Goal: Information Seeking & Learning: Learn about a topic

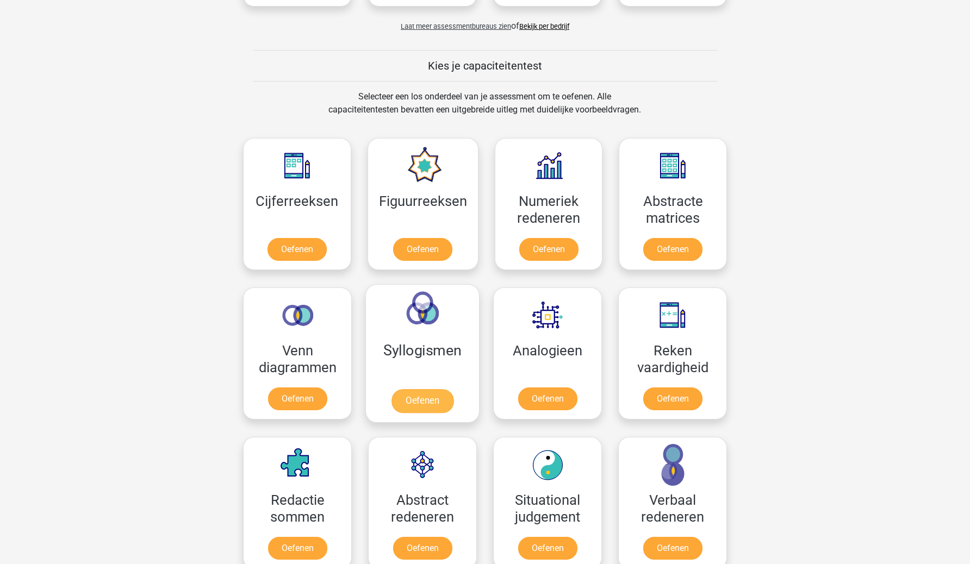
scroll to position [374, 0]
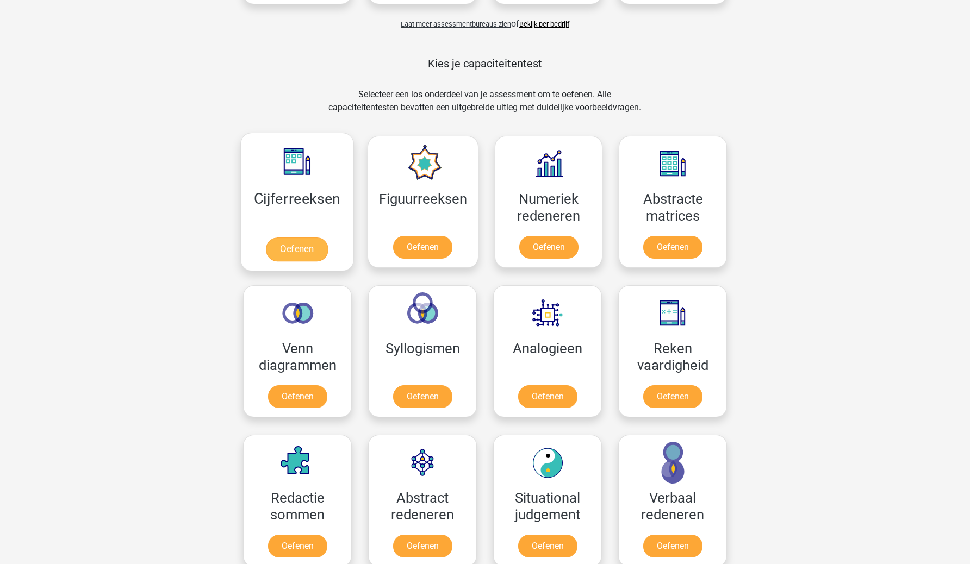
click at [310, 256] on link "Oefenen" at bounding box center [297, 250] width 62 height 24
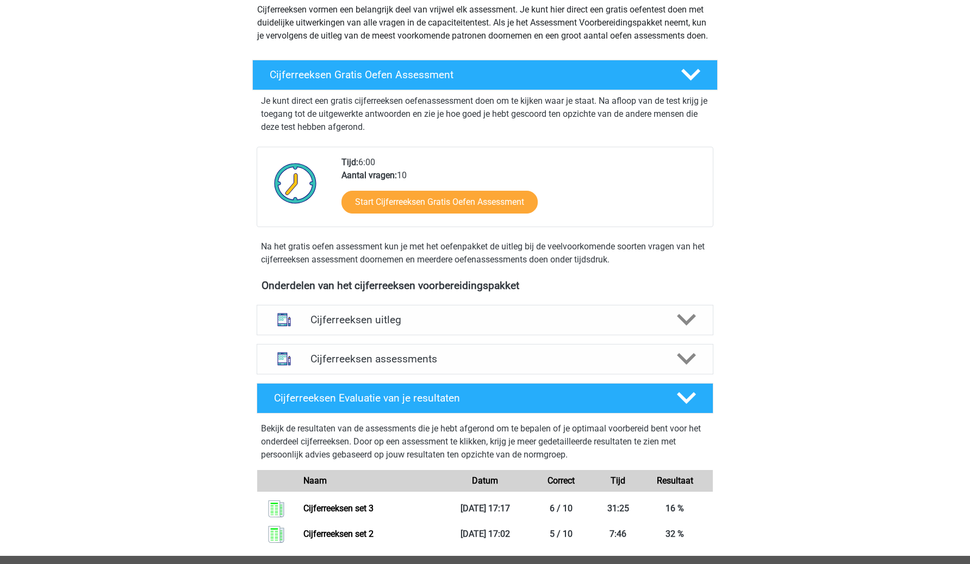
scroll to position [127, 0]
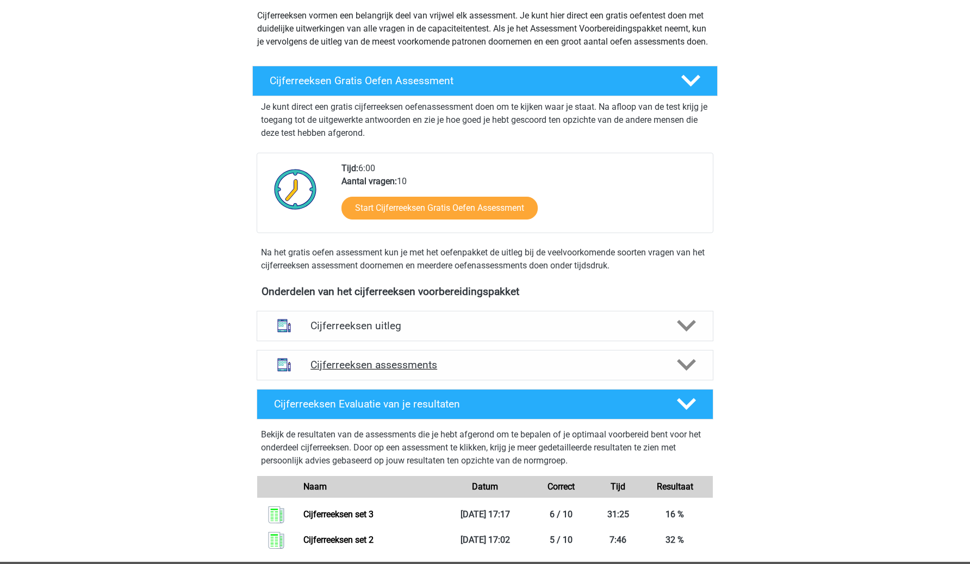
click at [405, 371] on h4 "Cijferreeksen assessments" at bounding box center [484, 365] width 349 height 13
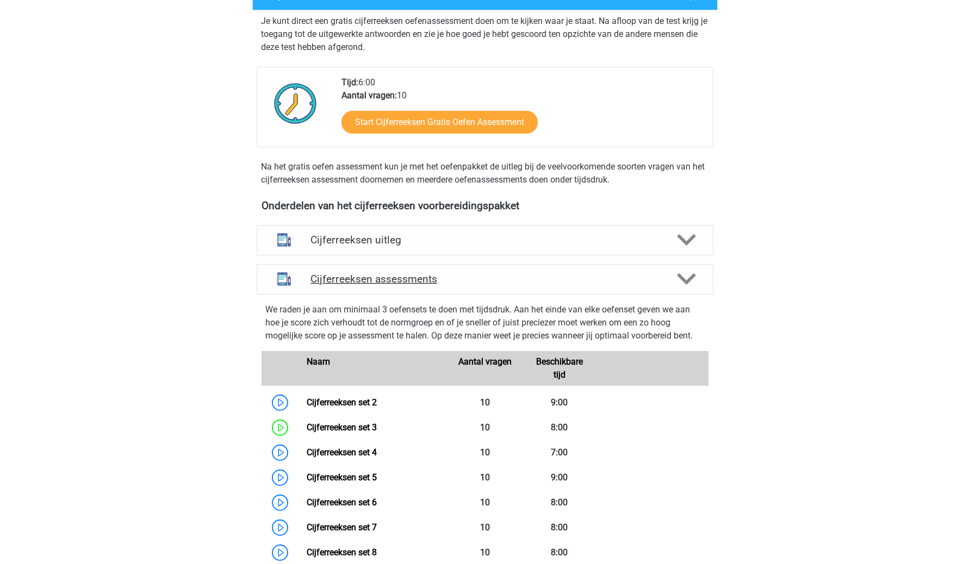
scroll to position [256, 0]
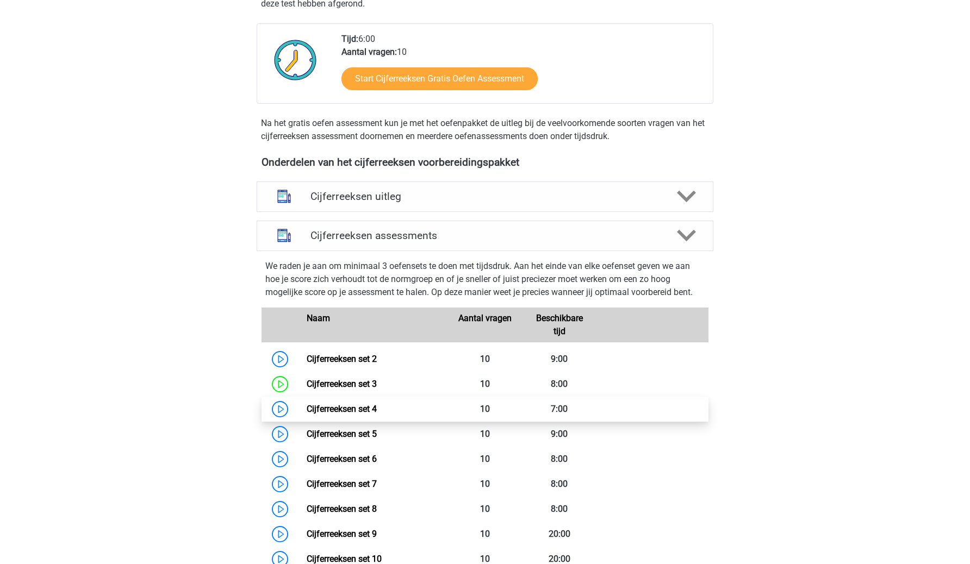
click at [357, 414] on link "Cijferreeksen set 4" at bounding box center [342, 409] width 70 height 10
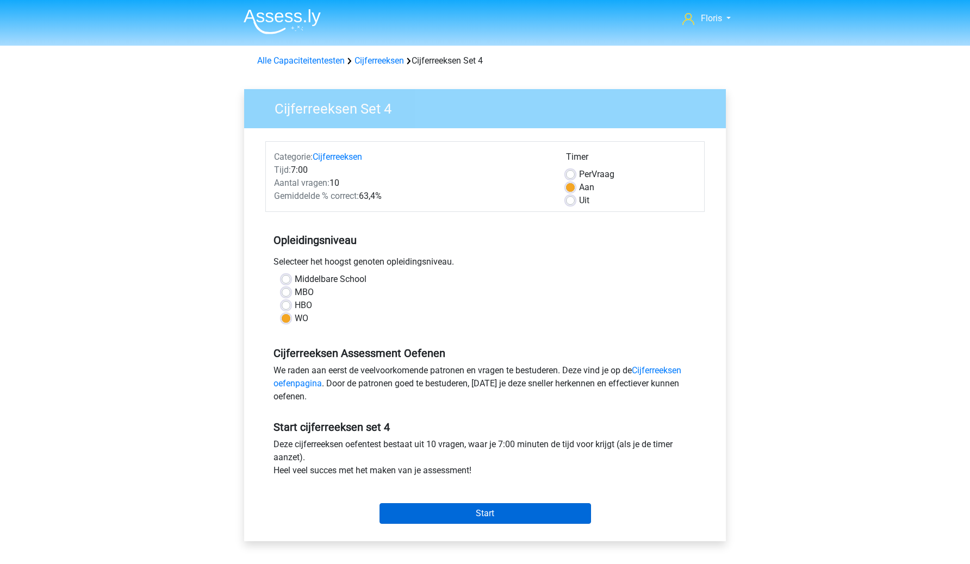
click at [415, 523] on input "Start" at bounding box center [486, 514] width 212 height 21
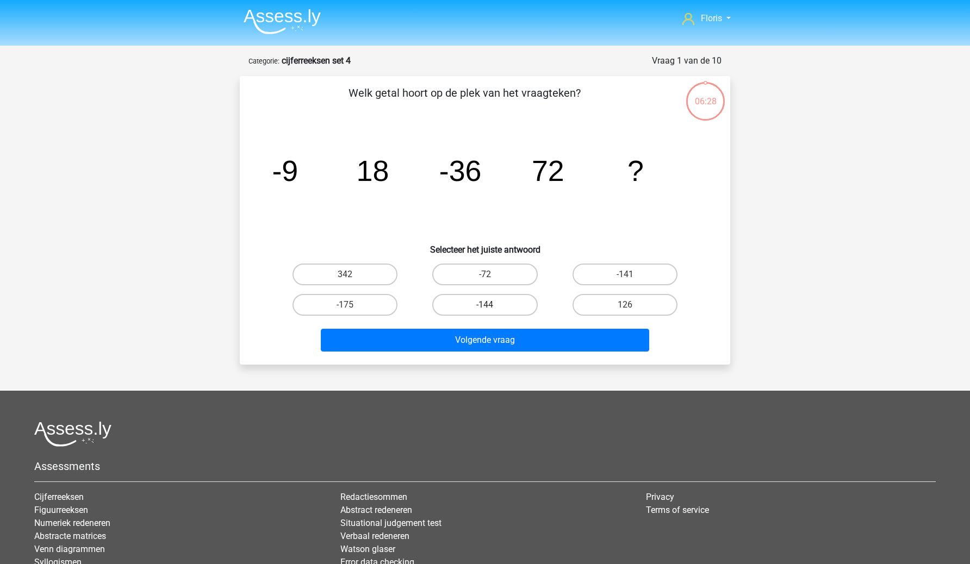
click at [490, 312] on label "-144" at bounding box center [484, 305] width 105 height 22
click at [490, 312] on input "-144" at bounding box center [488, 308] width 7 height 7
radio input "true"
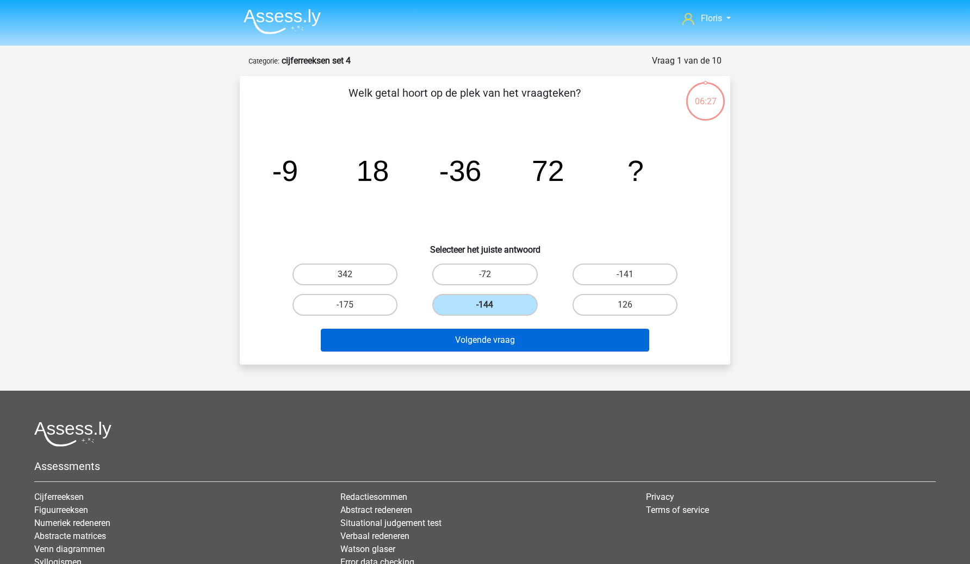
click at [497, 338] on button "Volgende vraag" at bounding box center [485, 340] width 329 height 23
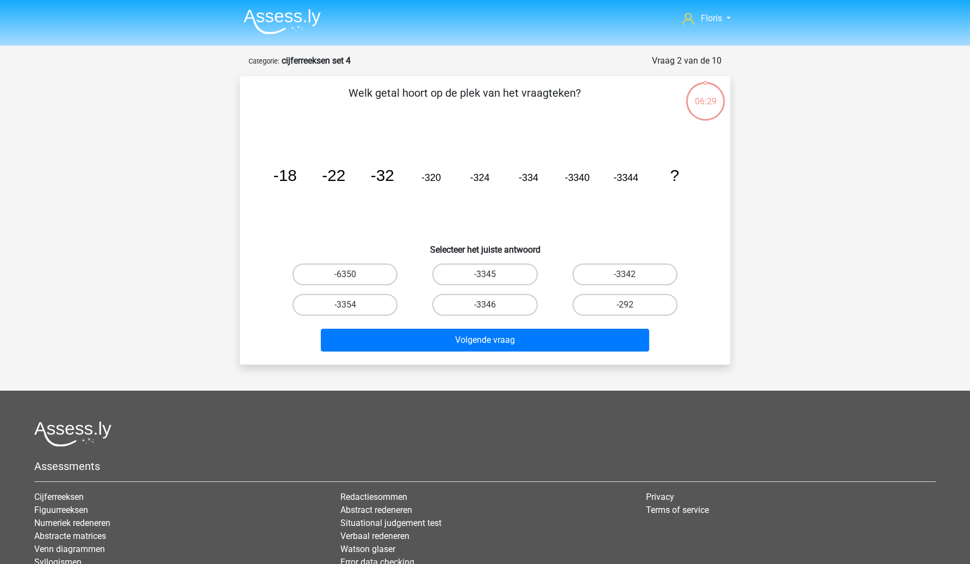
scroll to position [54, 0]
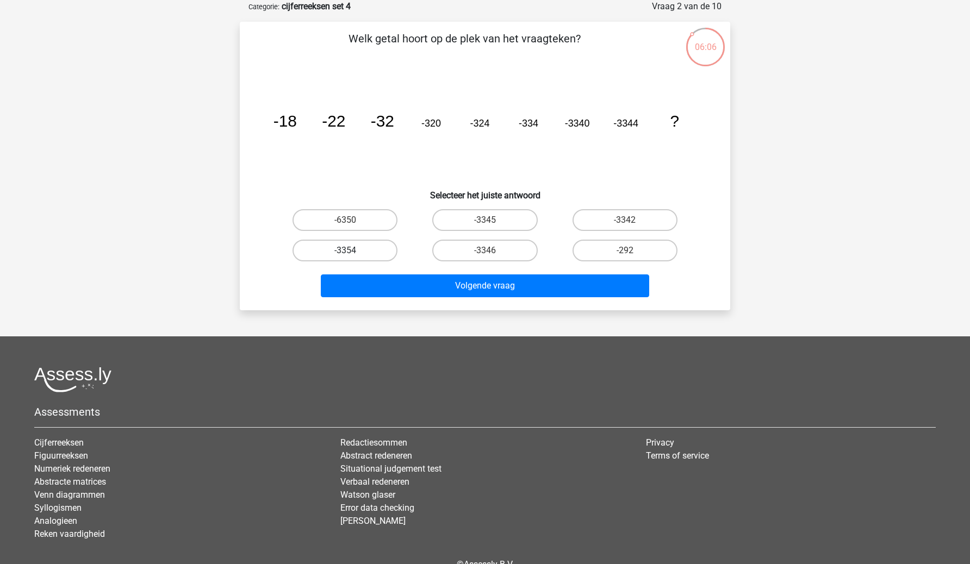
click at [375, 245] on label "-3354" at bounding box center [345, 251] width 105 height 22
click at [352, 251] on input "-3354" at bounding box center [348, 254] width 7 height 7
radio input "true"
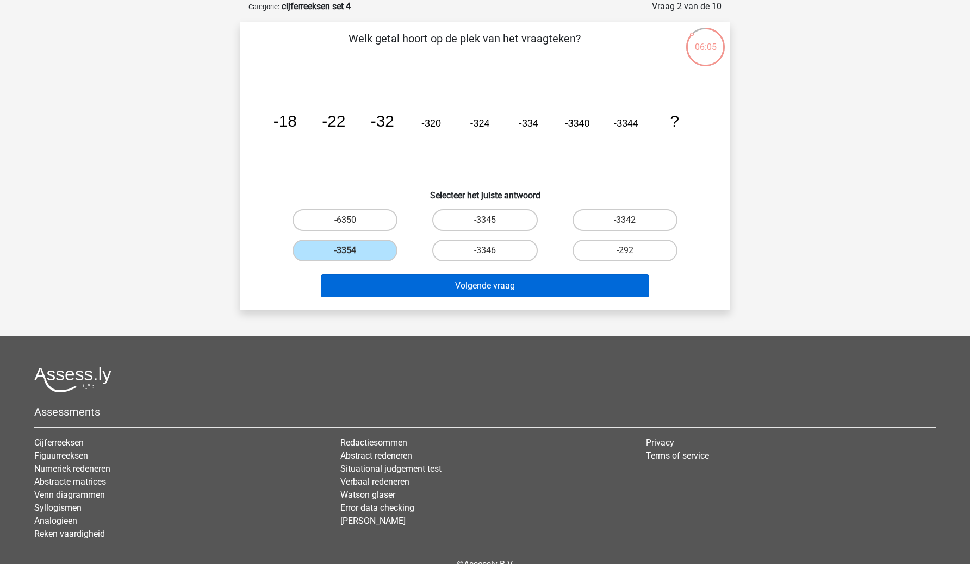
click at [434, 283] on button "Volgende vraag" at bounding box center [485, 286] width 329 height 23
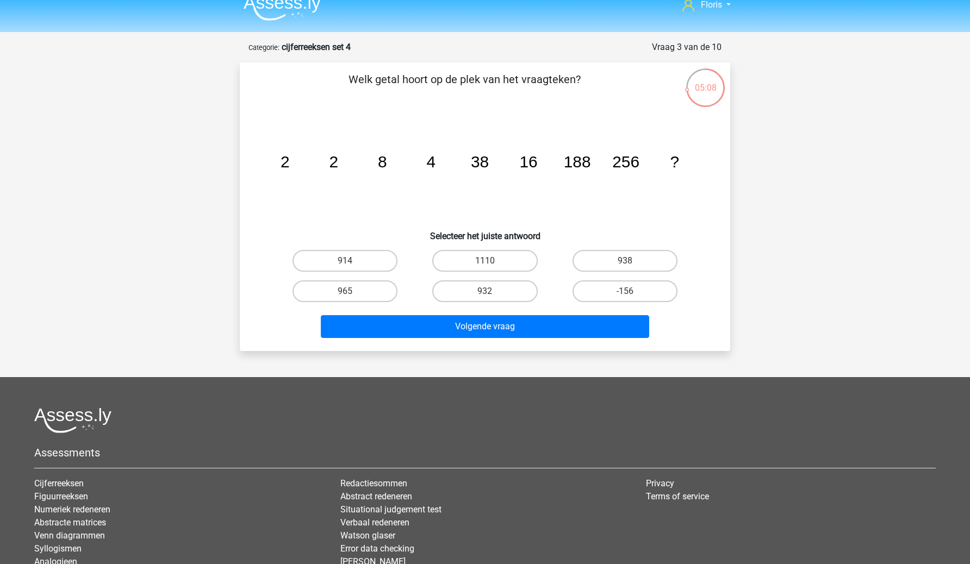
scroll to position [12, 0]
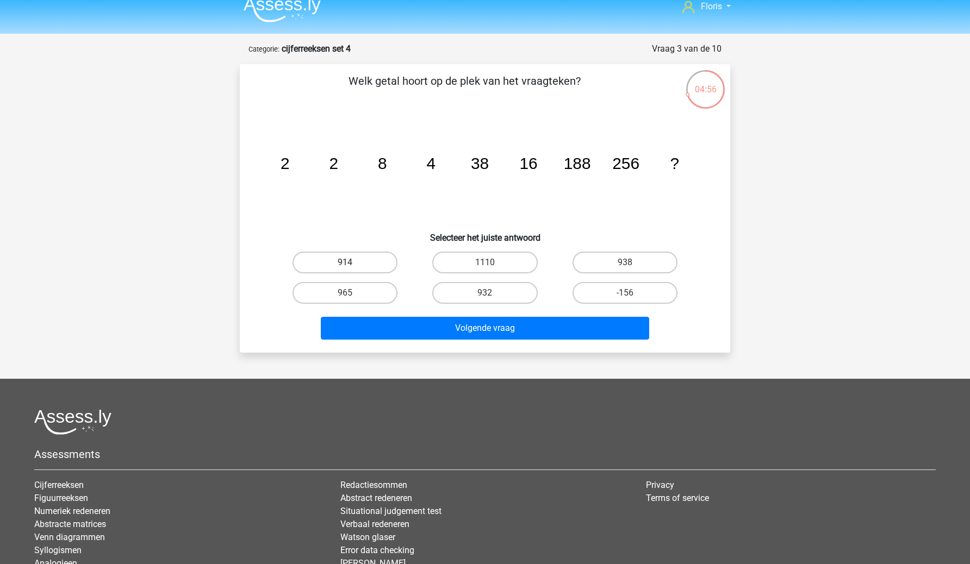
click at [382, 268] on label "914" at bounding box center [345, 263] width 105 height 22
click at [352, 268] on input "914" at bounding box center [348, 266] width 7 height 7
radio input "true"
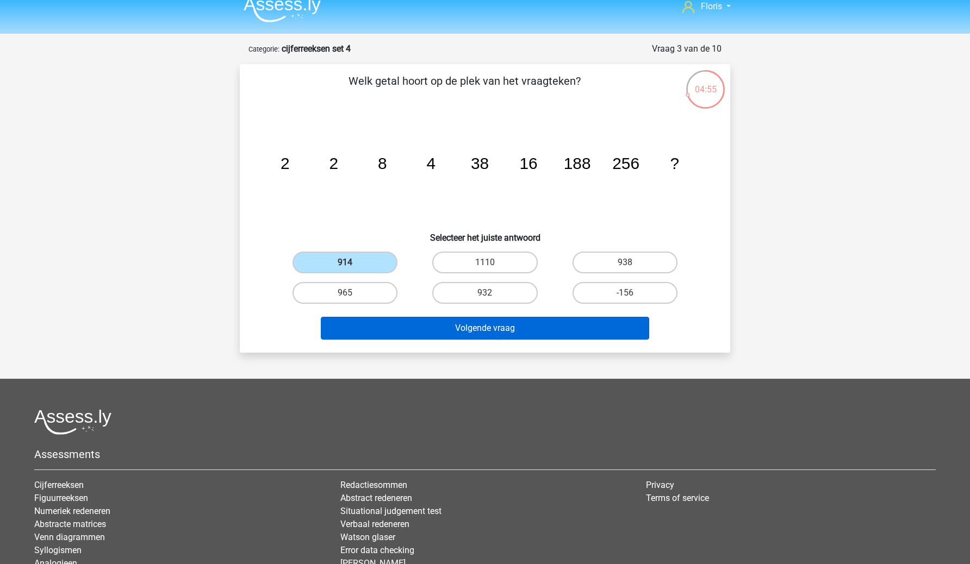
click at [417, 332] on button "Volgende vraag" at bounding box center [485, 328] width 329 height 23
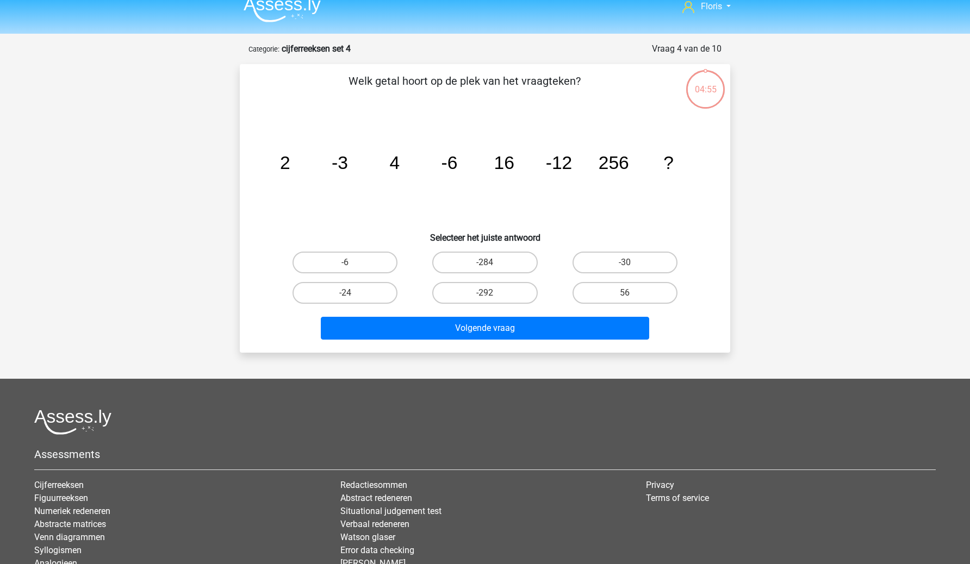
scroll to position [54, 0]
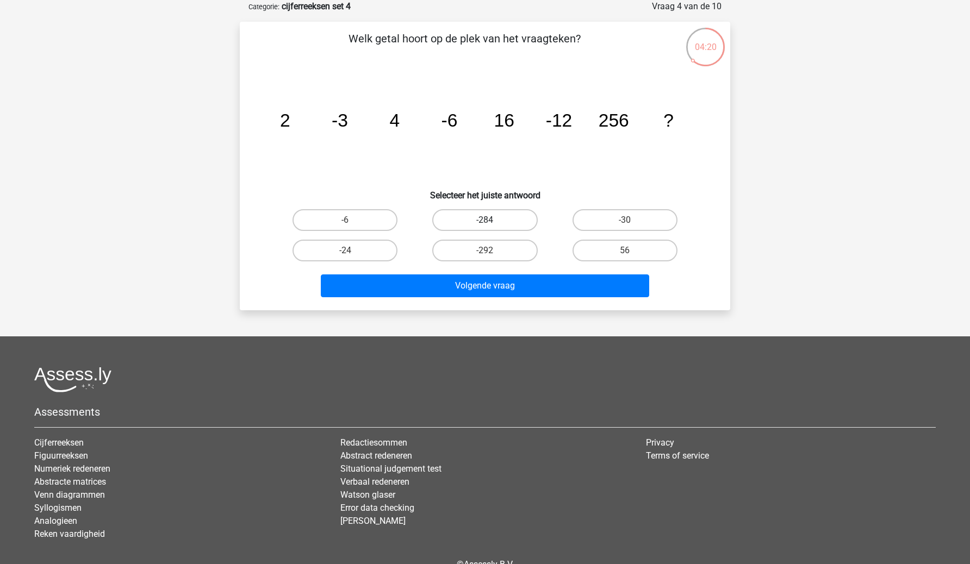
click at [493, 221] on label "-284" at bounding box center [484, 220] width 105 height 22
click at [492, 221] on input "-284" at bounding box center [488, 223] width 7 height 7
radio input "true"
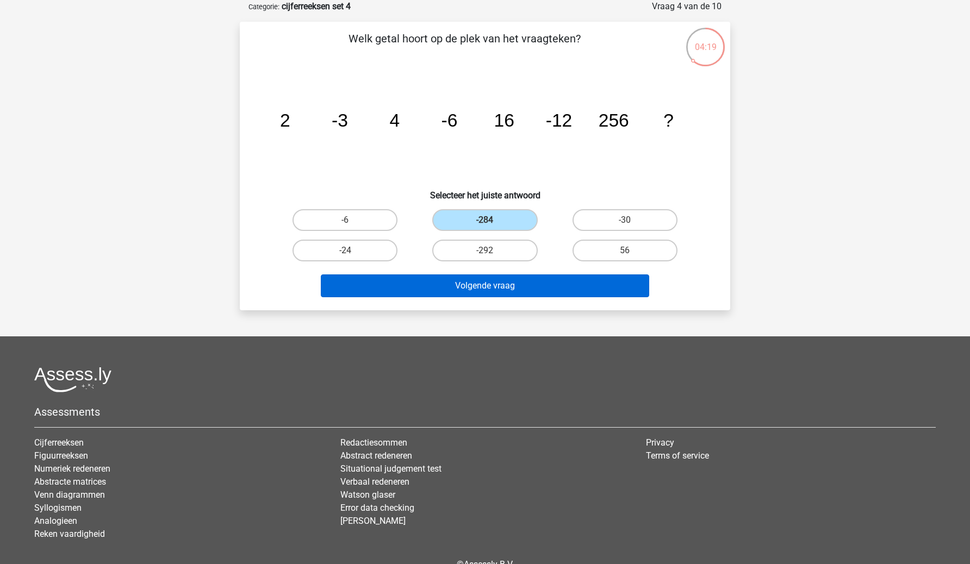
click at [492, 286] on button "Volgende vraag" at bounding box center [485, 286] width 329 height 23
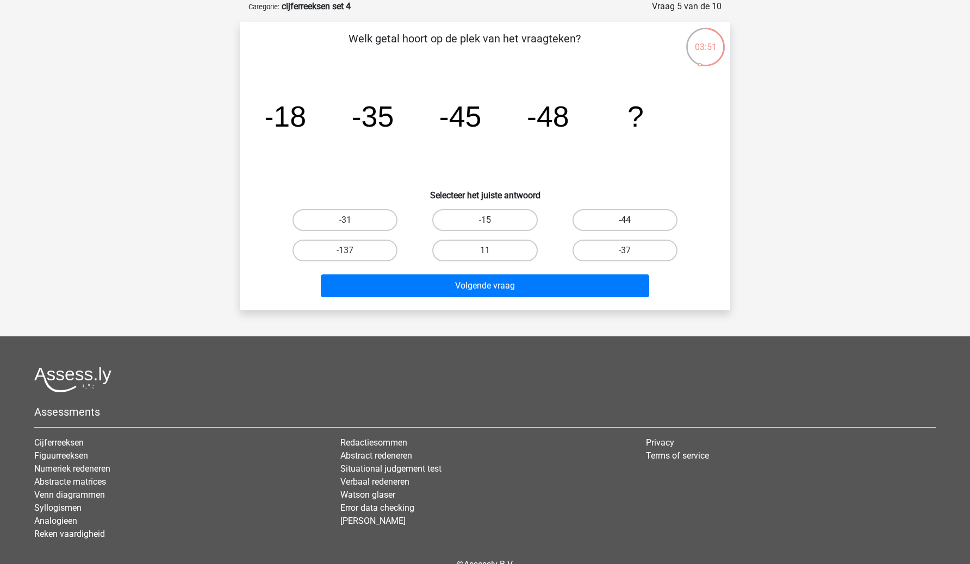
click at [643, 230] on label "-44" at bounding box center [625, 220] width 105 height 22
click at [632, 227] on input "-44" at bounding box center [628, 223] width 7 height 7
radio input "true"
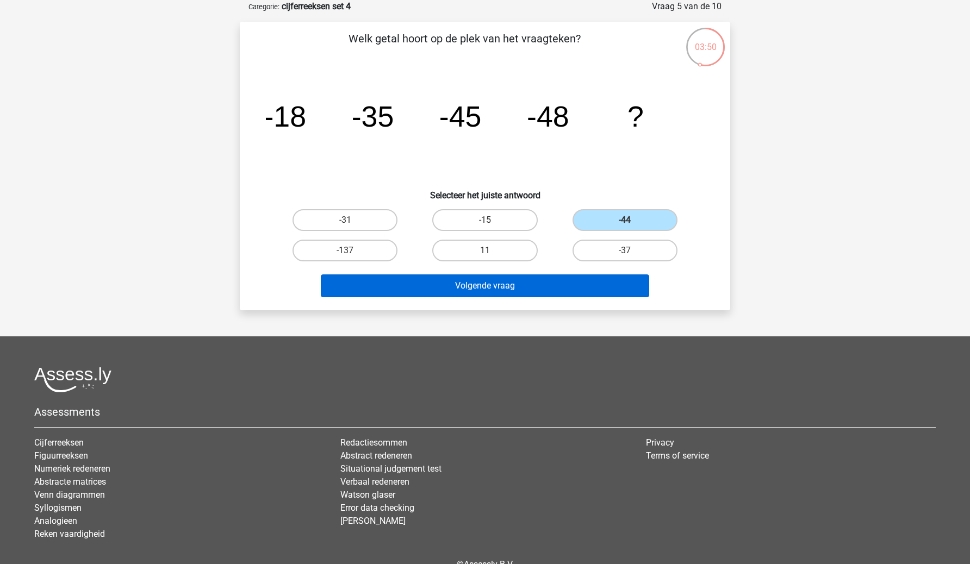
click at [614, 282] on button "Volgende vraag" at bounding box center [485, 286] width 329 height 23
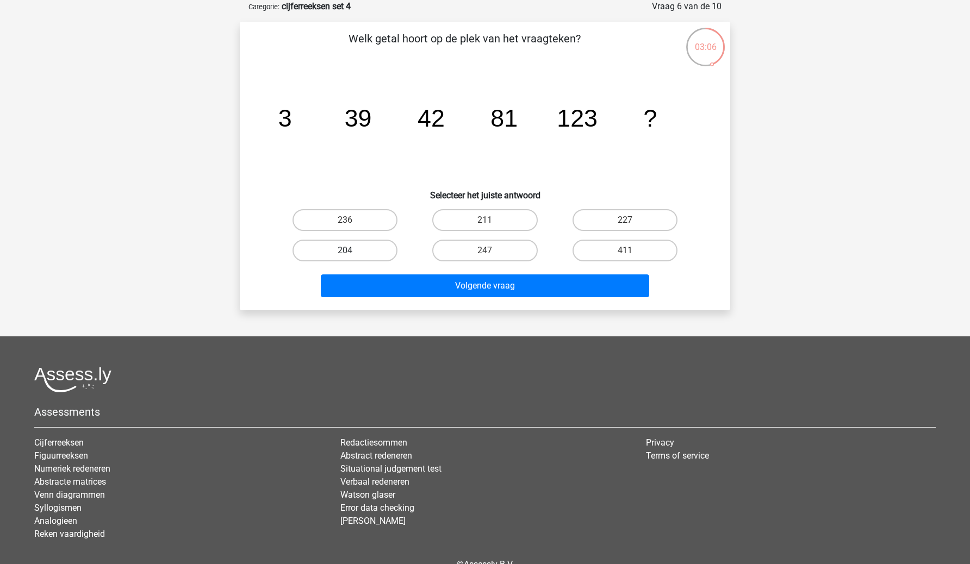
click at [357, 246] on label "204" at bounding box center [345, 251] width 105 height 22
click at [352, 251] on input "204" at bounding box center [348, 254] width 7 height 7
radio input "true"
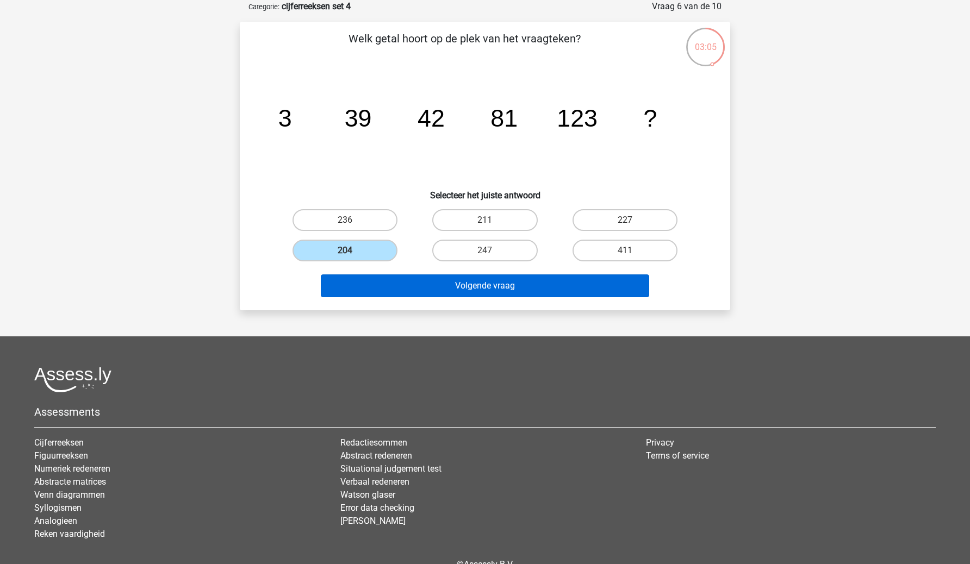
click at [395, 282] on button "Volgende vraag" at bounding box center [485, 286] width 329 height 23
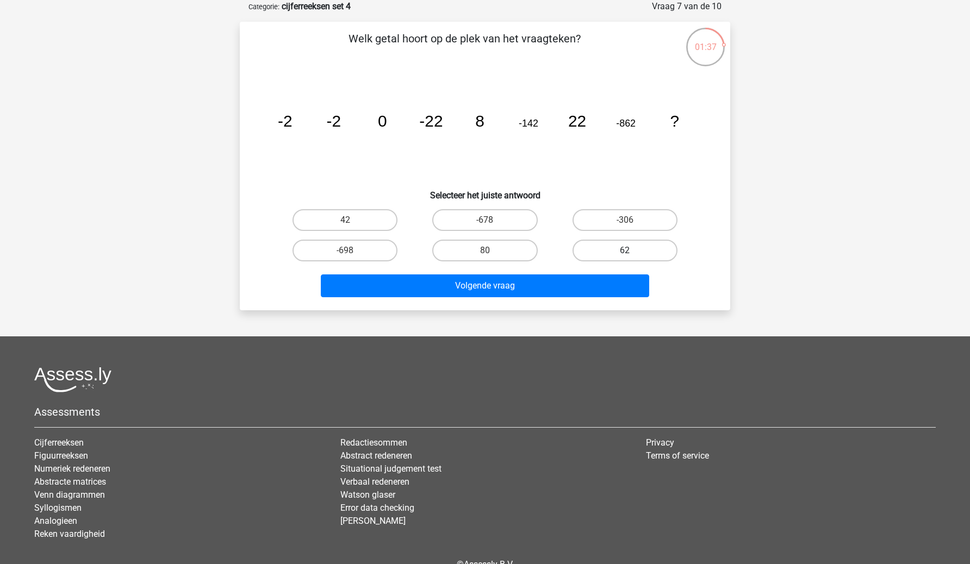
click at [600, 253] on label "62" at bounding box center [625, 251] width 105 height 22
click at [625, 253] on input "62" at bounding box center [628, 254] width 7 height 7
radio input "true"
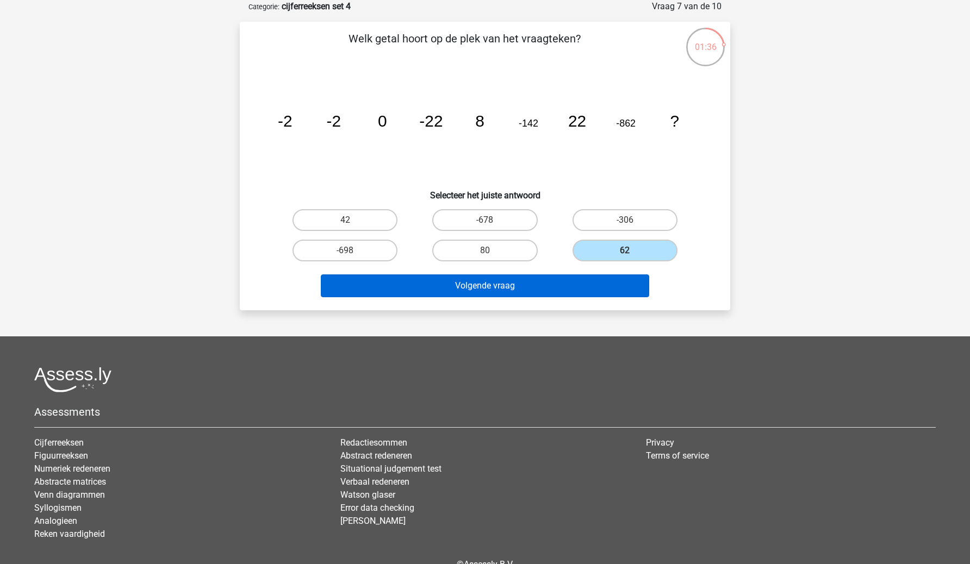
click at [579, 290] on button "Volgende vraag" at bounding box center [485, 286] width 329 height 23
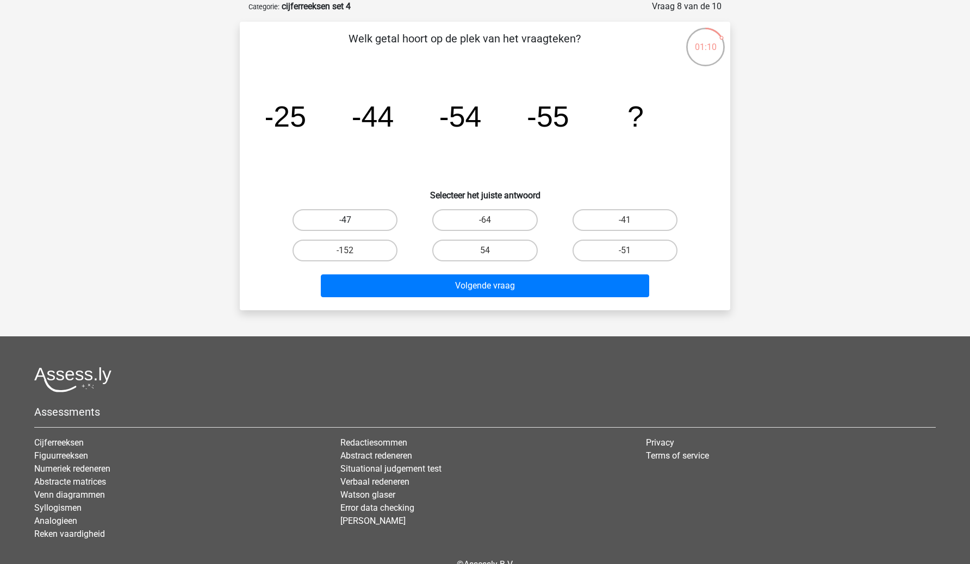
click at [389, 226] on label "-47" at bounding box center [345, 220] width 105 height 22
click at [352, 226] on input "-47" at bounding box center [348, 223] width 7 height 7
radio input "true"
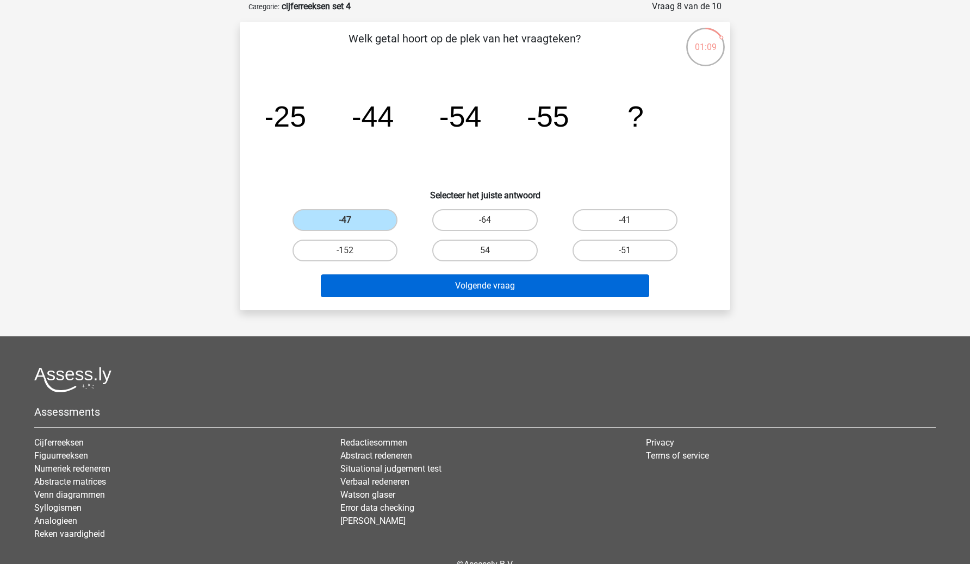
click at [427, 284] on button "Volgende vraag" at bounding box center [485, 286] width 329 height 23
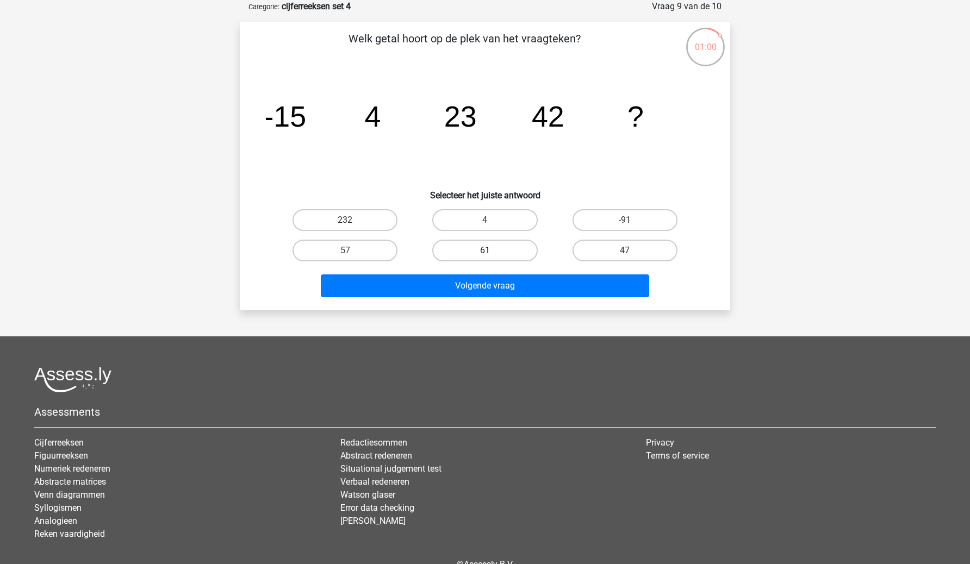
click at [477, 259] on label "61" at bounding box center [484, 251] width 105 height 22
click at [485, 258] on input "61" at bounding box center [488, 254] width 7 height 7
radio input "true"
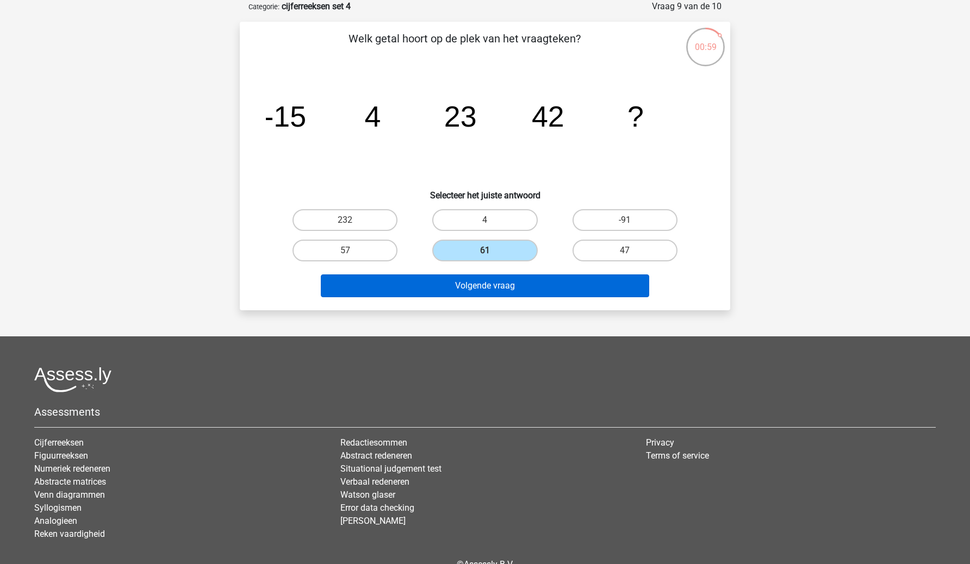
click at [477, 290] on button "Volgende vraag" at bounding box center [485, 286] width 329 height 23
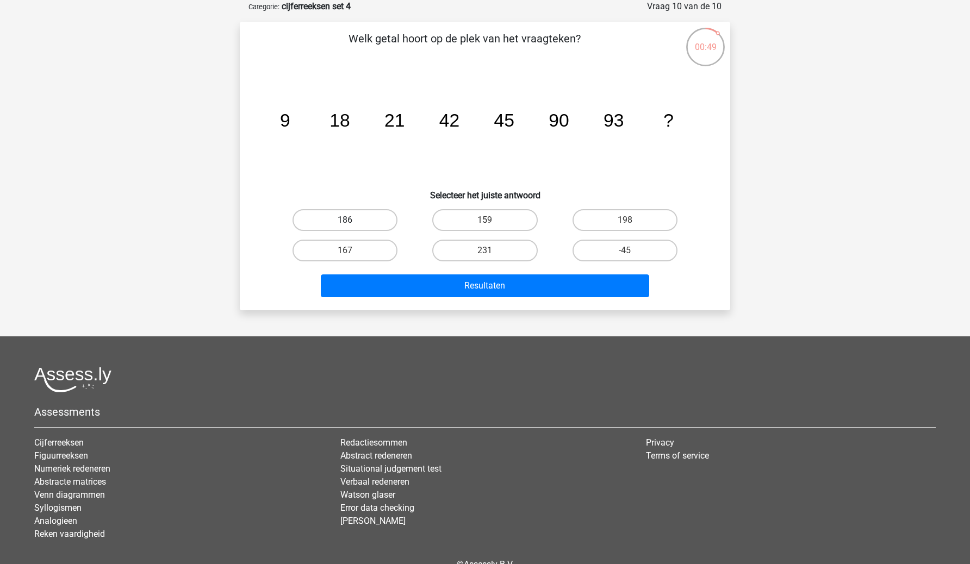
click at [346, 213] on label "186" at bounding box center [345, 220] width 105 height 22
click at [346, 220] on input "186" at bounding box center [348, 223] width 7 height 7
radio input "true"
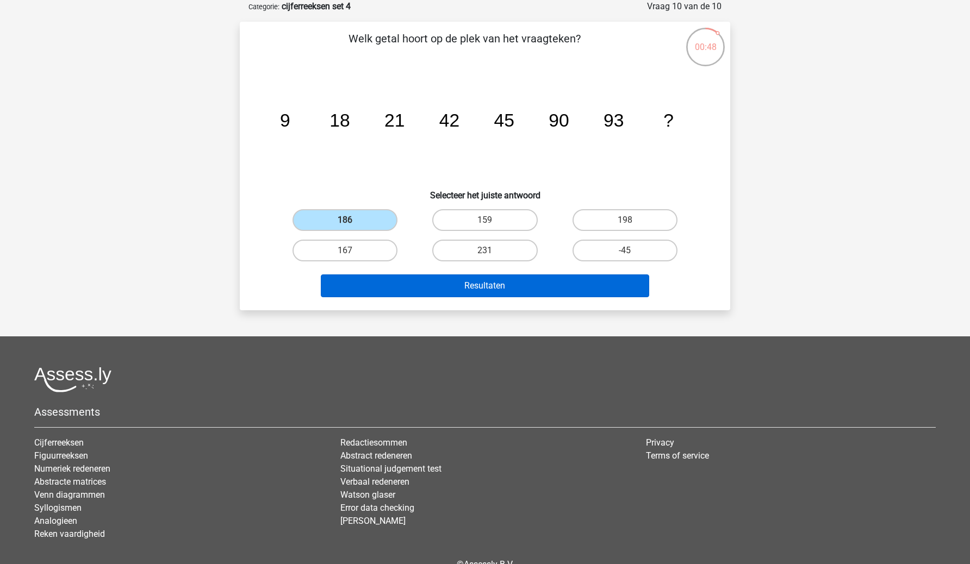
click at [381, 282] on button "Resultaten" at bounding box center [485, 286] width 329 height 23
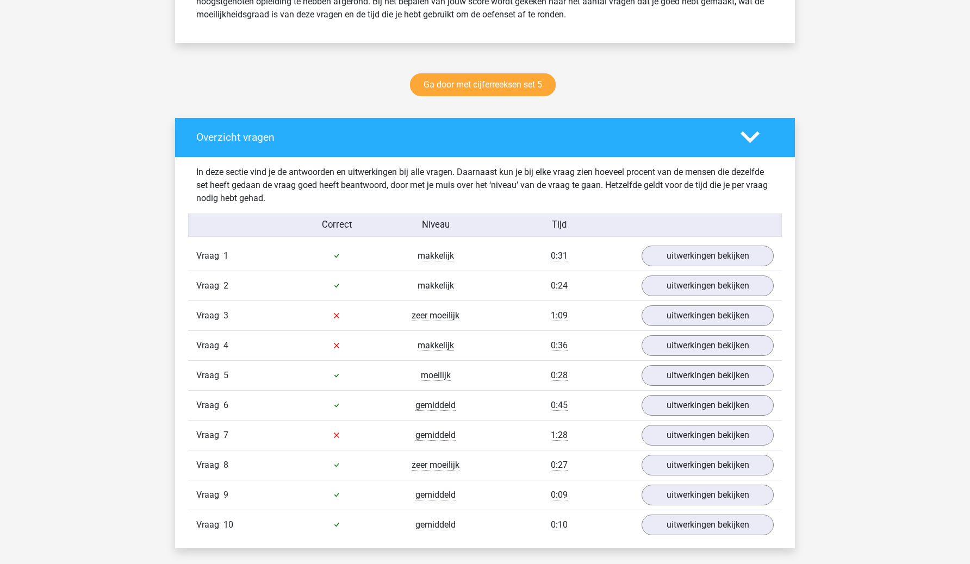
scroll to position [523, 0]
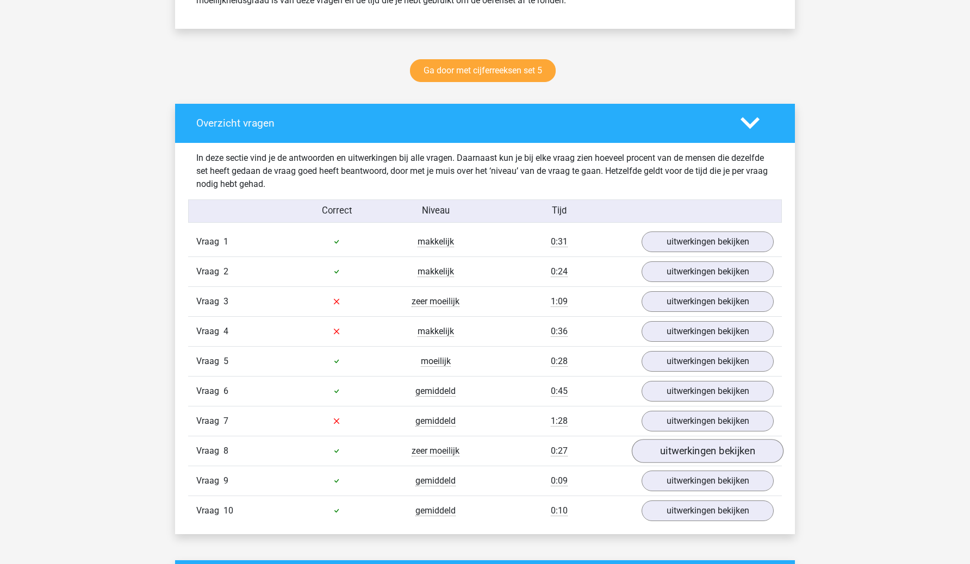
click at [686, 450] on link "uitwerkingen bekijken" at bounding box center [708, 451] width 152 height 24
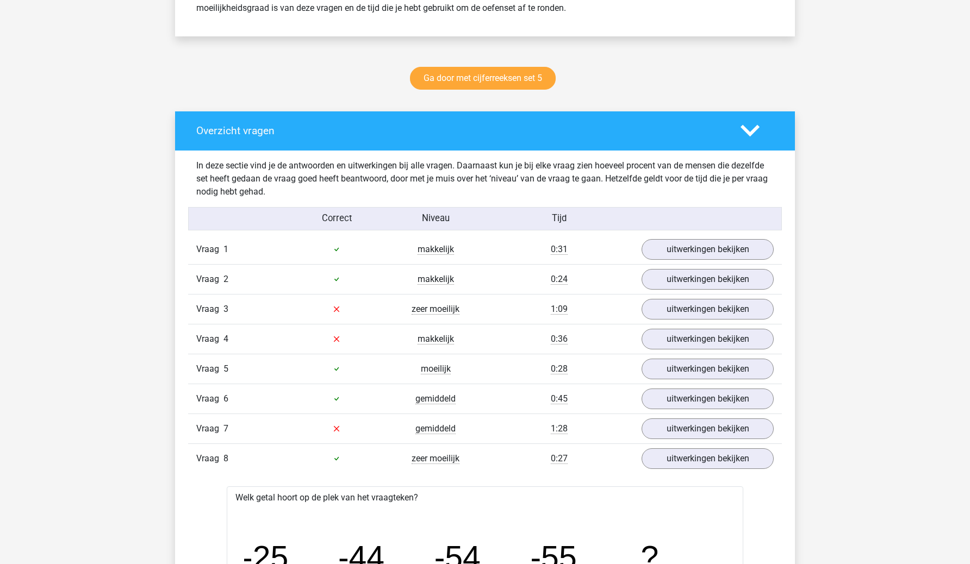
scroll to position [511, 0]
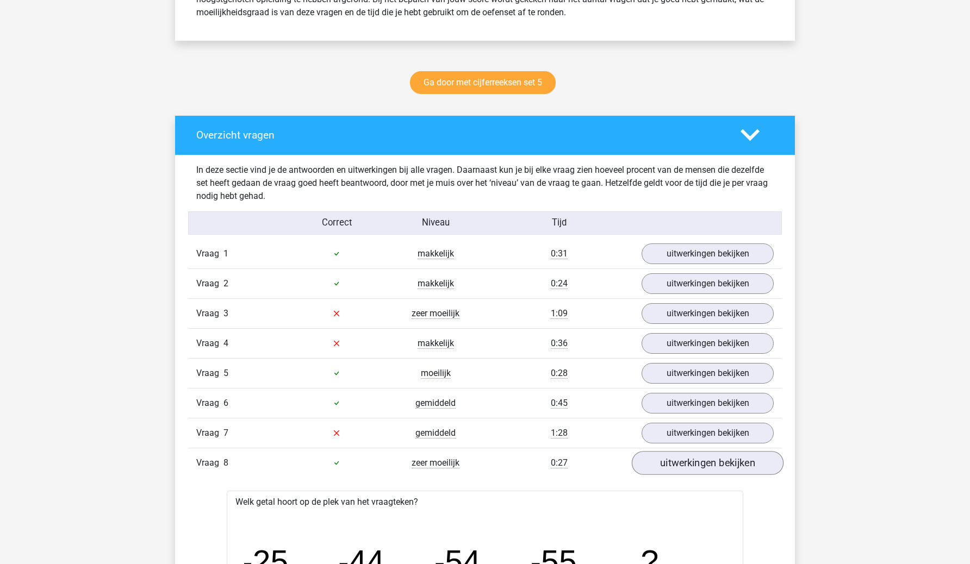
click at [698, 469] on link "uitwerkingen bekijken" at bounding box center [708, 463] width 152 height 24
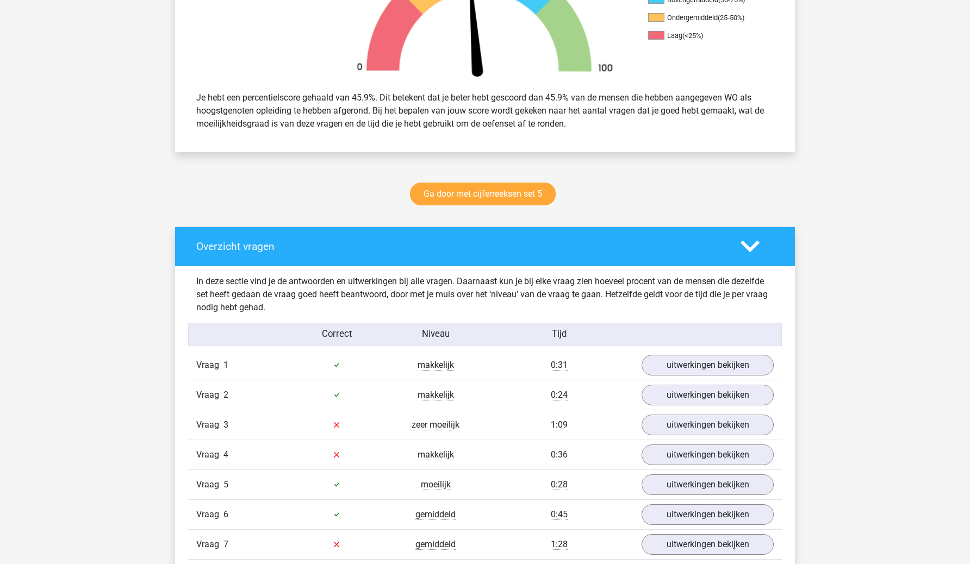
scroll to position [545, 0]
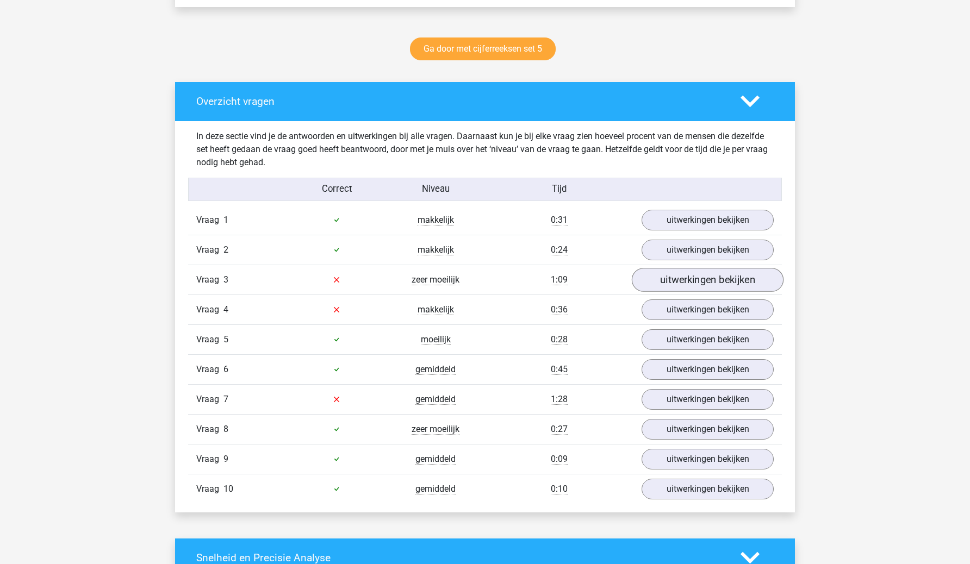
click at [720, 284] on link "uitwerkingen bekijken" at bounding box center [708, 280] width 152 height 24
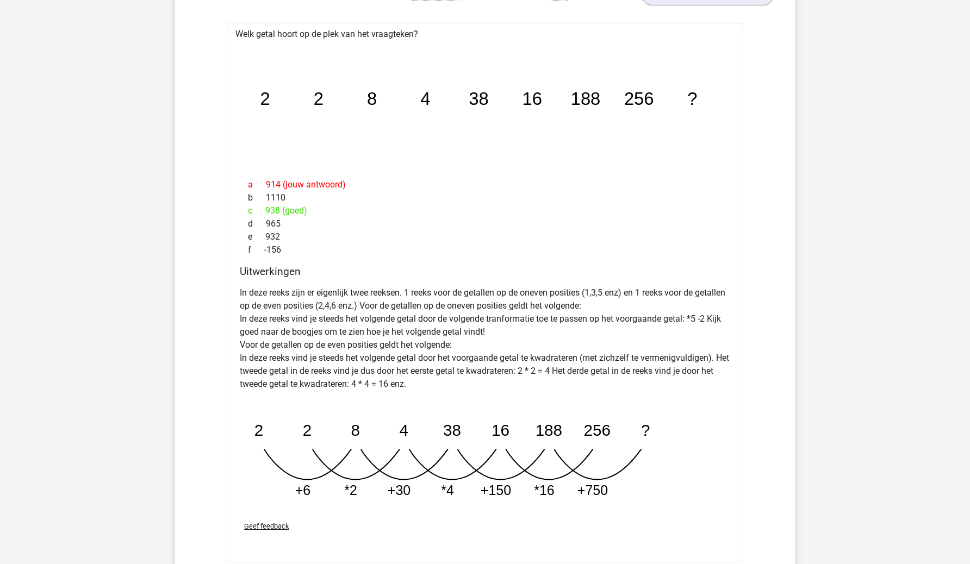
scroll to position [824, 1]
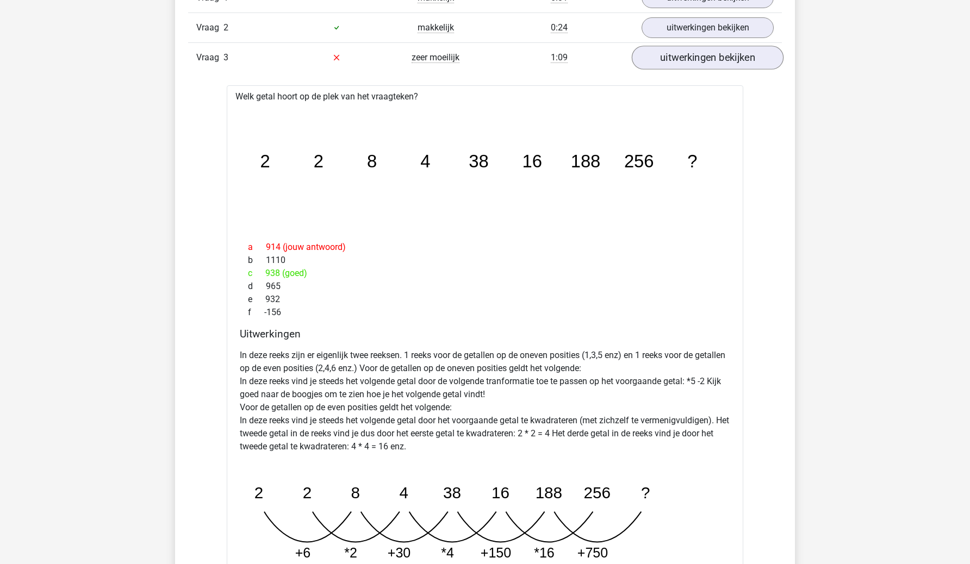
click at [686, 54] on link "uitwerkingen bekijken" at bounding box center [708, 58] width 152 height 24
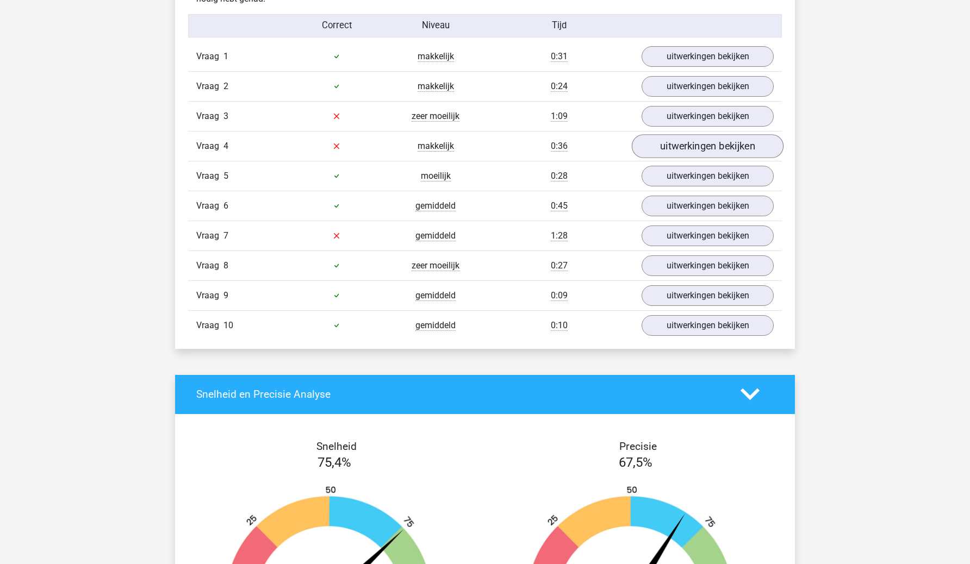
scroll to position [780, 0]
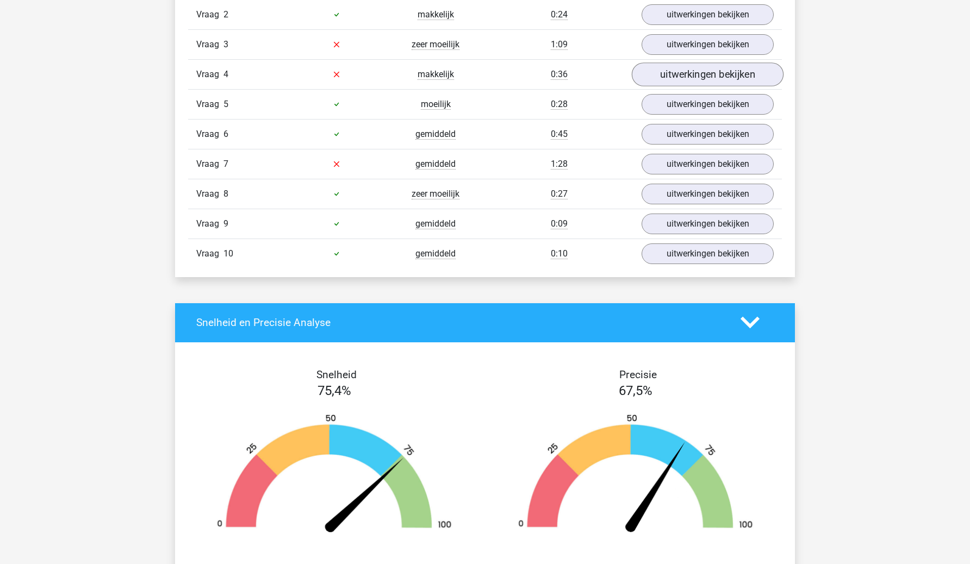
click at [674, 76] on link "uitwerkingen bekijken" at bounding box center [708, 75] width 152 height 24
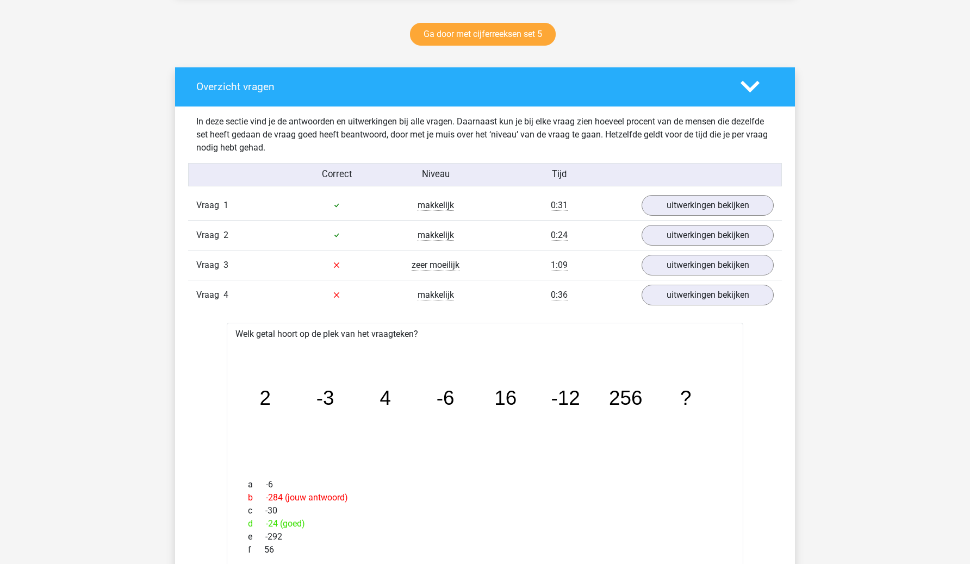
scroll to position [433, 0]
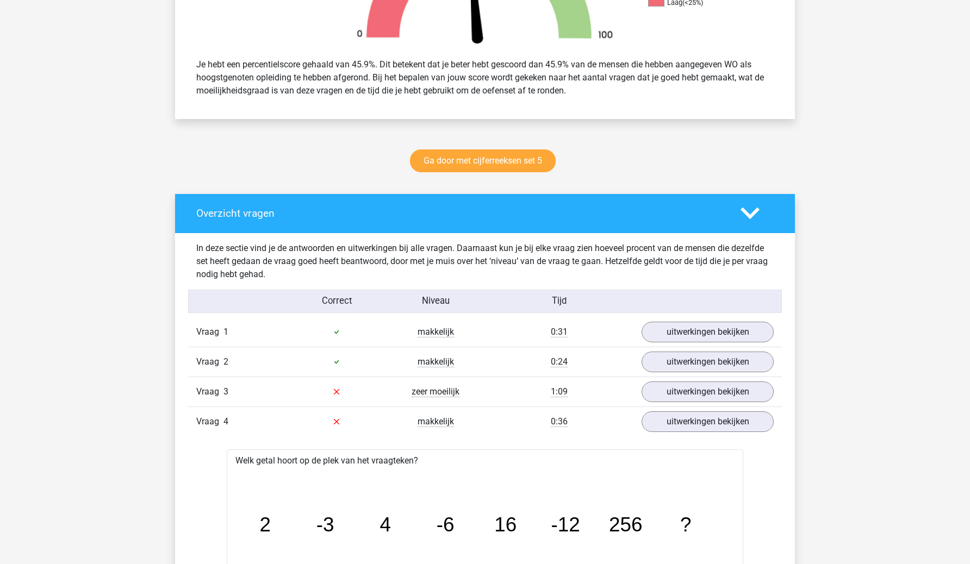
click at [666, 433] on div "Vraag 4 makkelijk 0:36 uitwerkingen bekijken" at bounding box center [485, 422] width 594 height 30
click at [681, 421] on link "uitwerkingen bekijken" at bounding box center [708, 422] width 152 height 24
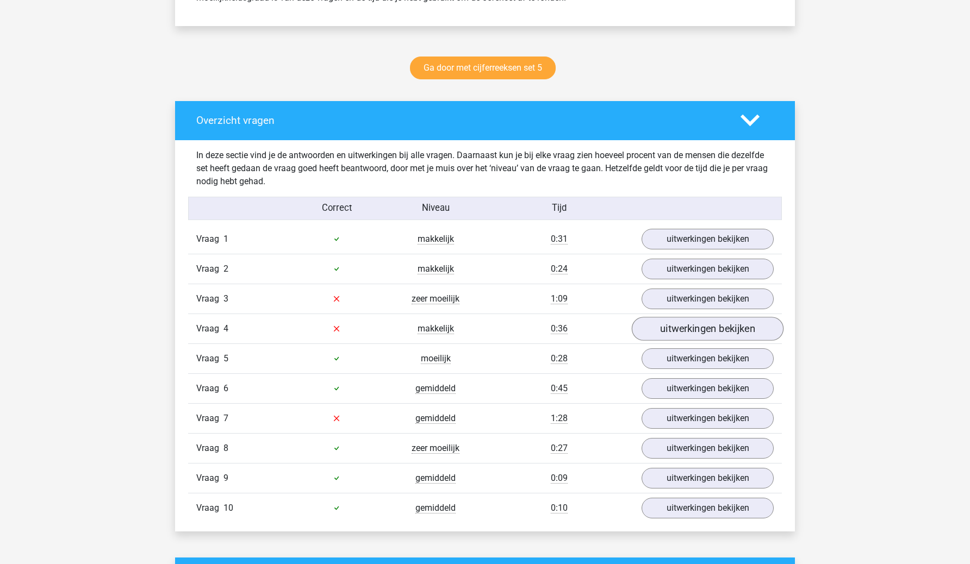
scroll to position [530, 0]
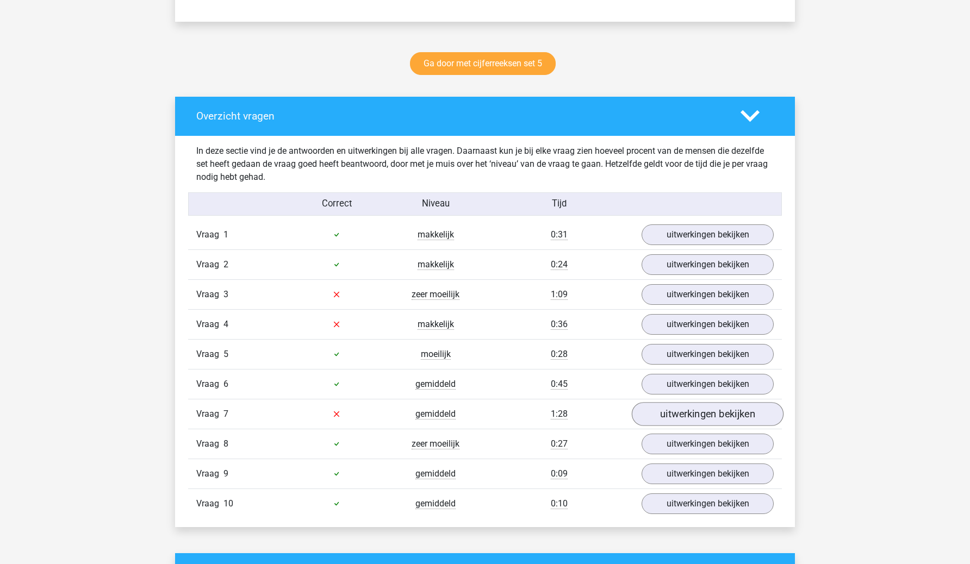
click at [692, 424] on link "uitwerkingen bekijken" at bounding box center [708, 414] width 152 height 24
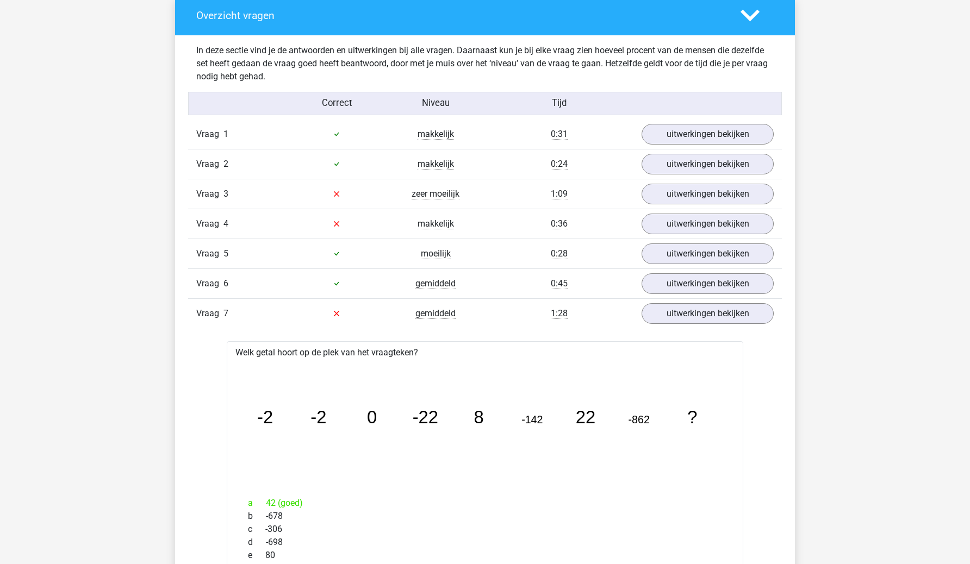
scroll to position [622, 0]
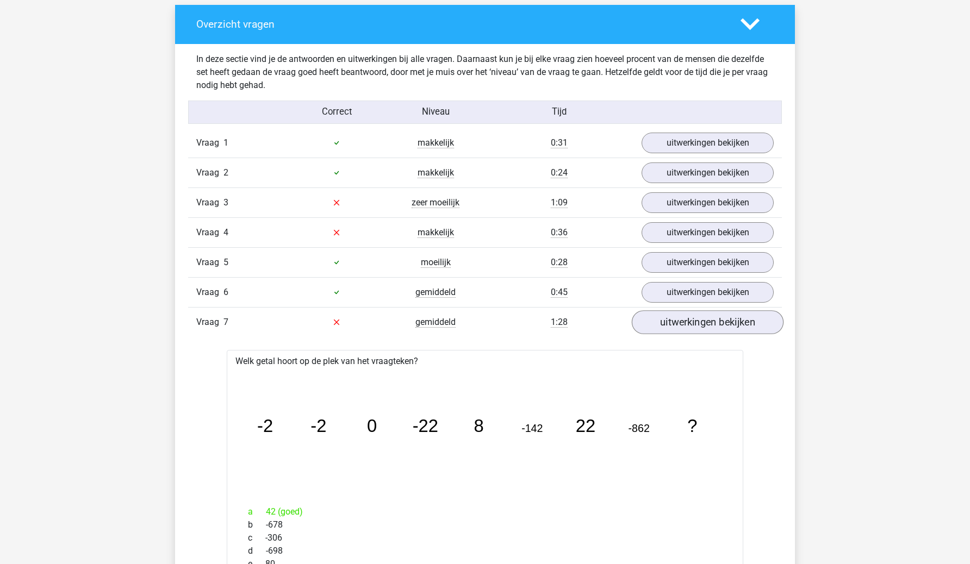
click at [662, 327] on link "uitwerkingen bekijken" at bounding box center [708, 322] width 152 height 24
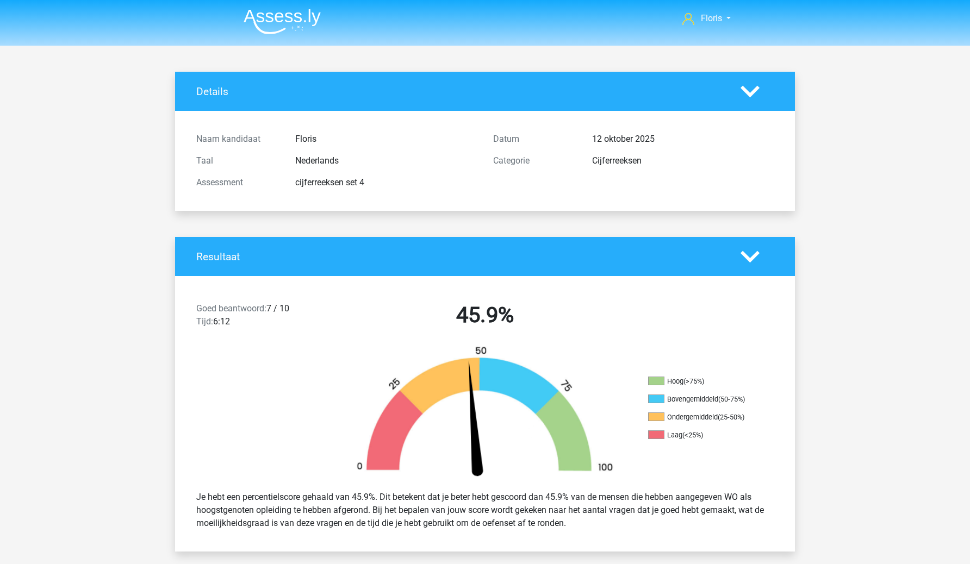
scroll to position [0, 0]
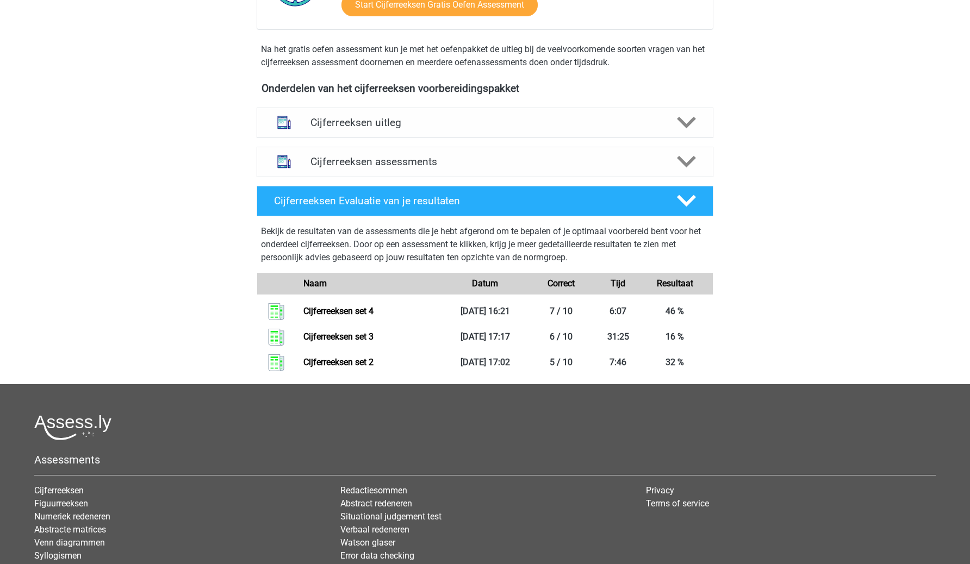
scroll to position [340, 0]
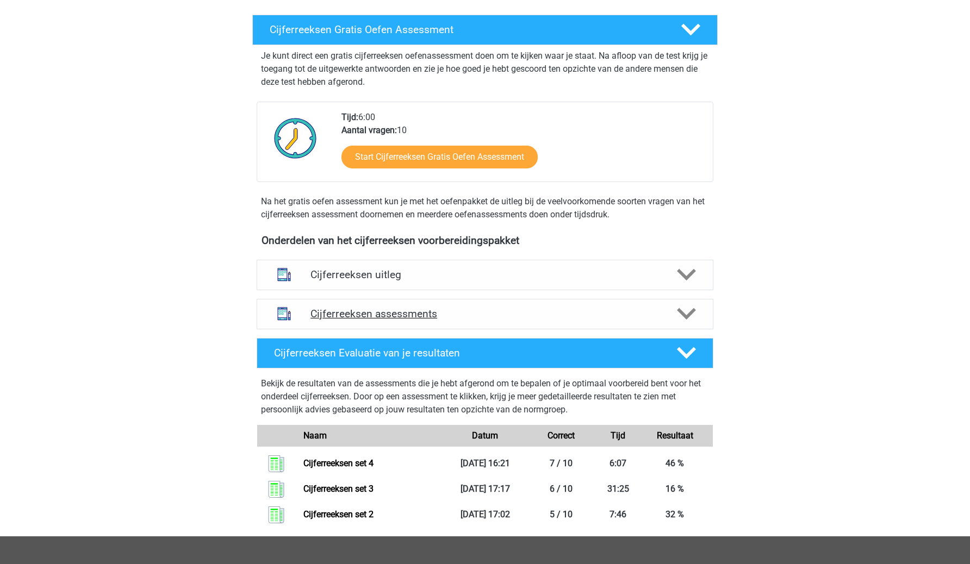
click at [405, 320] on h4 "Cijferreeksen assessments" at bounding box center [484, 314] width 349 height 13
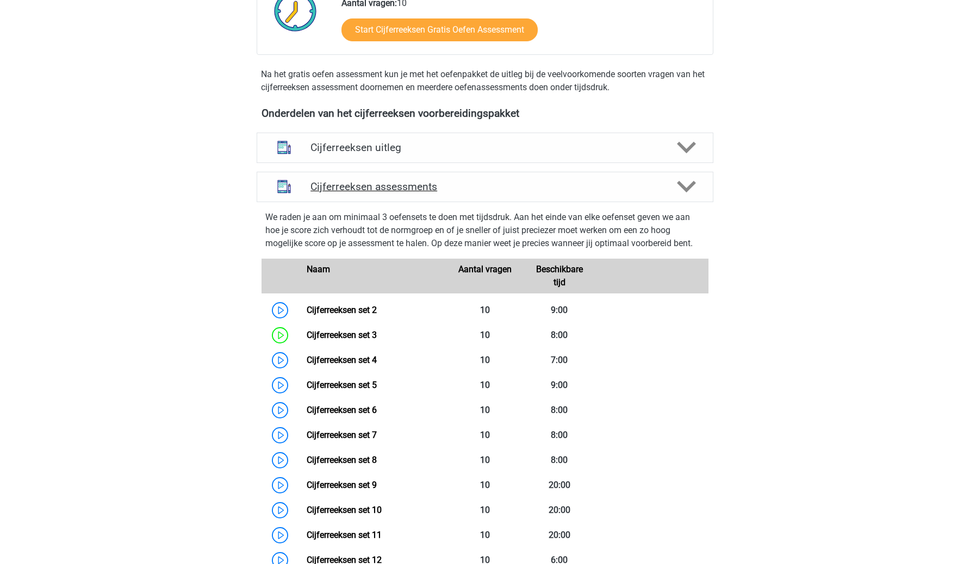
scroll to position [323, 0]
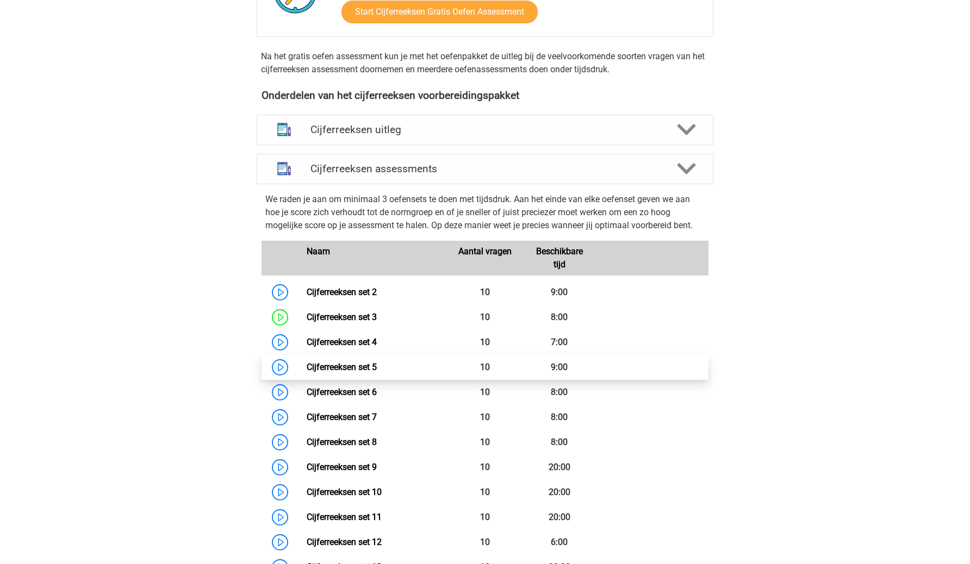
click at [371, 372] on link "Cijferreeksen set 5" at bounding box center [342, 367] width 70 height 10
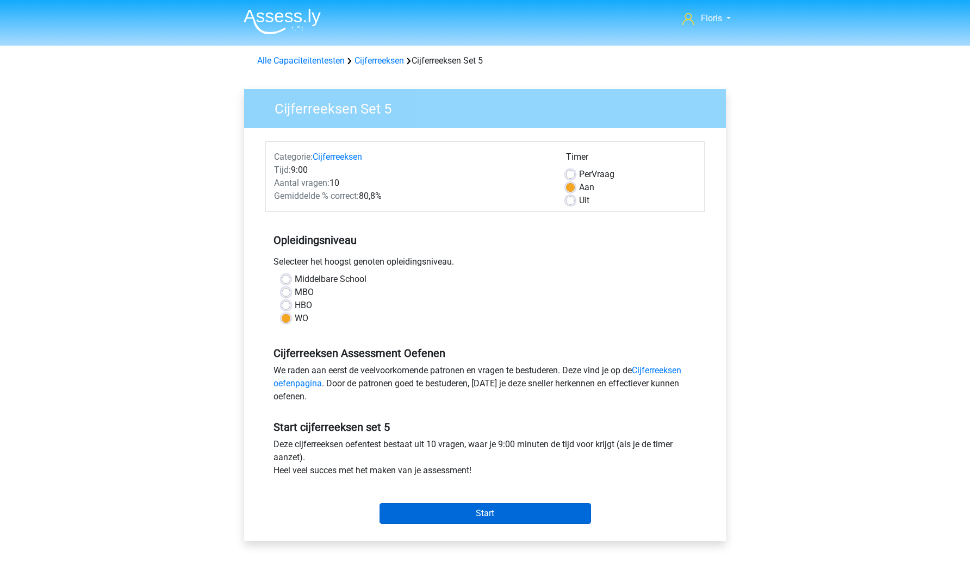
click at [410, 517] on input "Start" at bounding box center [486, 514] width 212 height 21
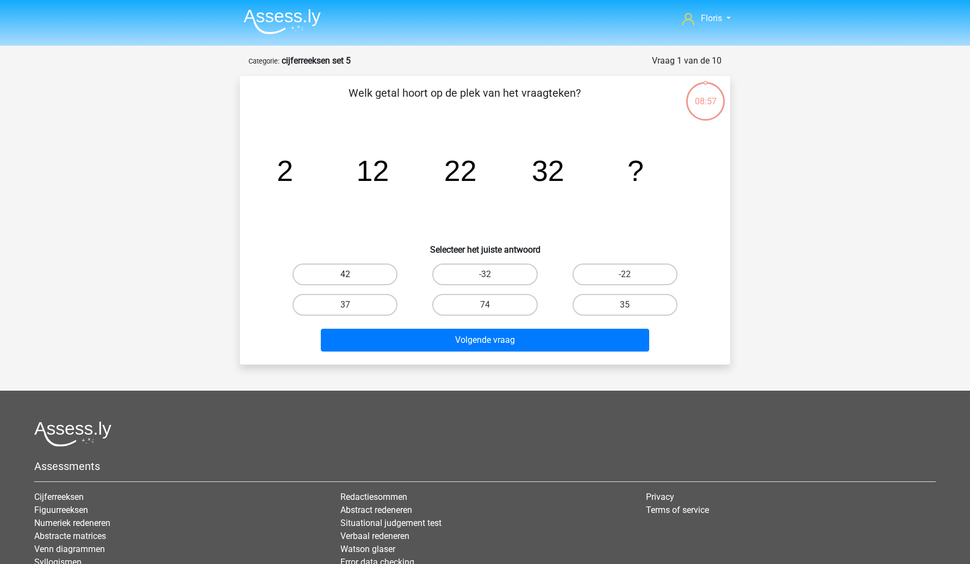
click at [371, 270] on label "42" at bounding box center [345, 275] width 105 height 22
click at [352, 275] on input "42" at bounding box center [348, 278] width 7 height 7
radio input "true"
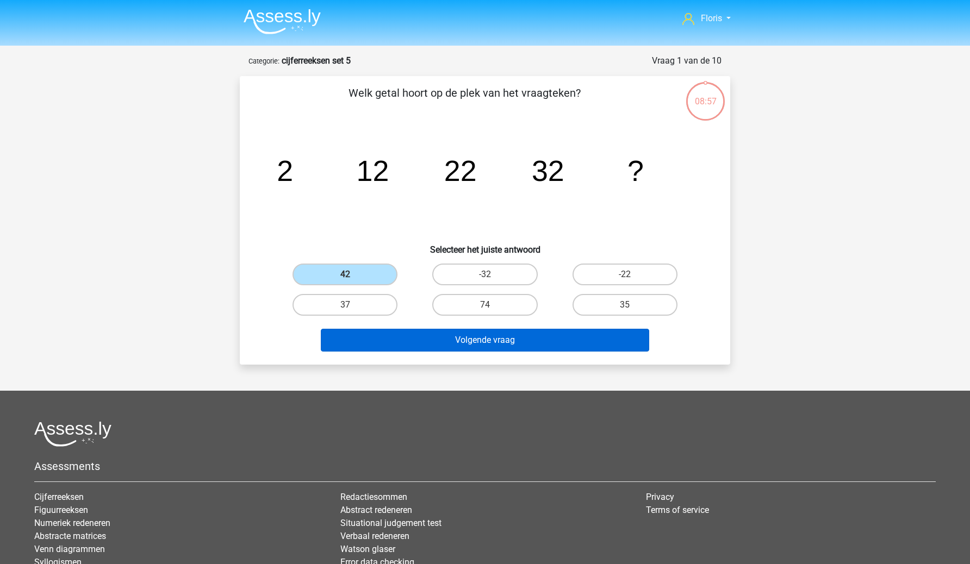
click at [400, 330] on button "Volgende vraag" at bounding box center [485, 340] width 329 height 23
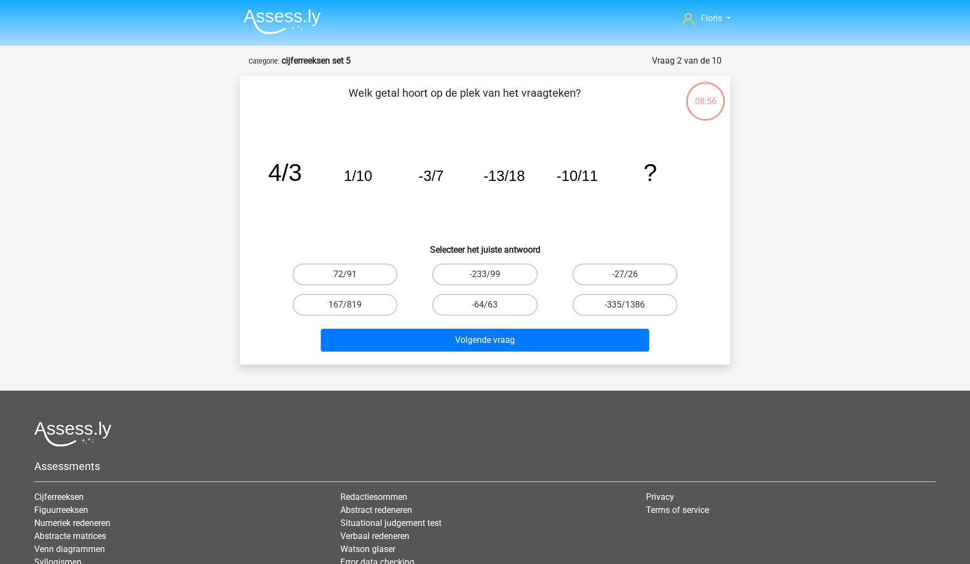
scroll to position [54, 0]
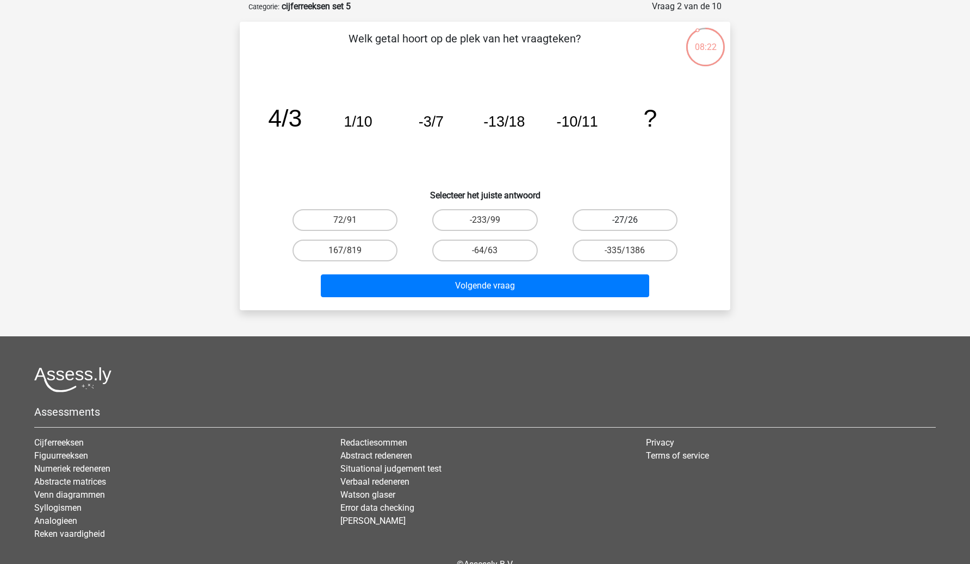
click at [614, 219] on label "-27/26" at bounding box center [625, 220] width 105 height 22
click at [625, 220] on input "-27/26" at bounding box center [628, 223] width 7 height 7
radio input "true"
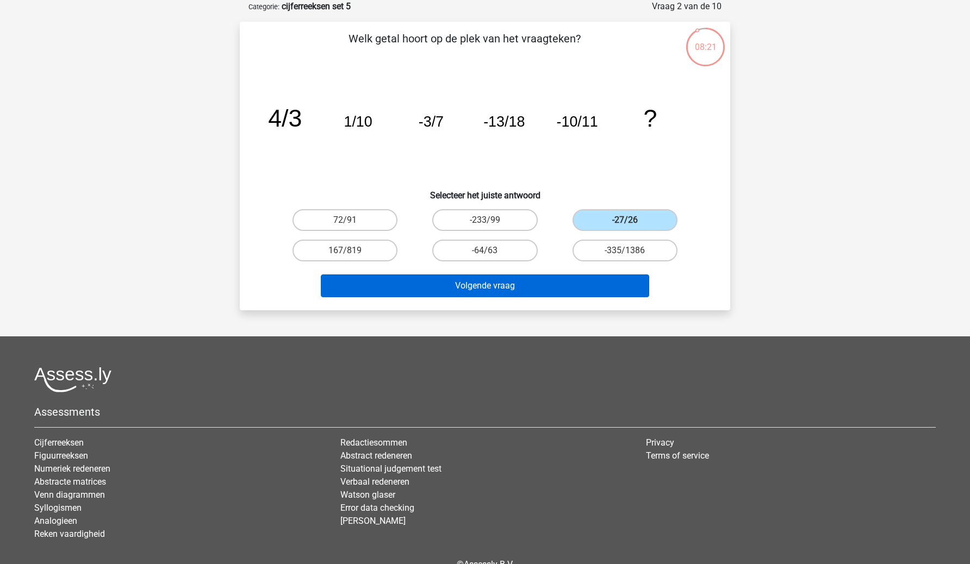
click at [570, 291] on button "Volgende vraag" at bounding box center [485, 286] width 329 height 23
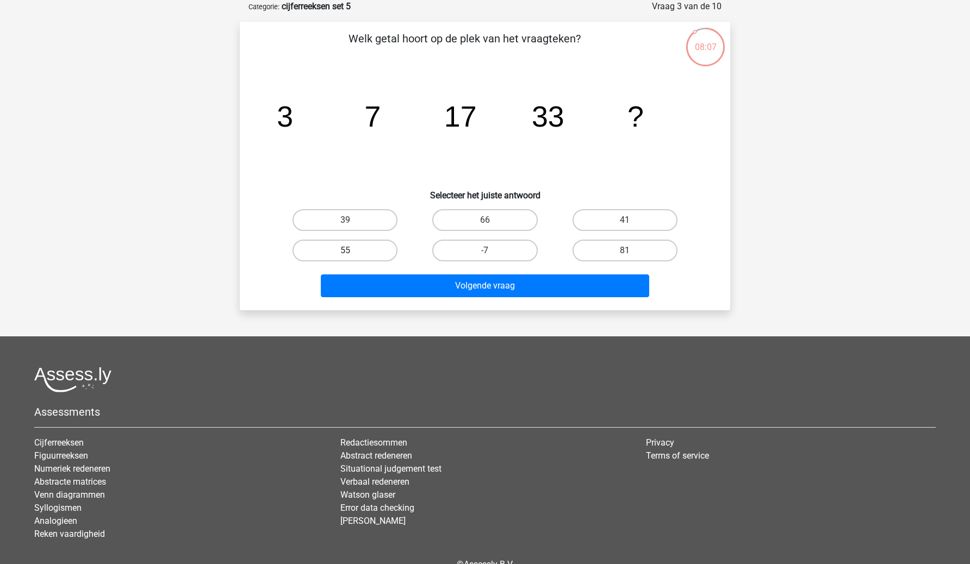
click at [356, 253] on label "55" at bounding box center [345, 251] width 105 height 22
click at [352, 253] on input "55" at bounding box center [348, 254] width 7 height 7
radio input "true"
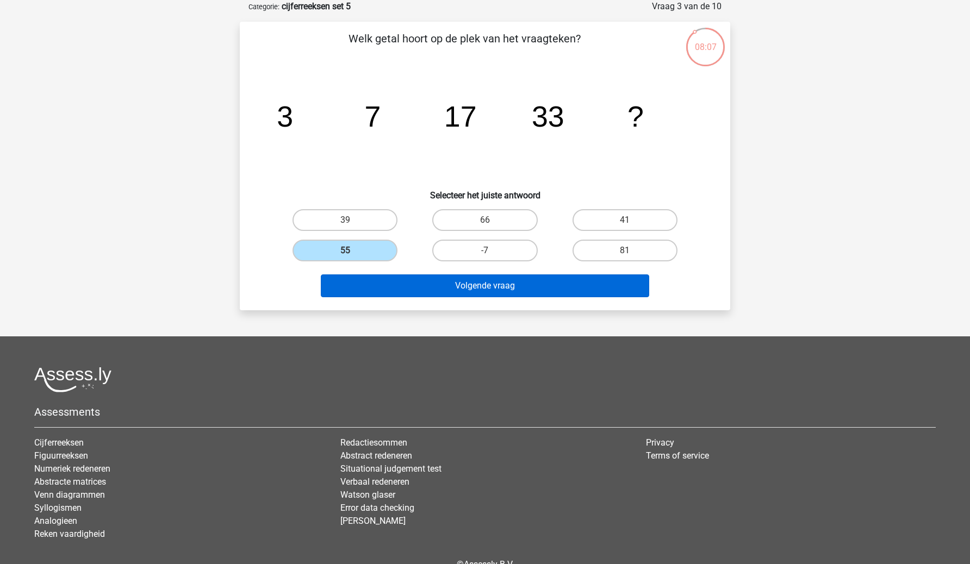
click at [424, 287] on button "Volgende vraag" at bounding box center [485, 286] width 329 height 23
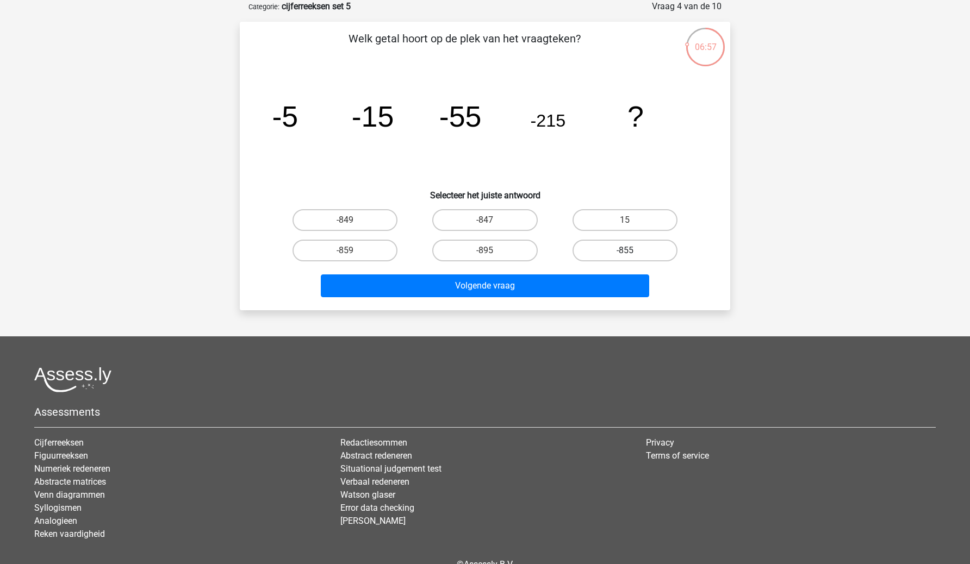
click at [595, 253] on label "-855" at bounding box center [625, 251] width 105 height 22
click at [625, 253] on input "-855" at bounding box center [628, 254] width 7 height 7
radio input "true"
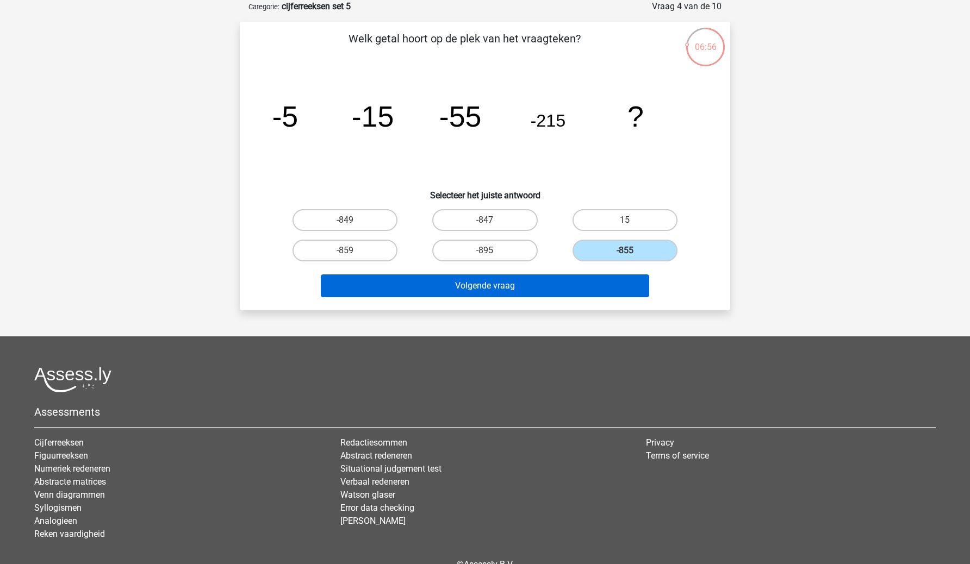
click at [532, 286] on button "Volgende vraag" at bounding box center [485, 286] width 329 height 23
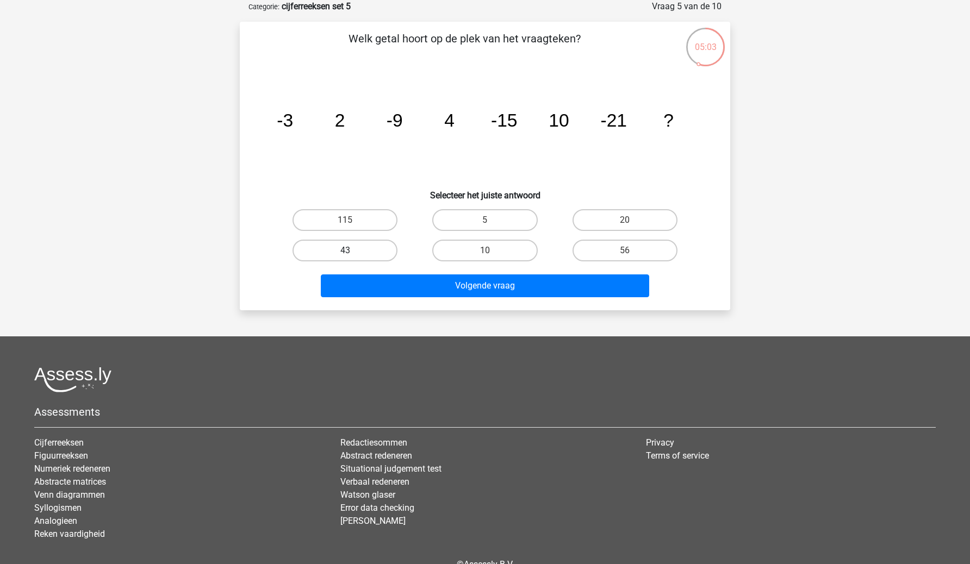
click at [383, 253] on label "43" at bounding box center [345, 251] width 105 height 22
click at [352, 253] on input "43" at bounding box center [348, 254] width 7 height 7
radio input "true"
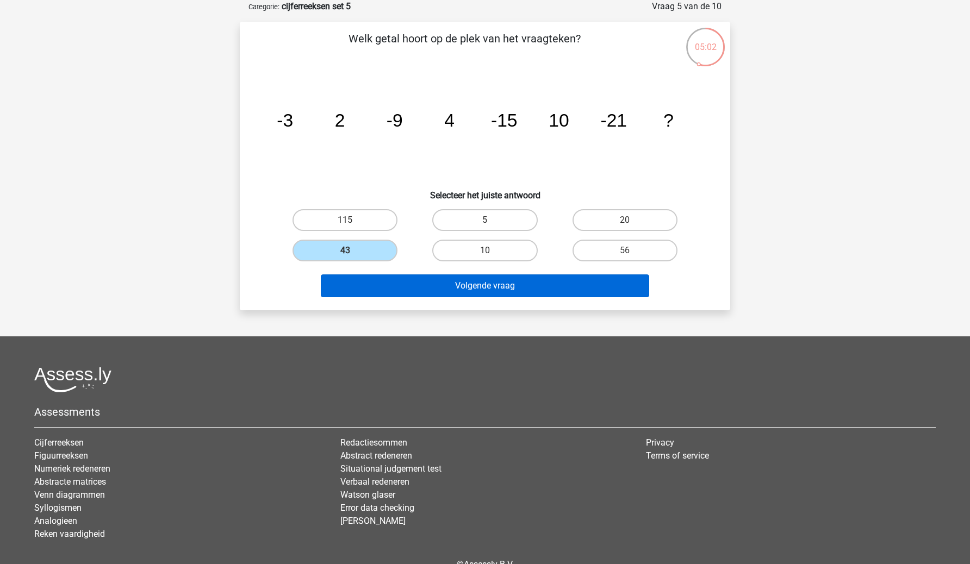
click at [425, 282] on button "Volgende vraag" at bounding box center [485, 286] width 329 height 23
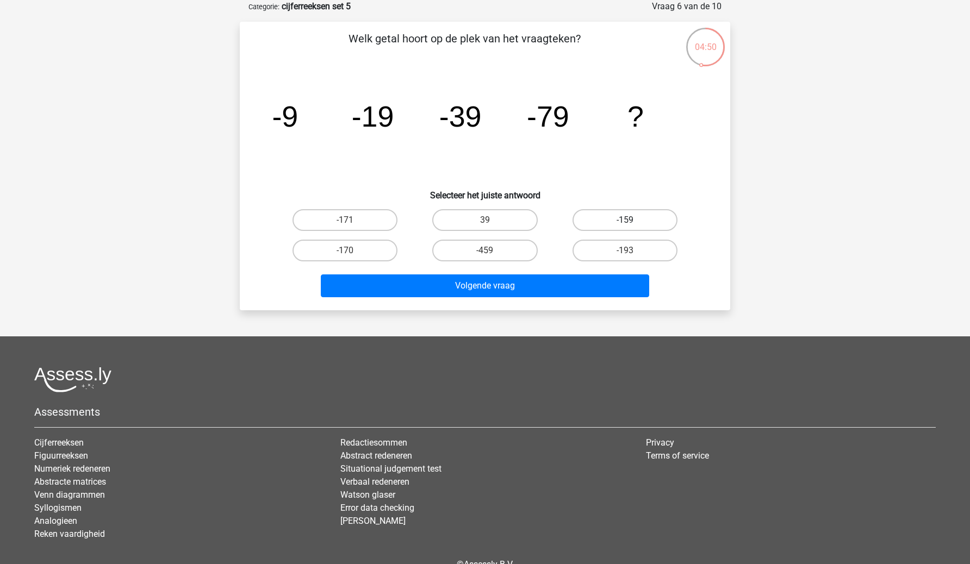
click at [607, 220] on label "-159" at bounding box center [625, 220] width 105 height 22
click at [625, 220] on input "-159" at bounding box center [628, 223] width 7 height 7
radio input "true"
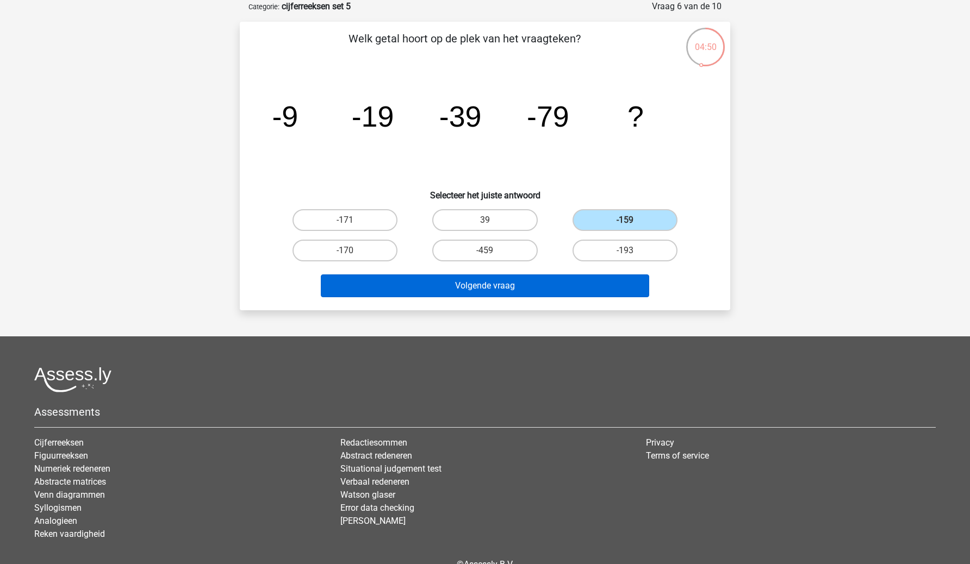
click at [593, 285] on button "Volgende vraag" at bounding box center [485, 286] width 329 height 23
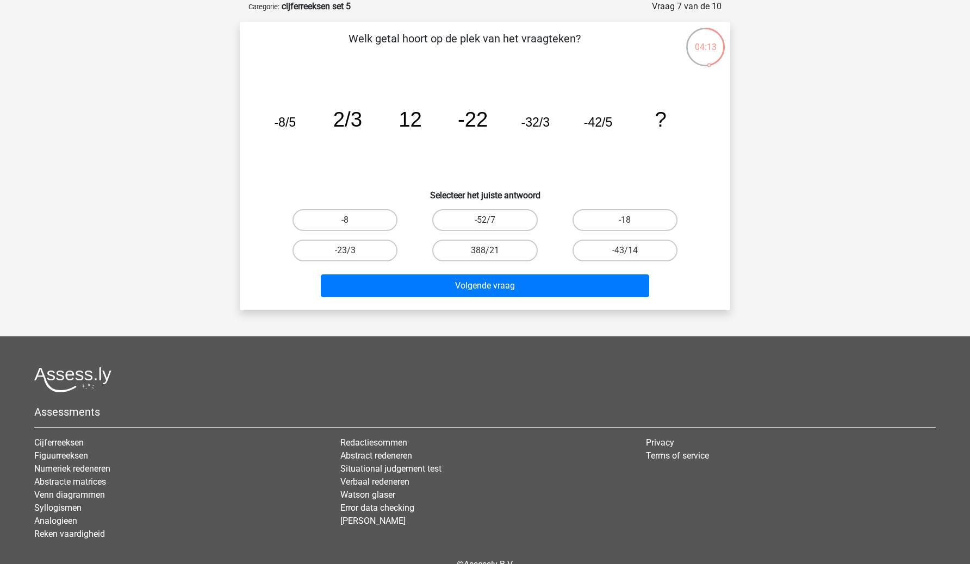
click at [629, 268] on div "Volgende vraag" at bounding box center [485, 284] width 456 height 36
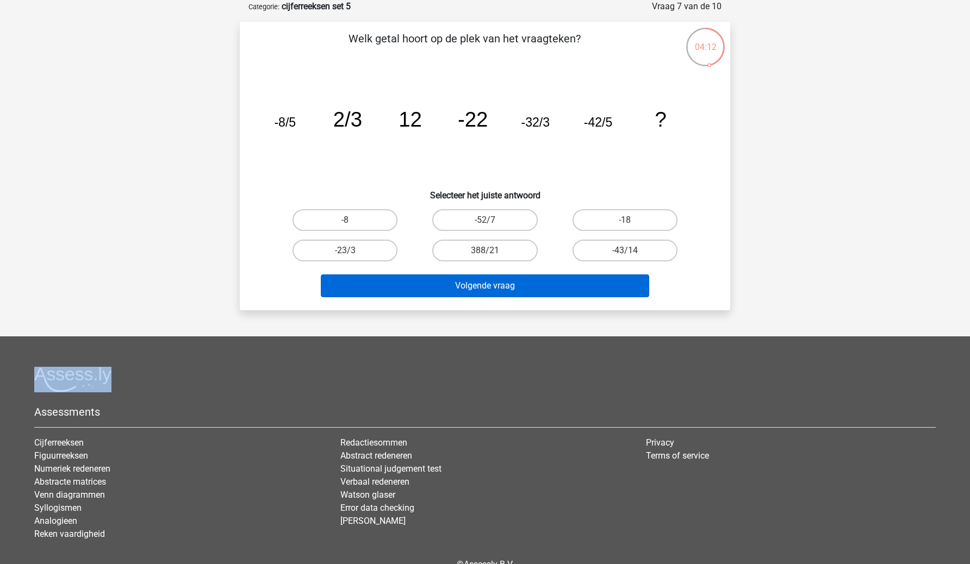
click at [608, 294] on button "Volgende vraag" at bounding box center [485, 286] width 329 height 23
click at [614, 283] on button "Volgende vraag" at bounding box center [485, 286] width 329 height 23
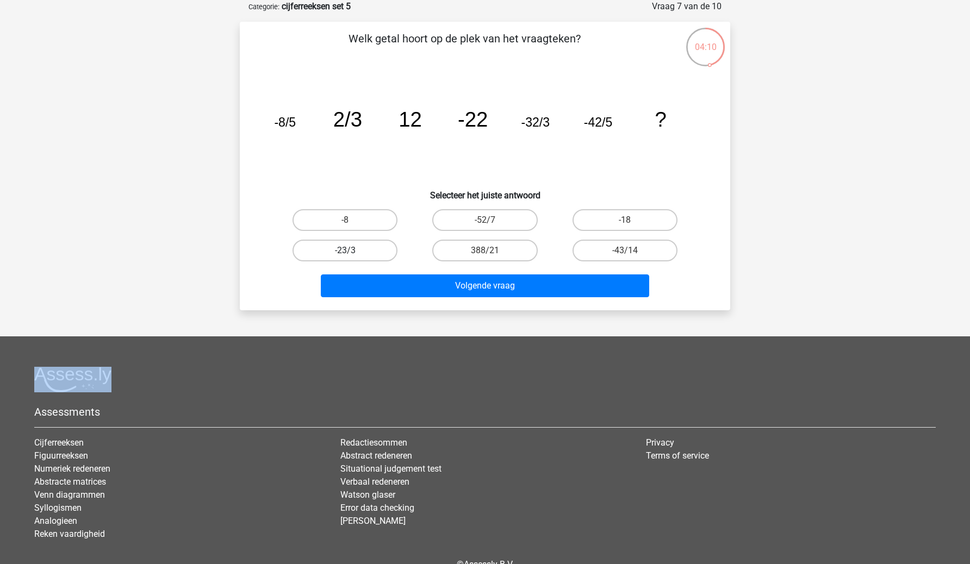
click at [385, 252] on label "-23/3" at bounding box center [345, 251] width 105 height 22
click at [352, 252] on input "-23/3" at bounding box center [348, 254] width 7 height 7
radio input "true"
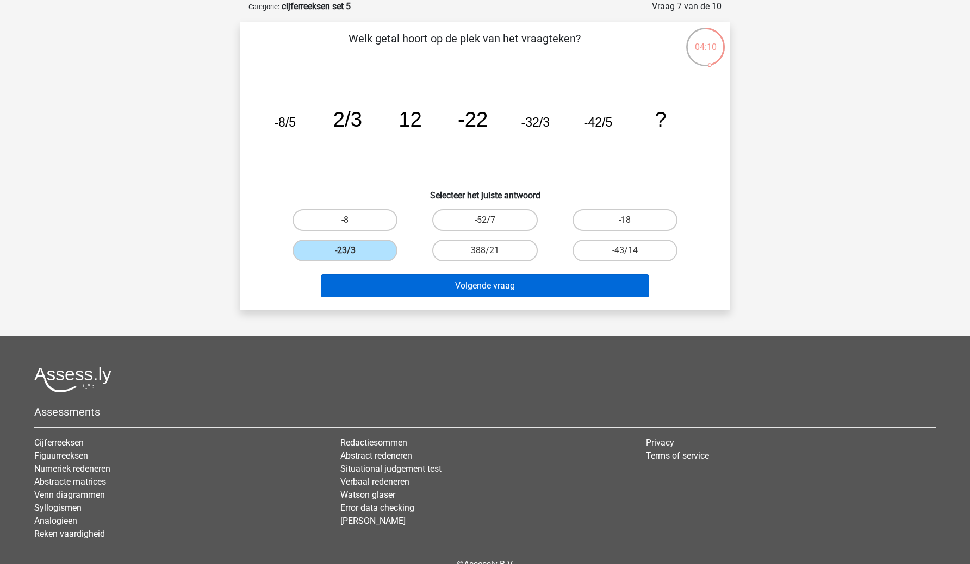
click at [397, 275] on button "Volgende vraag" at bounding box center [485, 286] width 329 height 23
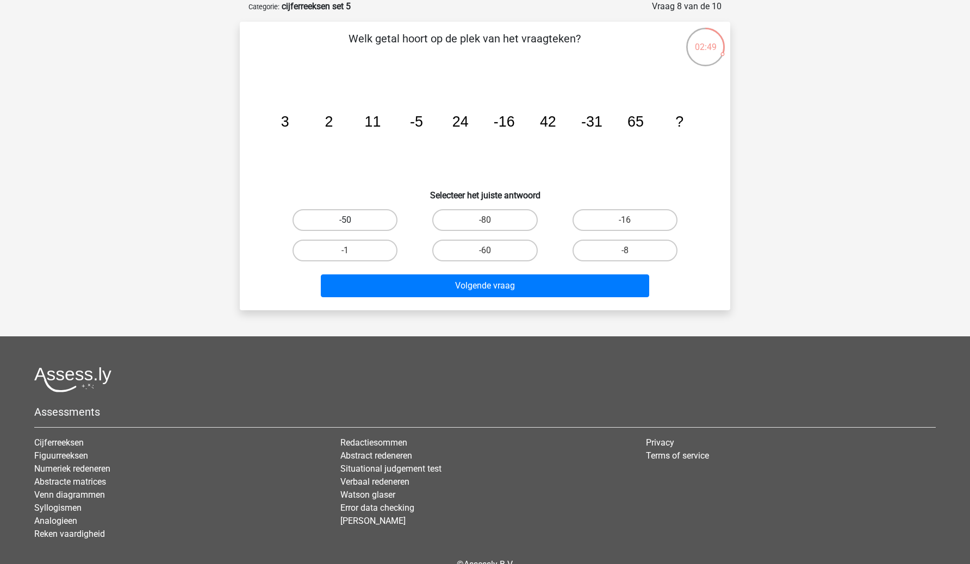
click at [350, 214] on label "-50" at bounding box center [345, 220] width 105 height 22
click at [350, 220] on input "-50" at bounding box center [348, 223] width 7 height 7
radio input "true"
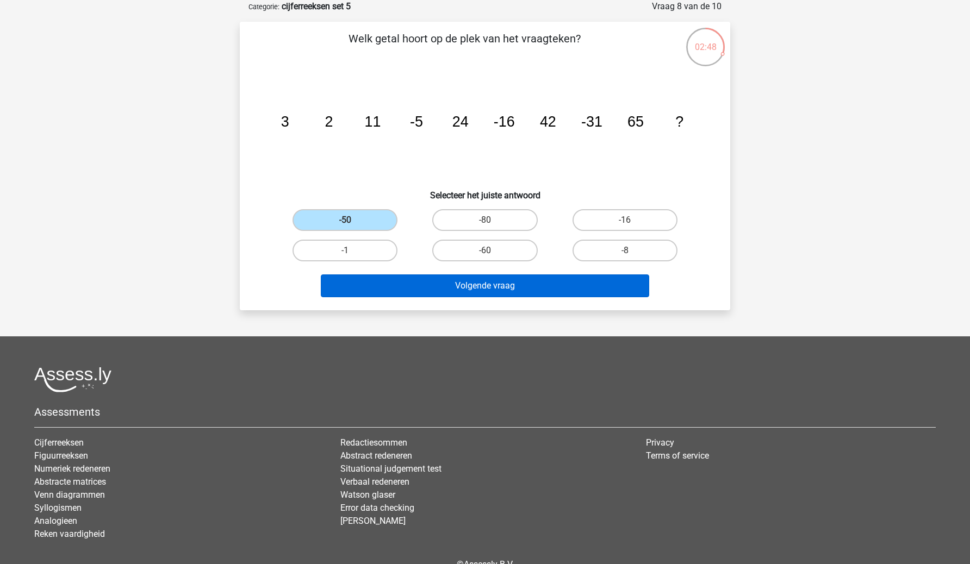
click at [421, 289] on button "Volgende vraag" at bounding box center [485, 286] width 329 height 23
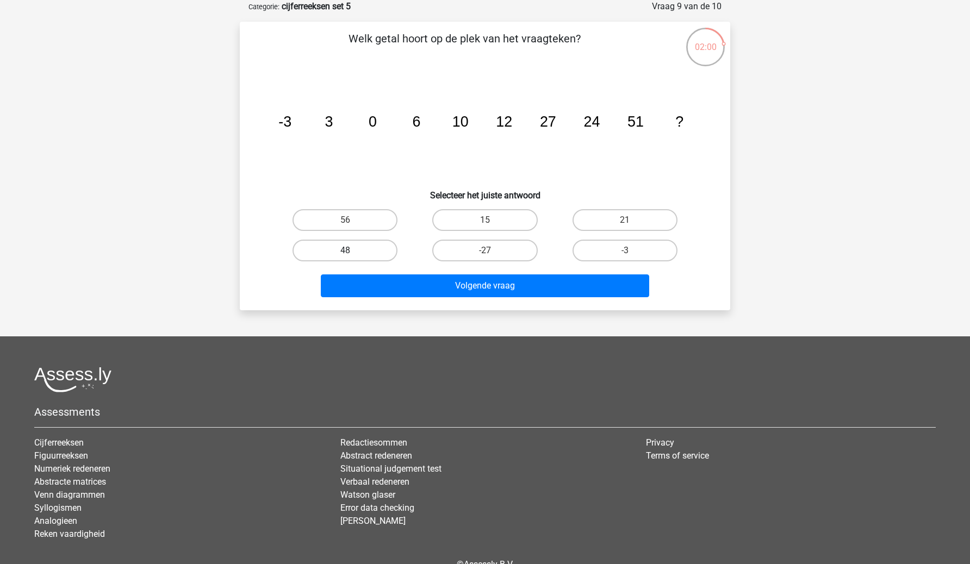
click at [376, 243] on label "48" at bounding box center [345, 251] width 105 height 22
click at [352, 251] on input "48" at bounding box center [348, 254] width 7 height 7
radio input "true"
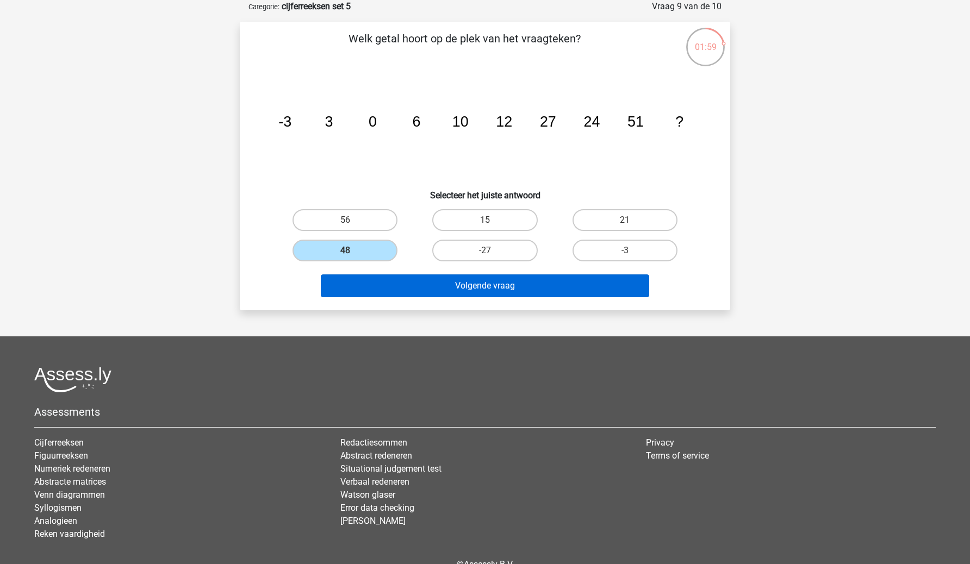
click at [402, 284] on button "Volgende vraag" at bounding box center [485, 286] width 329 height 23
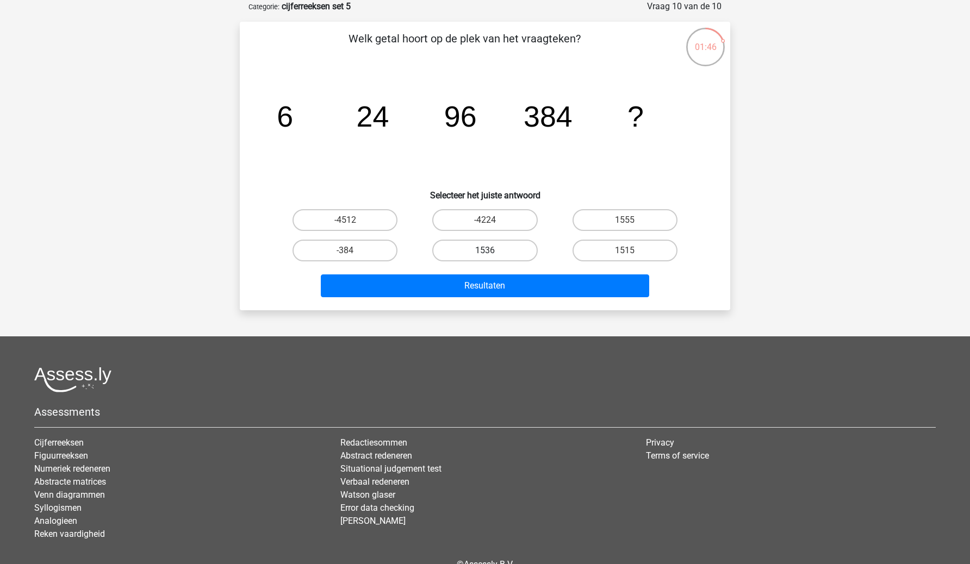
click at [502, 241] on label "1536" at bounding box center [484, 251] width 105 height 22
click at [492, 251] on input "1536" at bounding box center [488, 254] width 7 height 7
radio input "true"
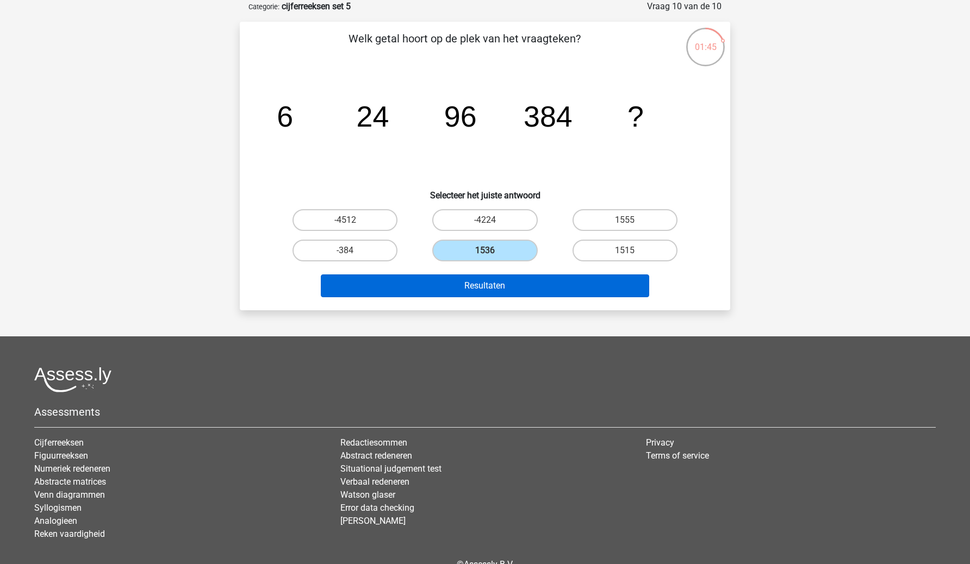
click at [491, 284] on button "Resultaten" at bounding box center [485, 286] width 329 height 23
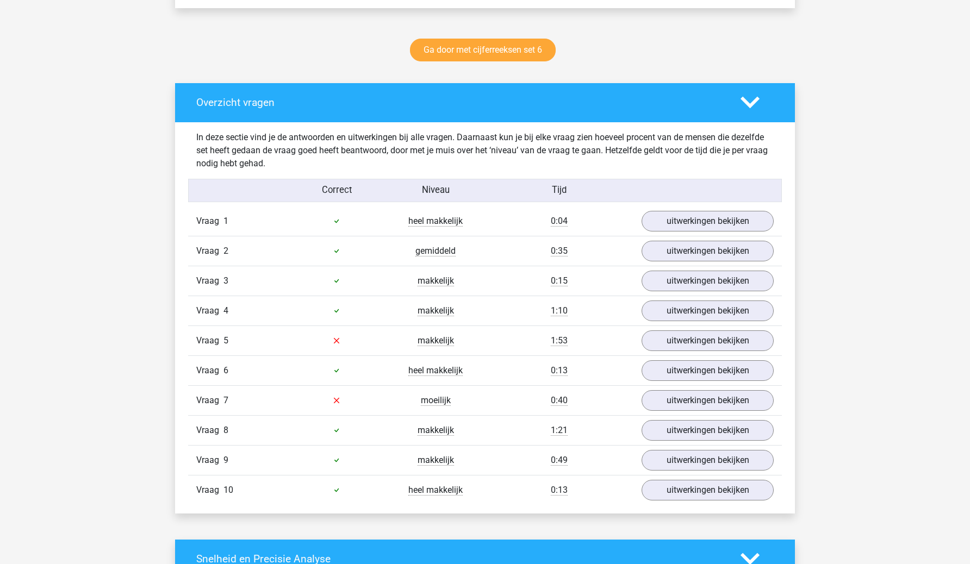
scroll to position [548, 0]
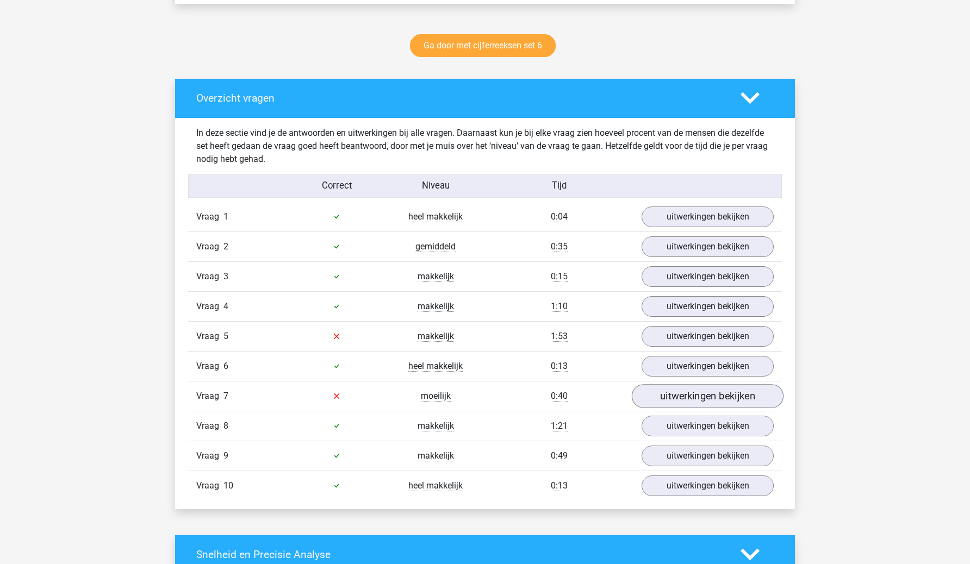
click at [685, 390] on link "uitwerkingen bekijken" at bounding box center [708, 396] width 152 height 24
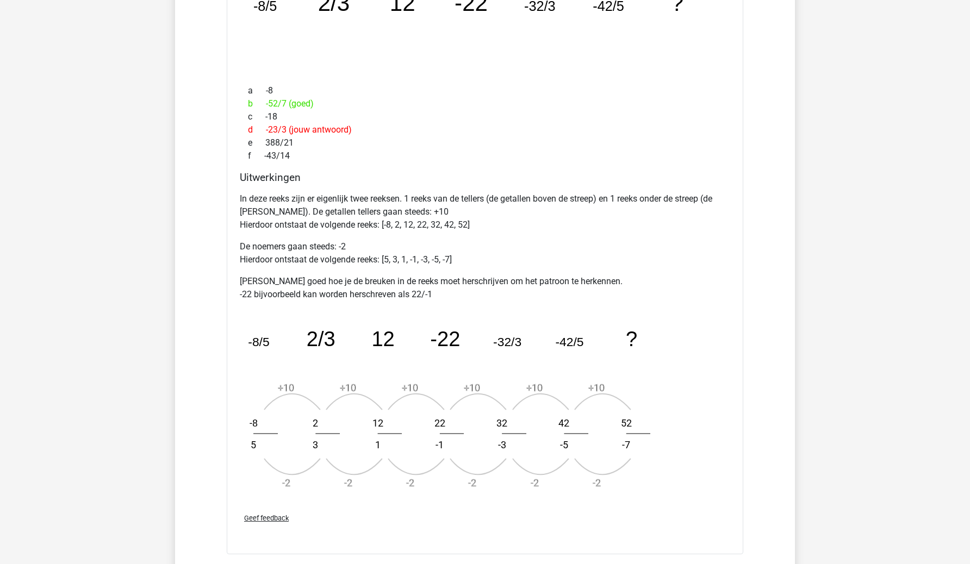
scroll to position [1046, 0]
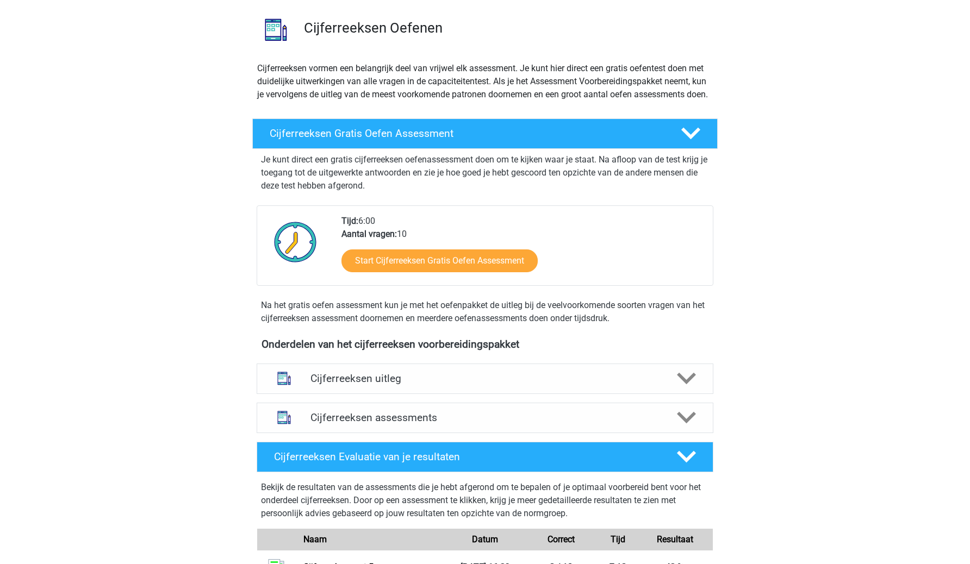
scroll to position [73, 0]
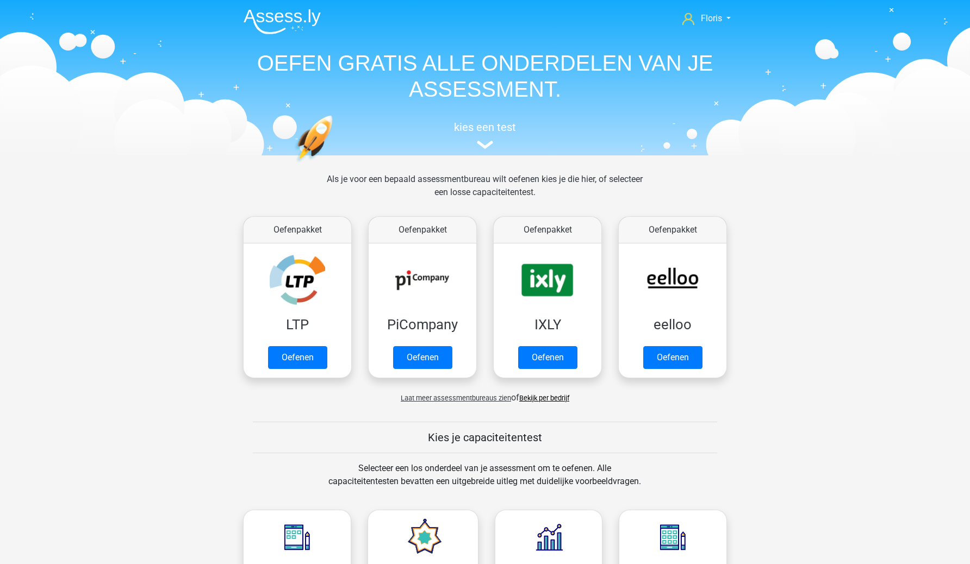
scroll to position [374, 0]
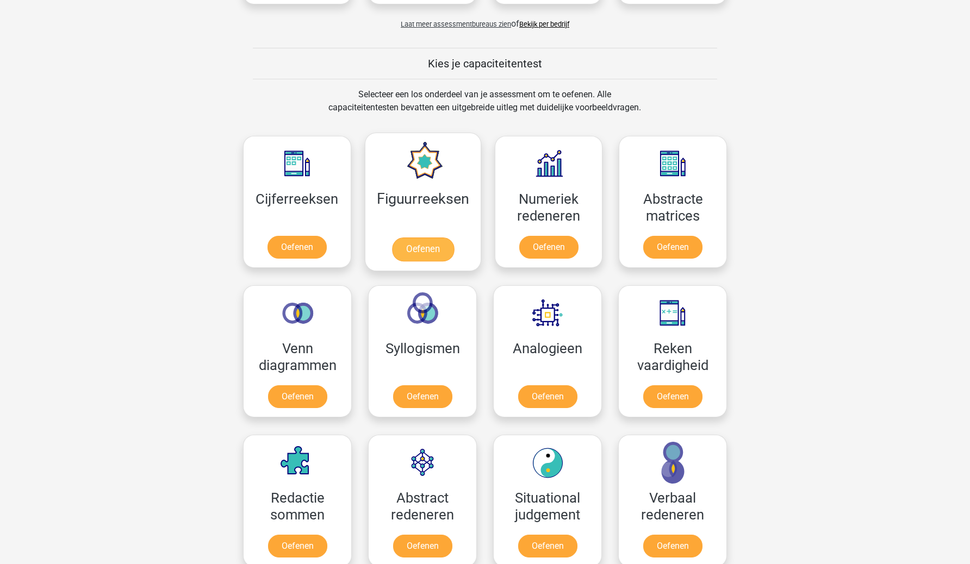
click at [424, 245] on link "Oefenen" at bounding box center [422, 250] width 62 height 24
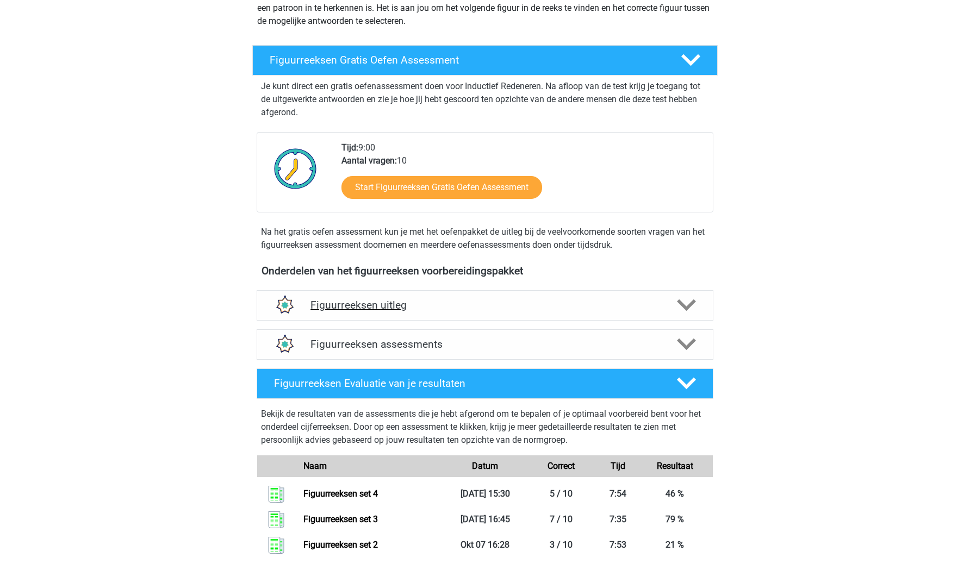
scroll to position [160, 0]
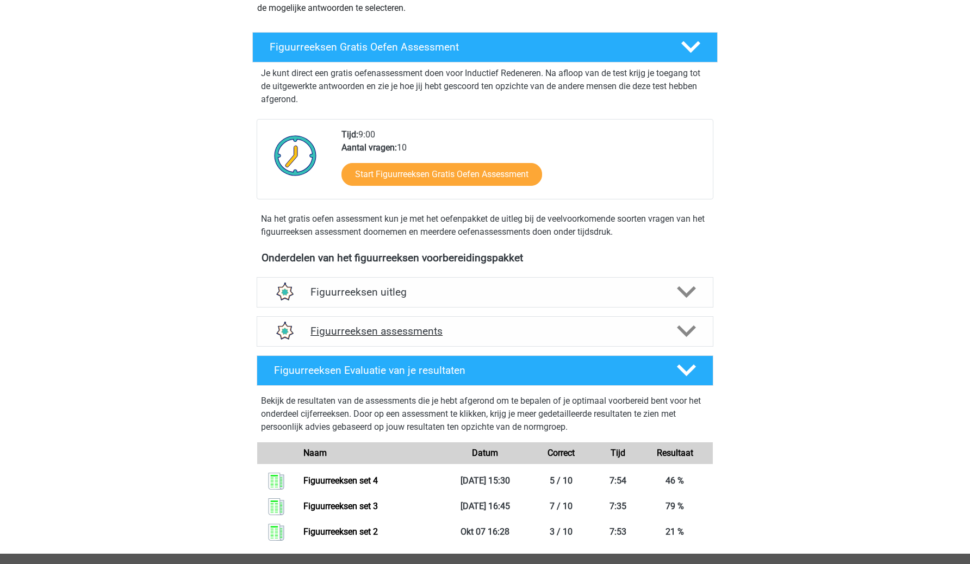
click at [430, 331] on h4 "Figuurreeksen assessments" at bounding box center [484, 331] width 349 height 13
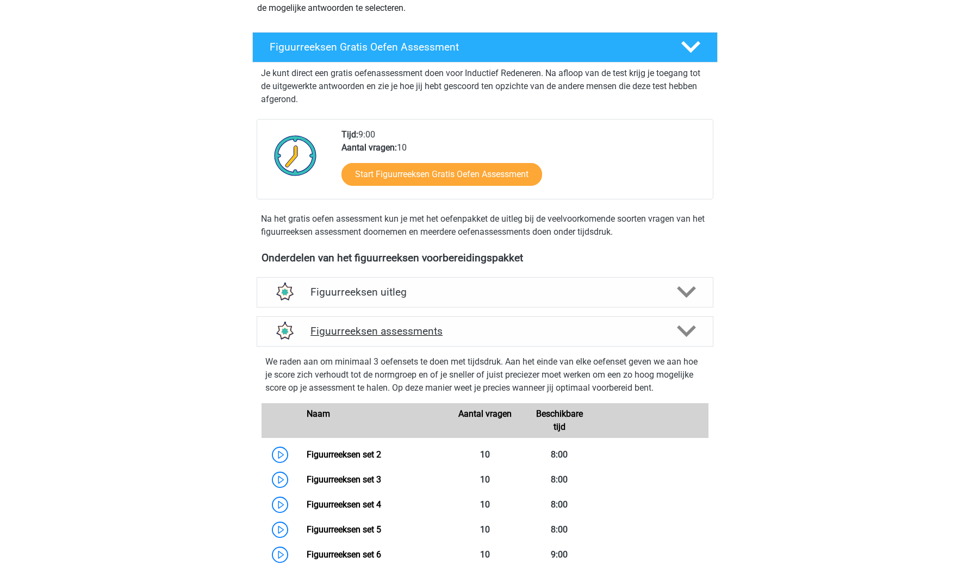
click at [430, 331] on h4 "Figuurreeksen assessments" at bounding box center [484, 331] width 349 height 13
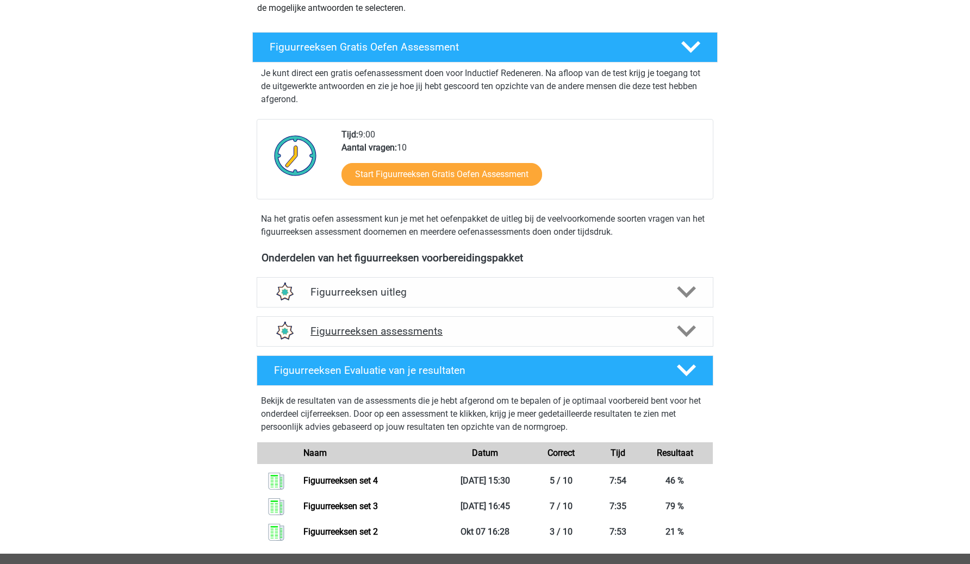
click at [430, 331] on h4 "Figuurreeksen assessments" at bounding box center [484, 331] width 349 height 13
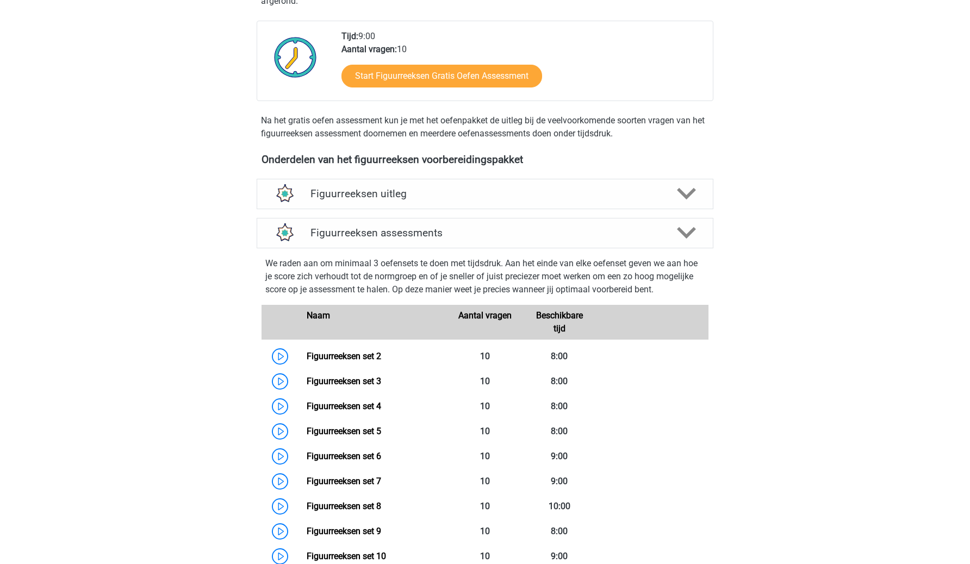
scroll to position [260, 0]
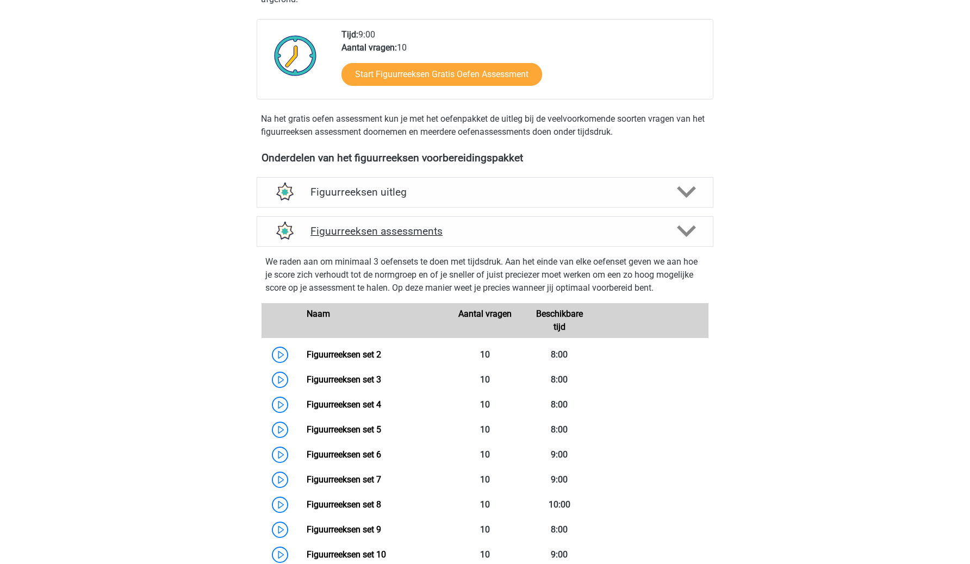
click at [426, 225] on h4 "Figuurreeksen assessments" at bounding box center [484, 231] width 349 height 13
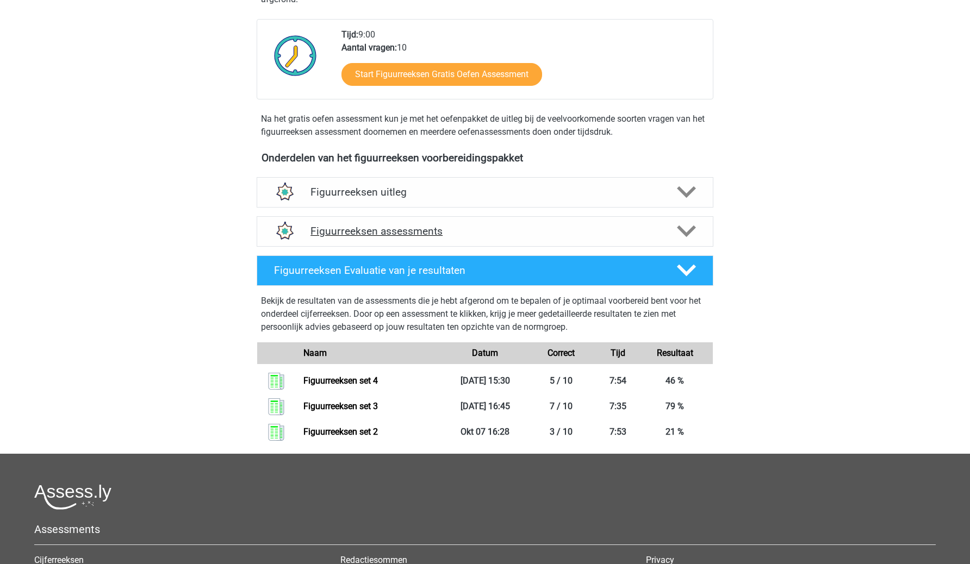
click at [426, 225] on h4 "Figuurreeksen assessments" at bounding box center [484, 231] width 349 height 13
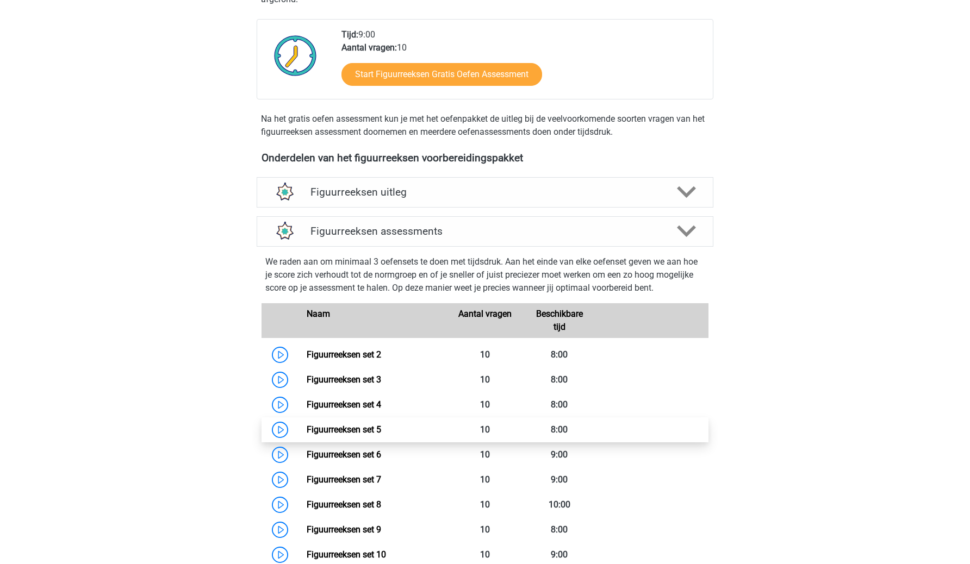
click at [364, 425] on link "Figuurreeksen set 5" at bounding box center [344, 430] width 74 height 10
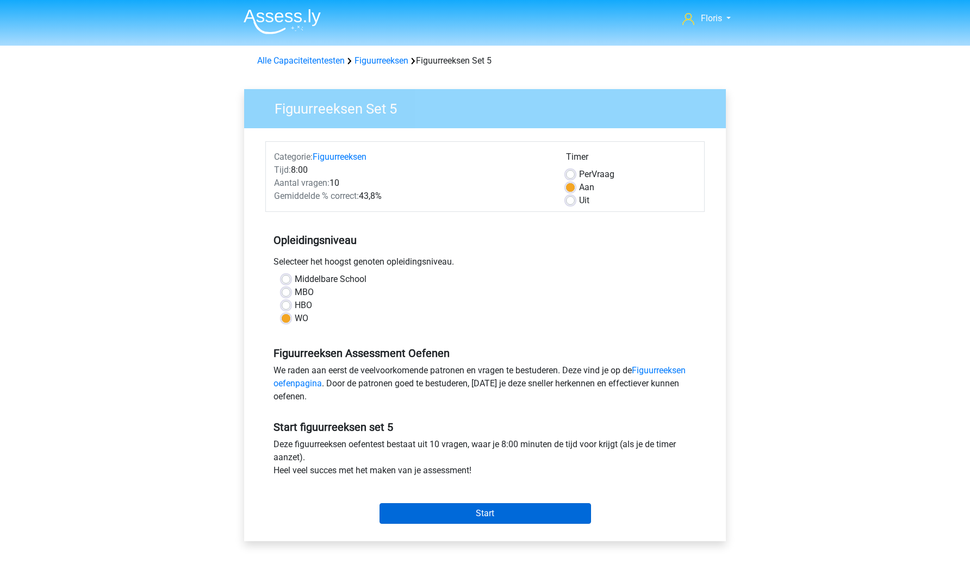
click at [419, 521] on input "Start" at bounding box center [486, 514] width 212 height 21
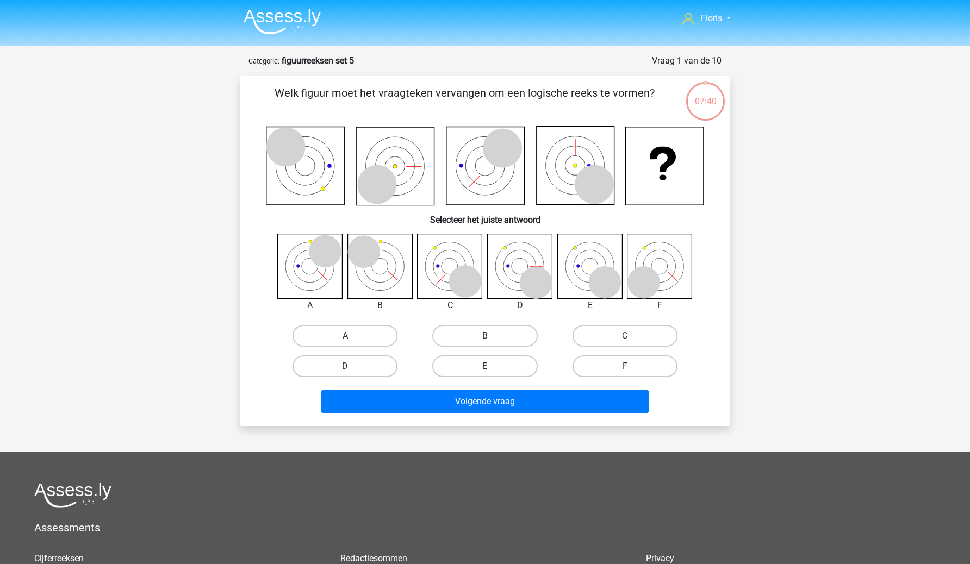
click at [502, 340] on label "B" at bounding box center [484, 336] width 105 height 22
click at [492, 340] on input "B" at bounding box center [488, 339] width 7 height 7
radio input "true"
click at [494, 414] on div "Volgende vraag" at bounding box center [485, 403] width 420 height 27
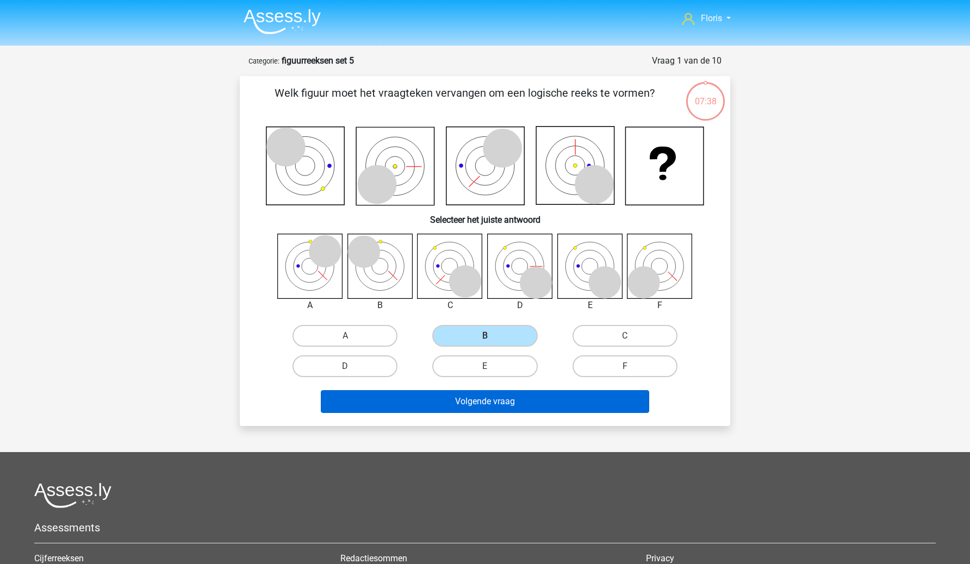
click at [501, 405] on button "Volgende vraag" at bounding box center [485, 401] width 329 height 23
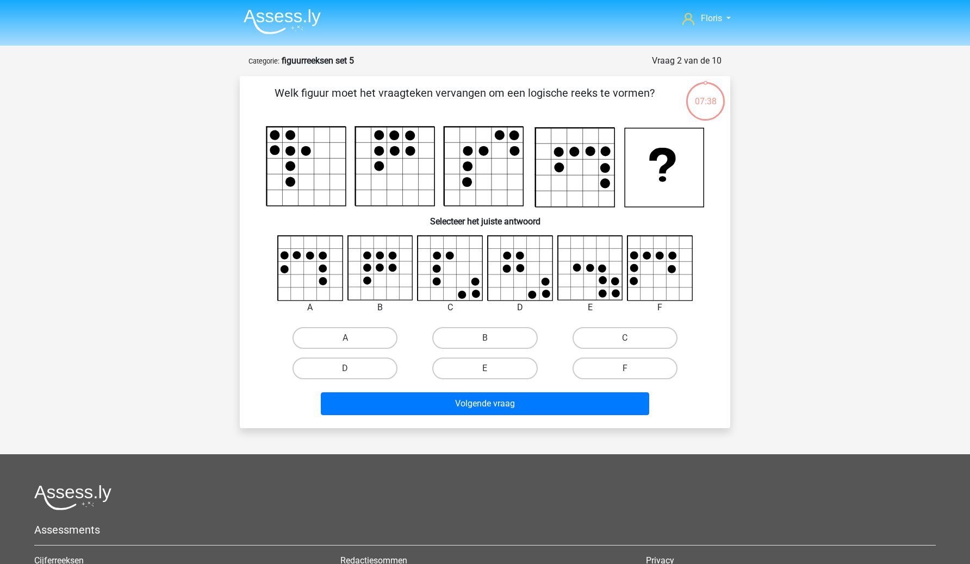
scroll to position [54, 0]
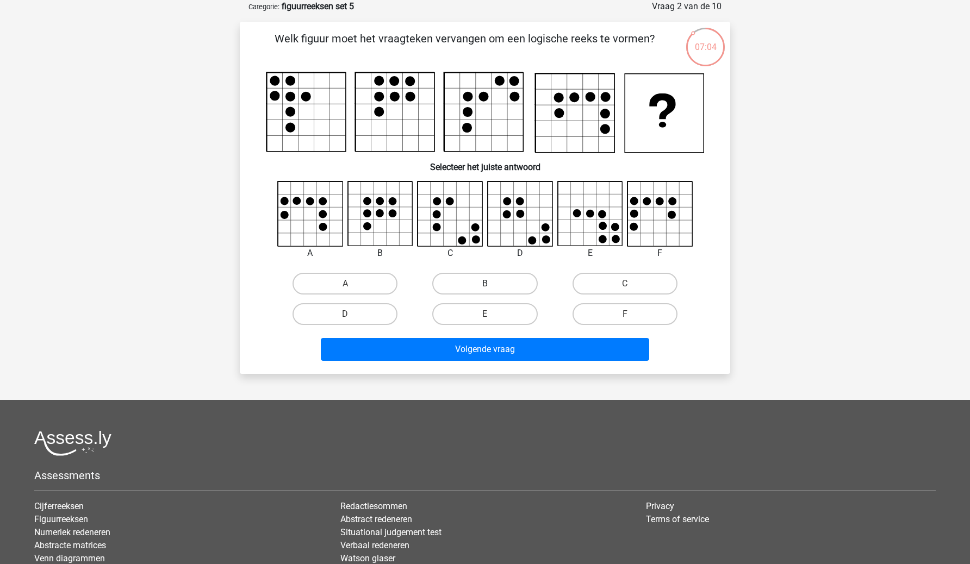
click at [500, 291] on label "B" at bounding box center [484, 284] width 105 height 22
click at [492, 291] on input "B" at bounding box center [488, 287] width 7 height 7
radio input "true"
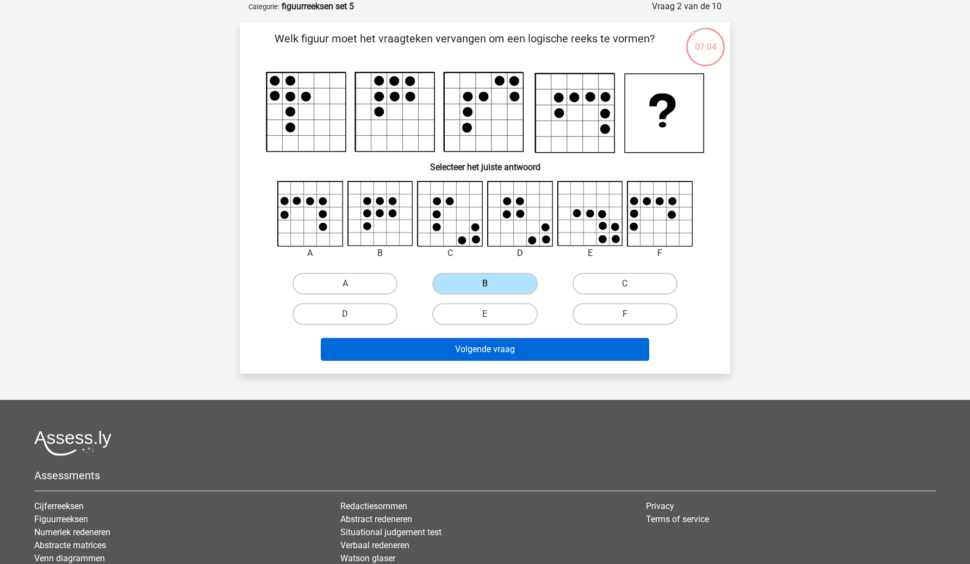
click at [503, 344] on button "Volgende vraag" at bounding box center [485, 349] width 329 height 23
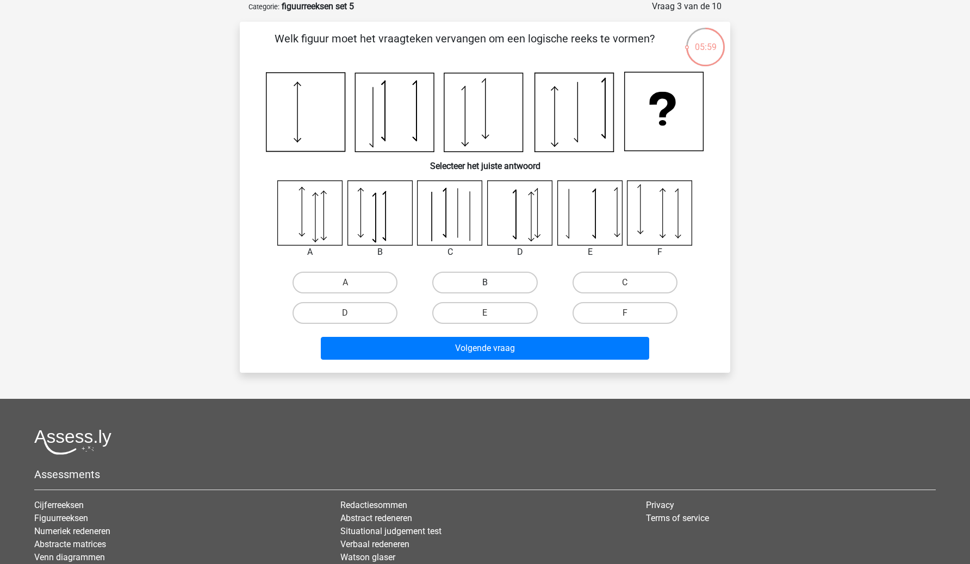
click at [504, 283] on label "B" at bounding box center [484, 283] width 105 height 22
click at [492, 283] on input "B" at bounding box center [488, 286] width 7 height 7
radio input "true"
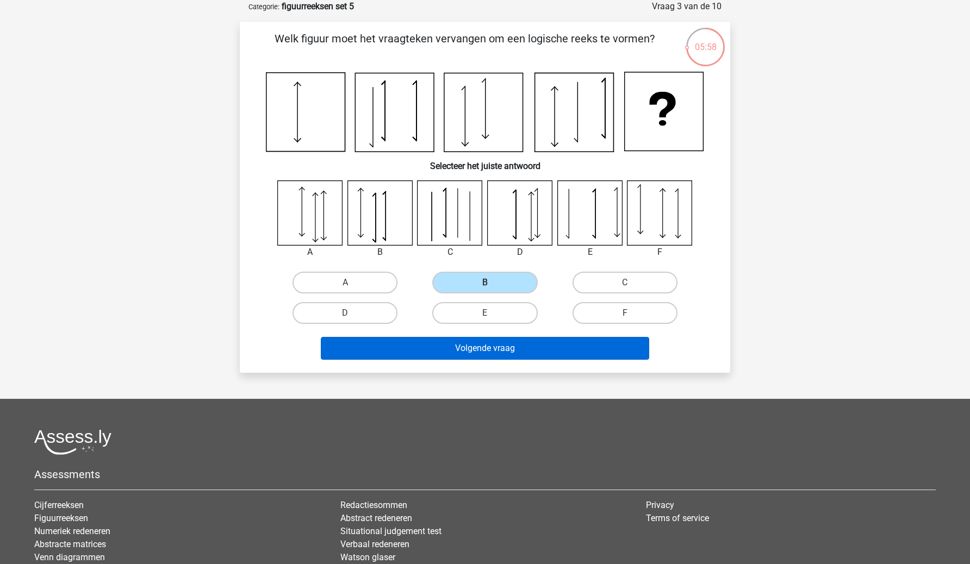
click at [489, 349] on button "Volgende vraag" at bounding box center [485, 348] width 329 height 23
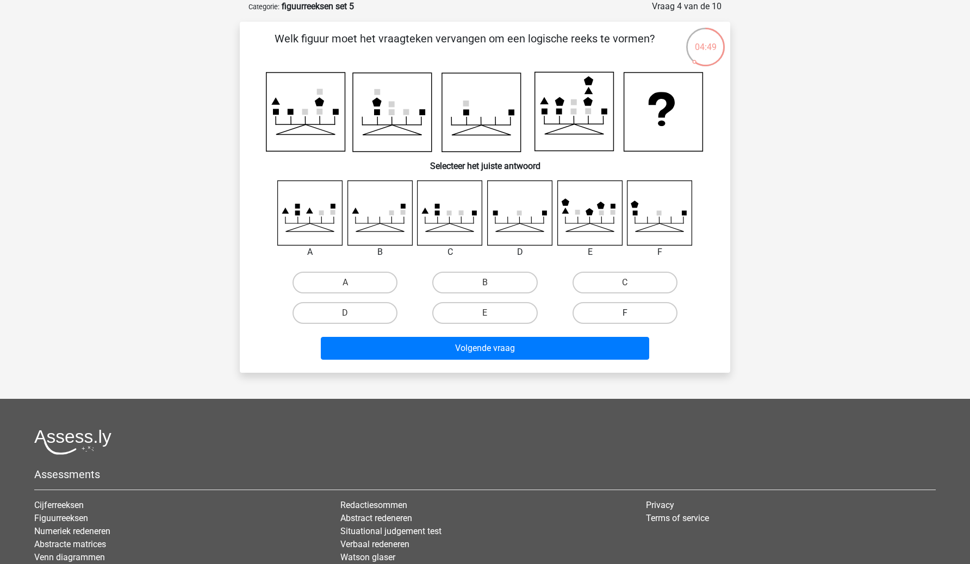
click at [633, 316] on label "F" at bounding box center [625, 313] width 105 height 22
click at [632, 316] on input "F" at bounding box center [628, 316] width 7 height 7
radio input "true"
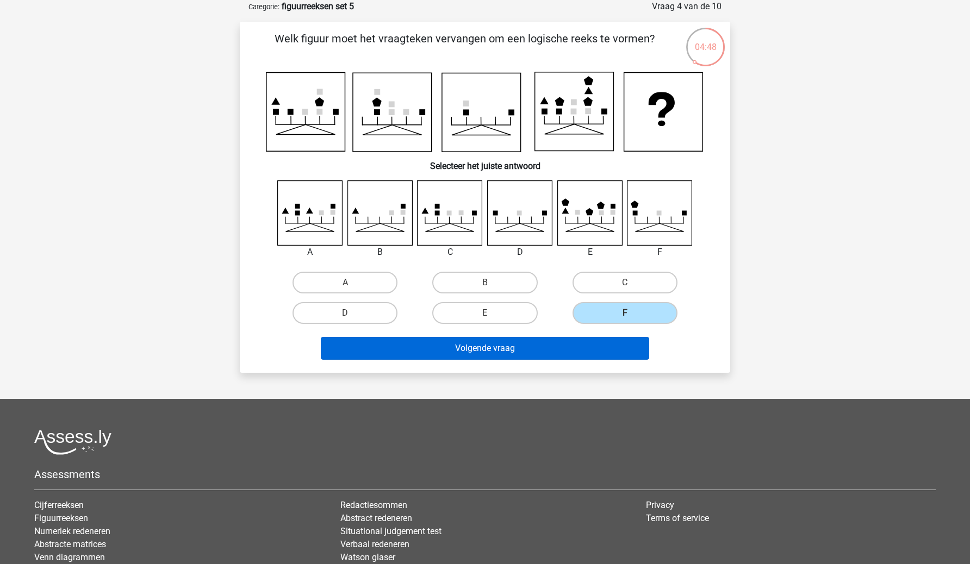
click at [598, 347] on button "Volgende vraag" at bounding box center [485, 348] width 329 height 23
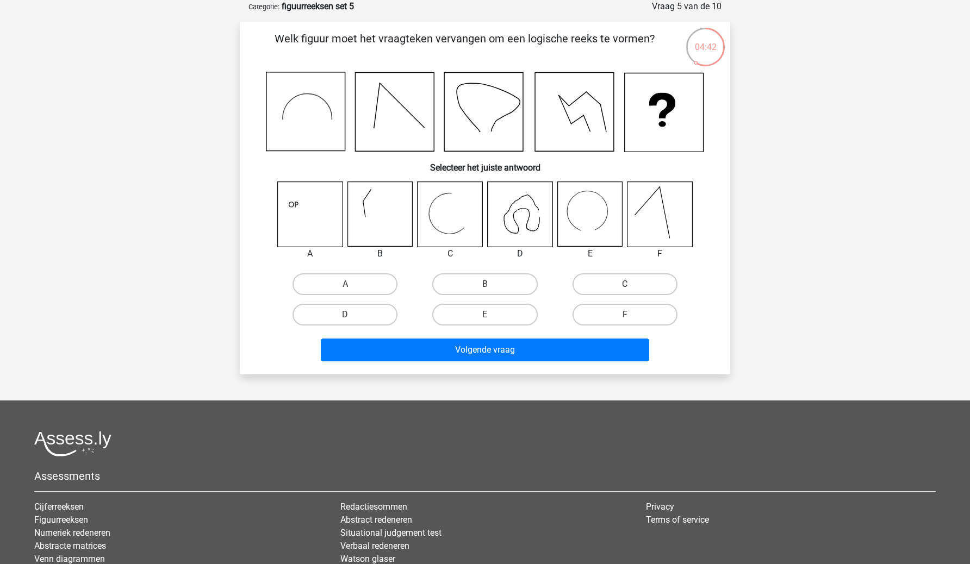
click at [586, 310] on label "F" at bounding box center [625, 315] width 105 height 22
click at [625, 315] on input "F" at bounding box center [628, 318] width 7 height 7
radio input "true"
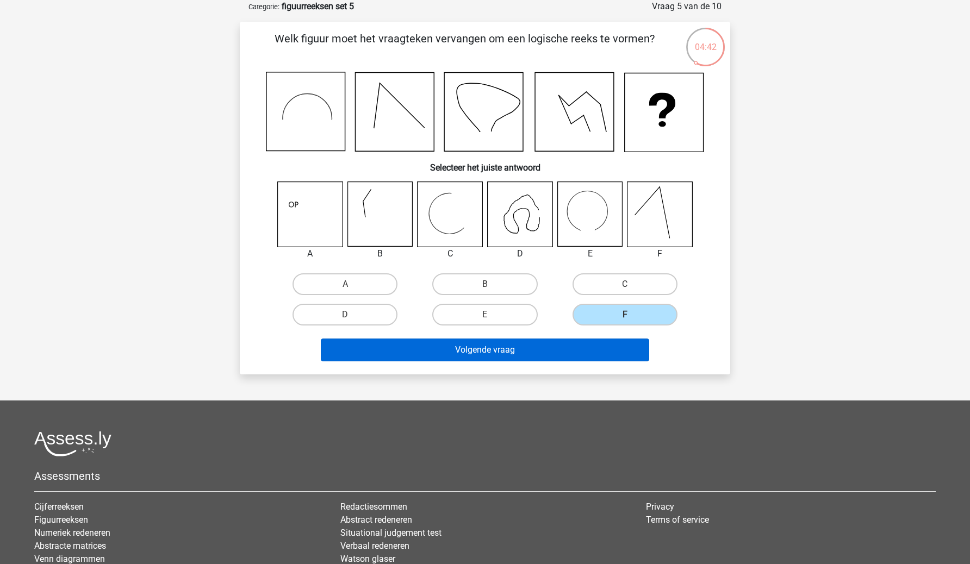
click at [570, 349] on button "Volgende vraag" at bounding box center [485, 350] width 329 height 23
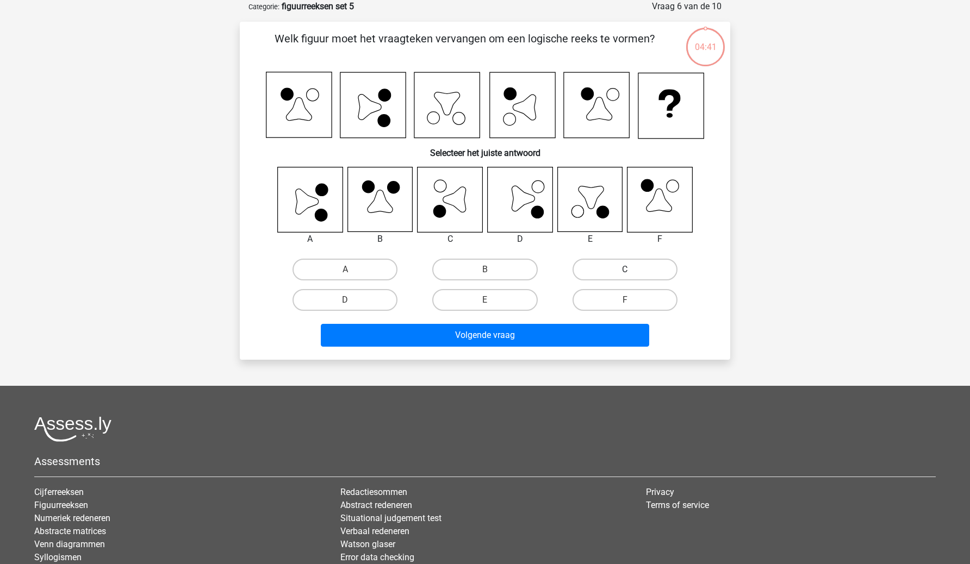
click at [613, 276] on label "C" at bounding box center [625, 270] width 105 height 22
click at [625, 276] on input "C" at bounding box center [628, 273] width 7 height 7
radio input "true"
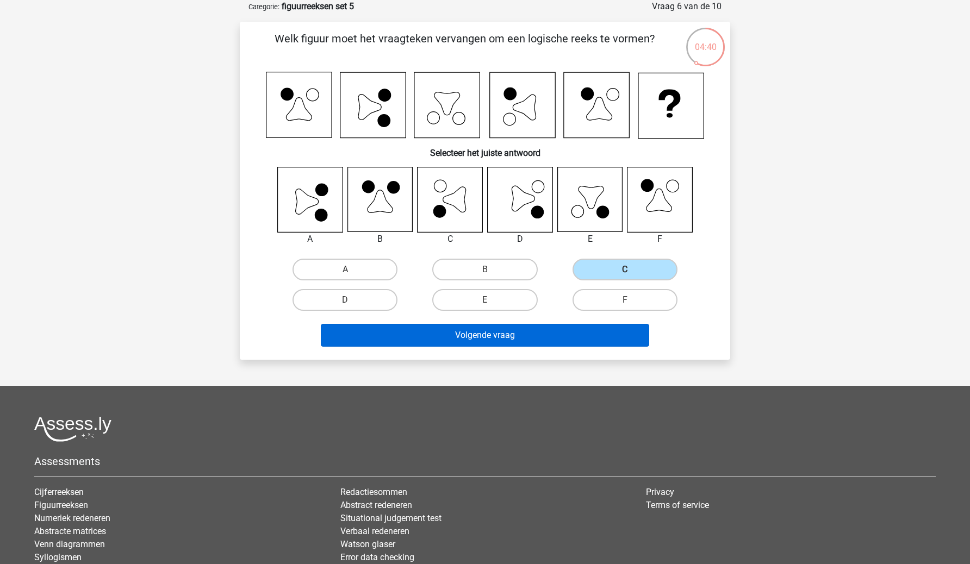
click at [597, 328] on button "Volgende vraag" at bounding box center [485, 335] width 329 height 23
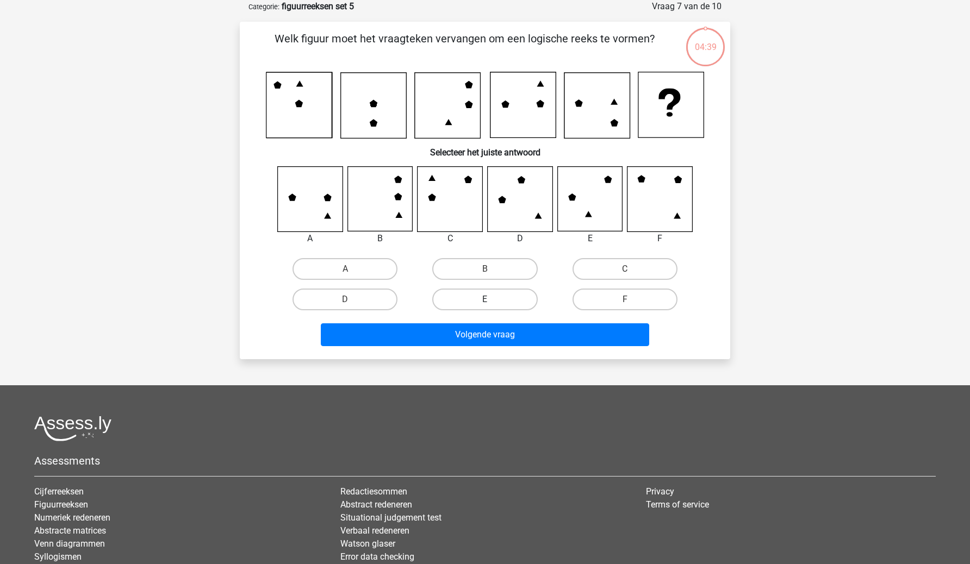
click at [504, 295] on label "E" at bounding box center [484, 300] width 105 height 22
click at [492, 300] on input "E" at bounding box center [488, 303] width 7 height 7
radio input "true"
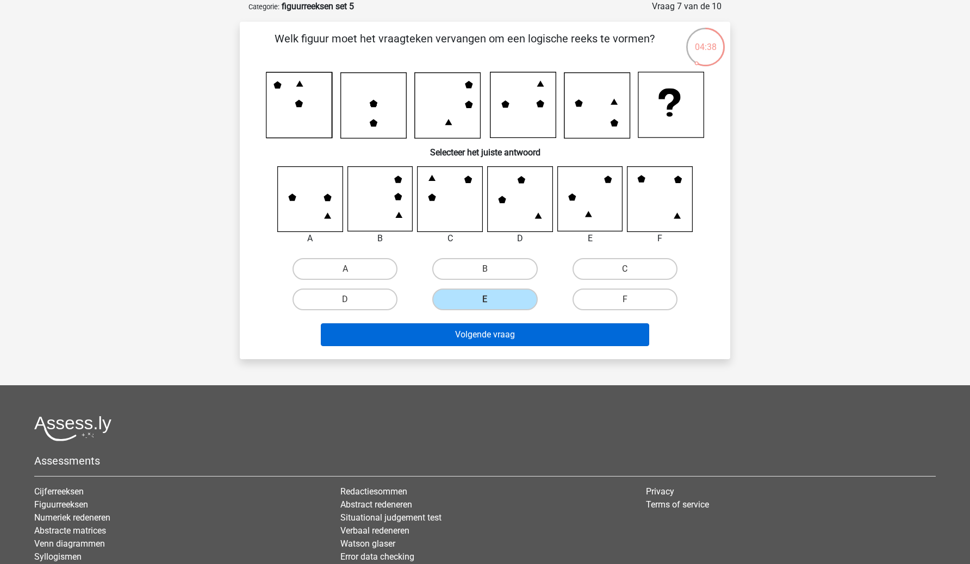
click at [499, 330] on button "Volgende vraag" at bounding box center [485, 335] width 329 height 23
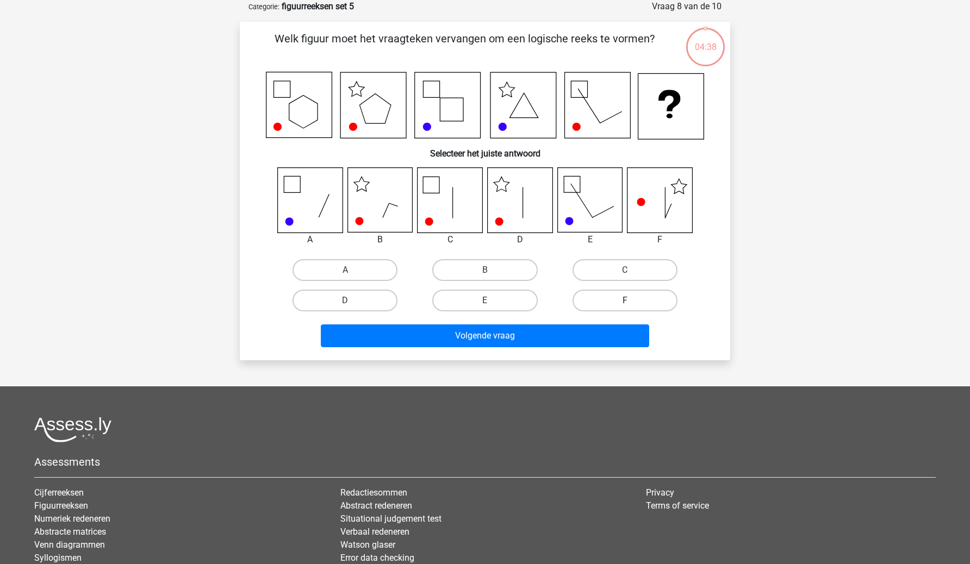
click at [624, 303] on label "F" at bounding box center [625, 301] width 105 height 22
click at [625, 303] on input "F" at bounding box center [628, 304] width 7 height 7
radio input "true"
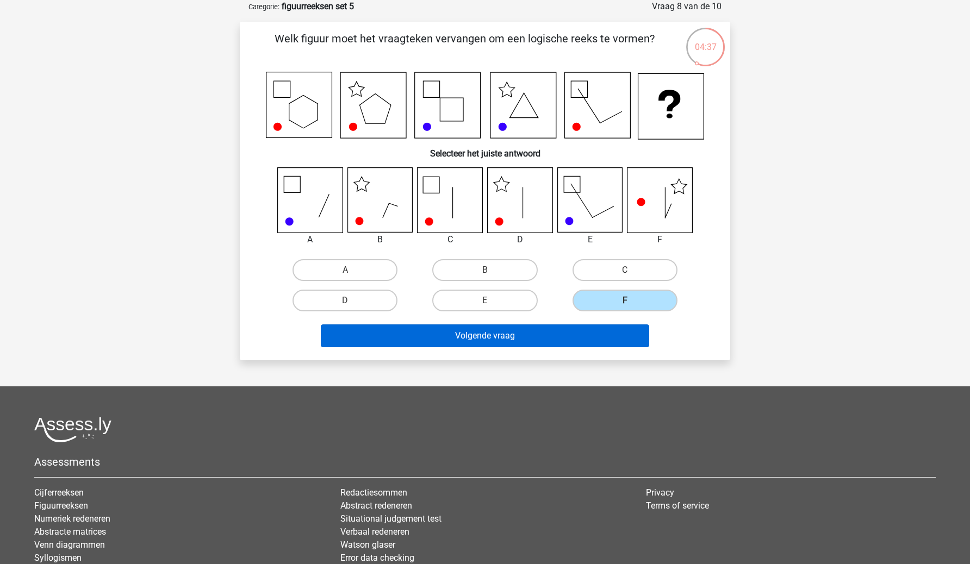
click at [599, 347] on button "Volgende vraag" at bounding box center [485, 336] width 329 height 23
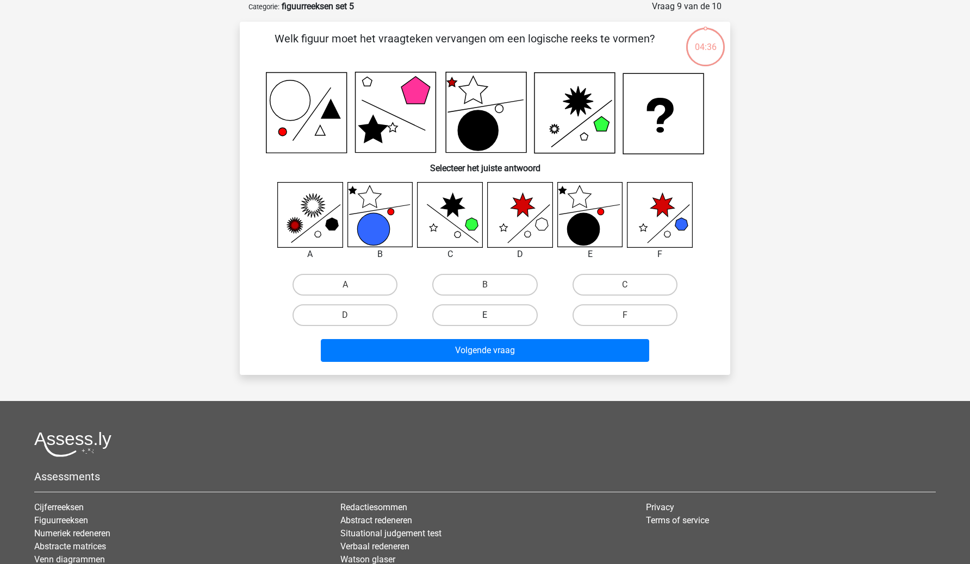
click at [523, 320] on label "E" at bounding box center [484, 315] width 105 height 22
click at [492, 320] on input "E" at bounding box center [488, 318] width 7 height 7
radio input "true"
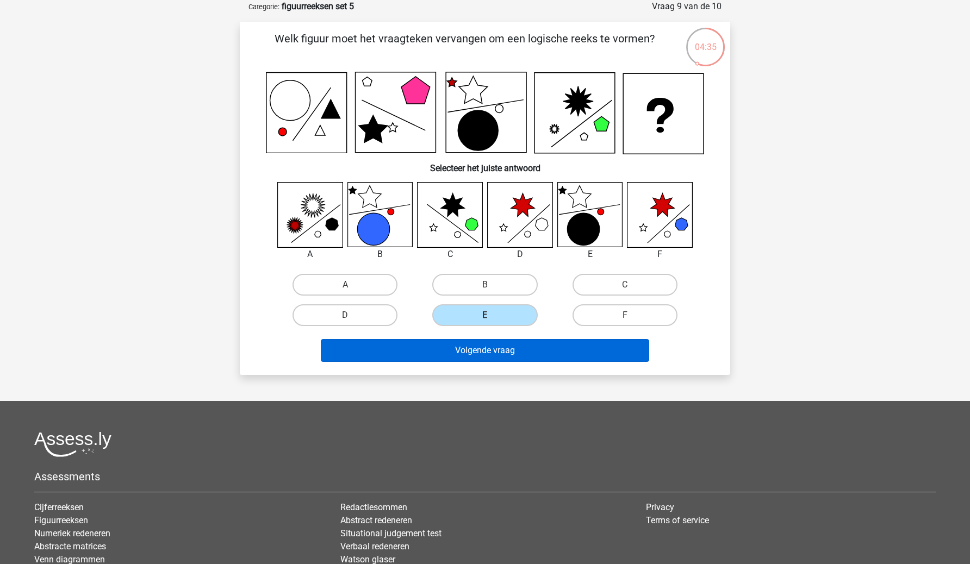
click at [503, 347] on button "Volgende vraag" at bounding box center [485, 350] width 329 height 23
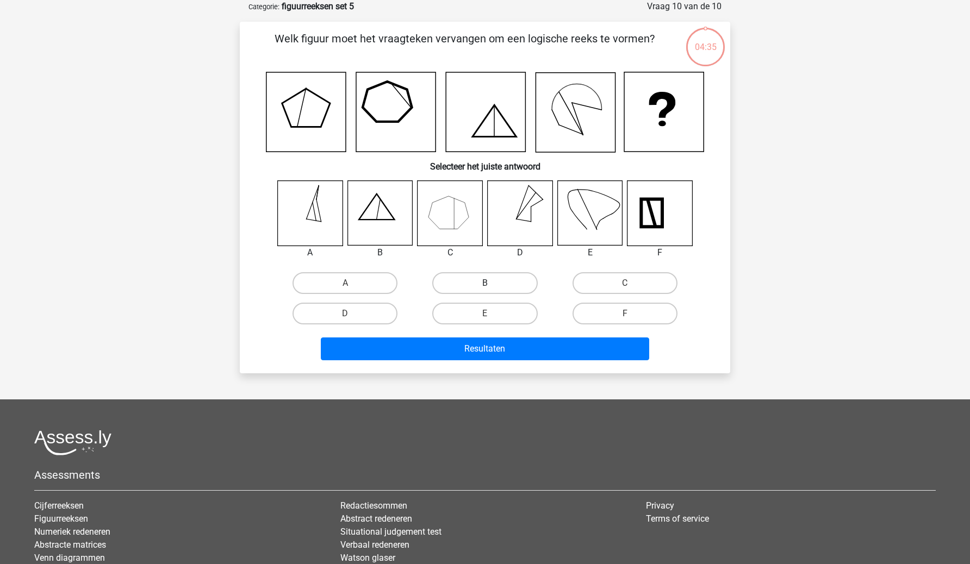
click at [471, 286] on label "B" at bounding box center [484, 283] width 105 height 22
click at [485, 286] on input "B" at bounding box center [488, 286] width 7 height 7
radio input "true"
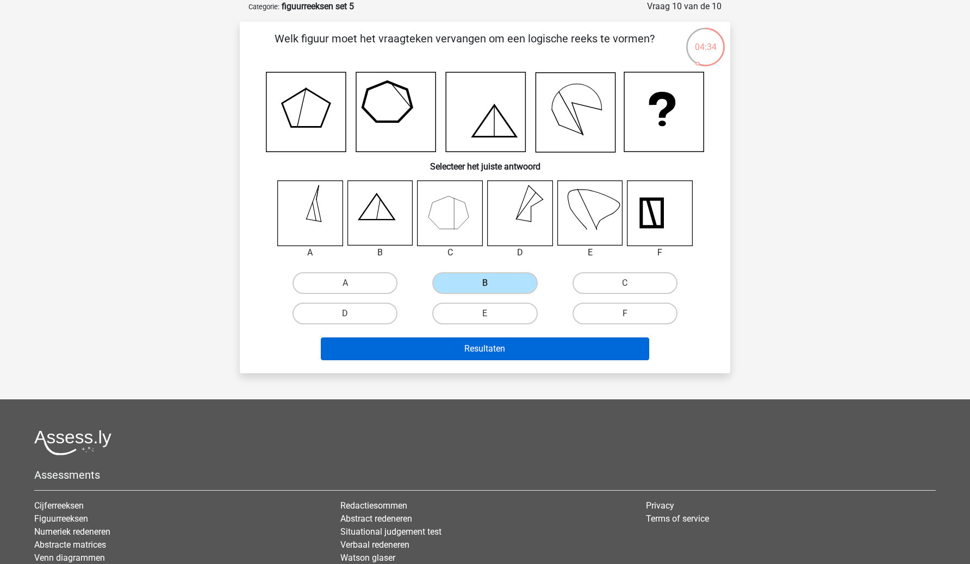
click at [456, 346] on button "Resultaten" at bounding box center [485, 349] width 329 height 23
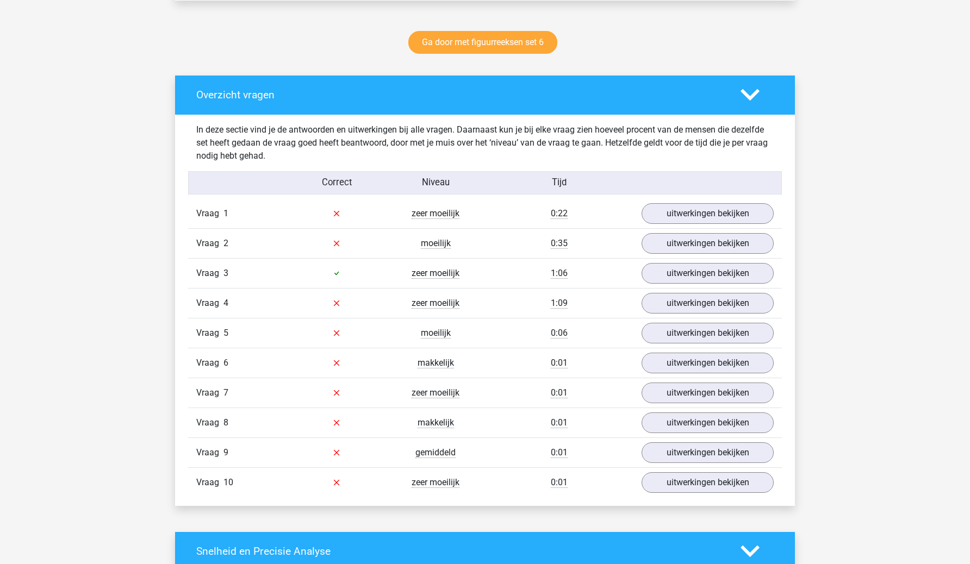
scroll to position [554, 0]
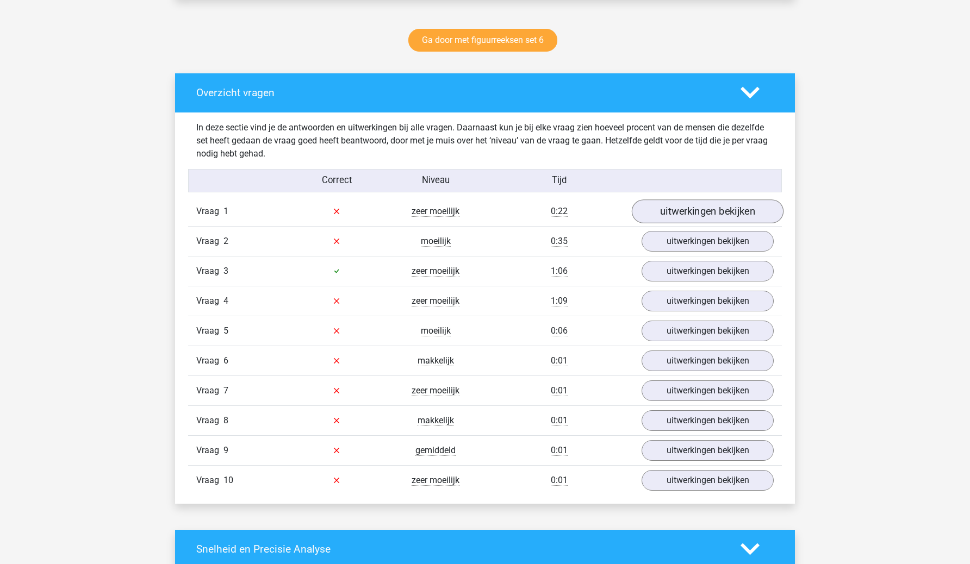
click at [657, 219] on link "uitwerkingen bekijken" at bounding box center [708, 212] width 152 height 24
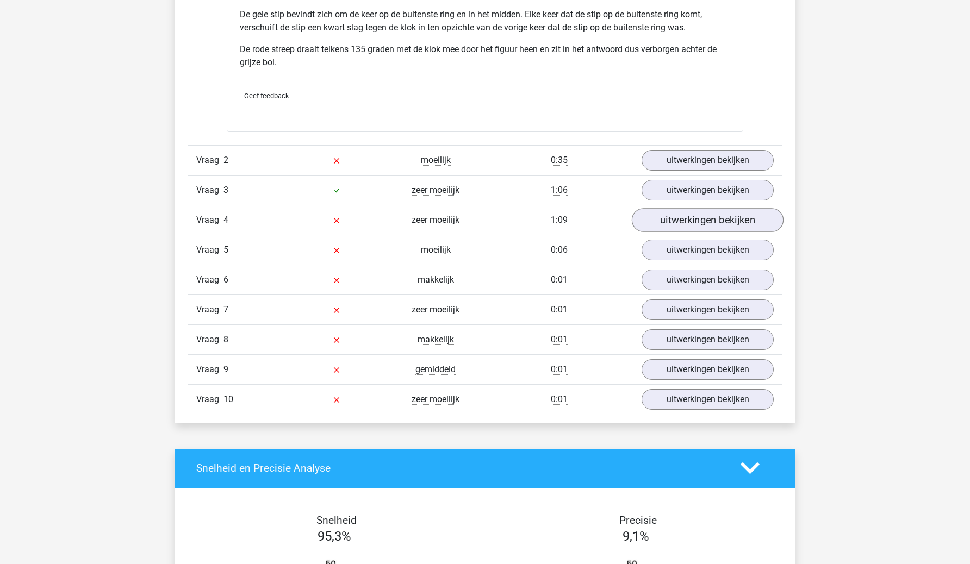
scroll to position [1381, 0]
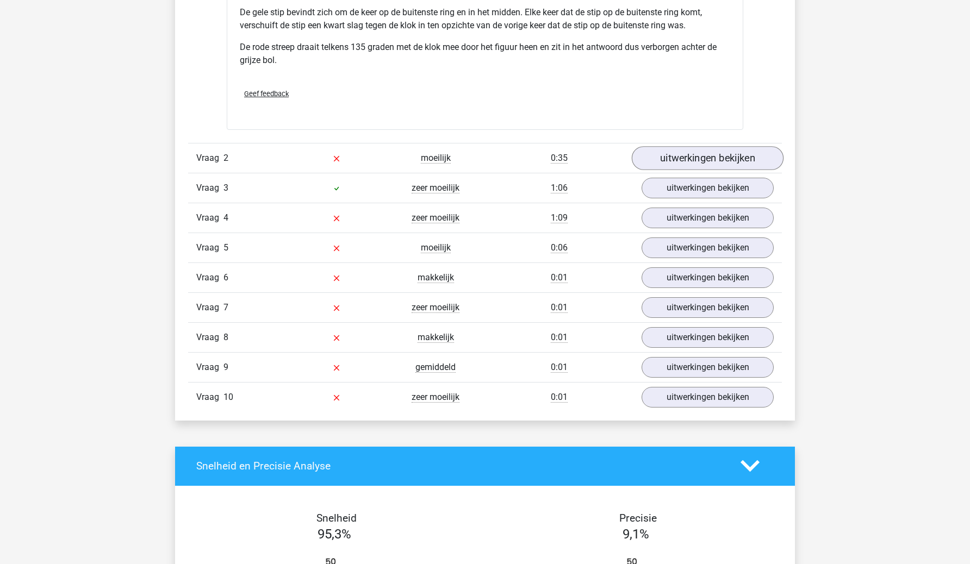
click at [699, 162] on link "uitwerkingen bekijken" at bounding box center [708, 158] width 152 height 24
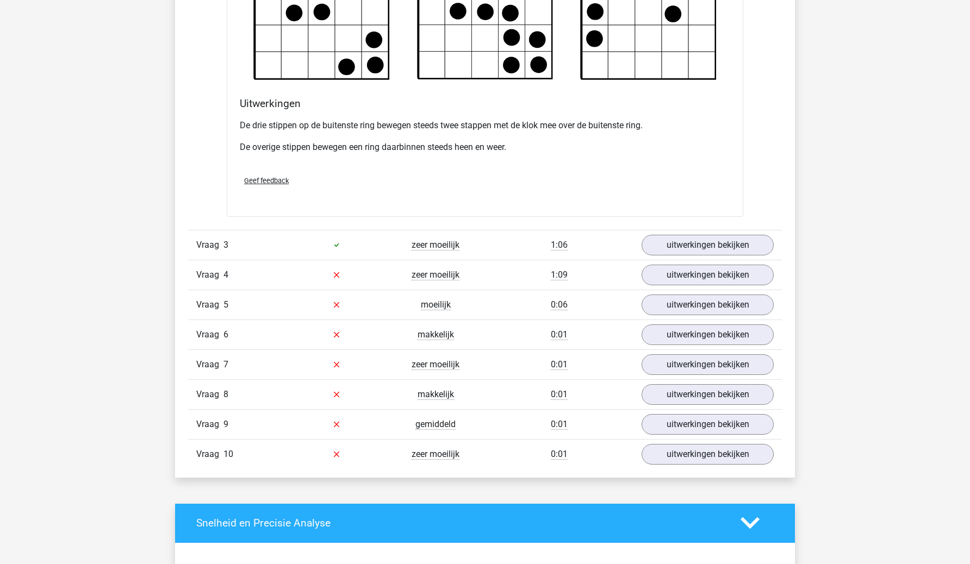
scroll to position [1970, 0]
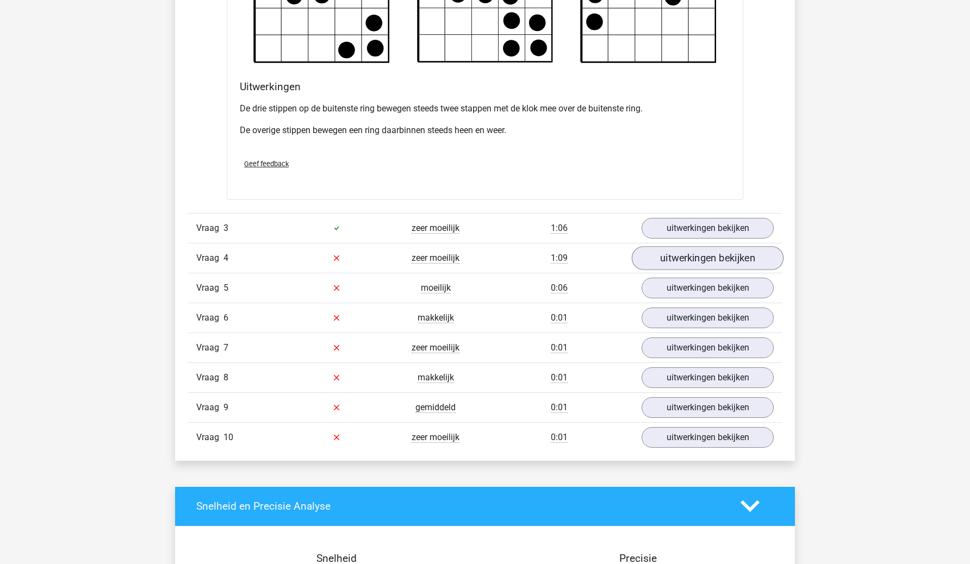
click at [677, 260] on link "uitwerkingen bekijken" at bounding box center [708, 258] width 152 height 24
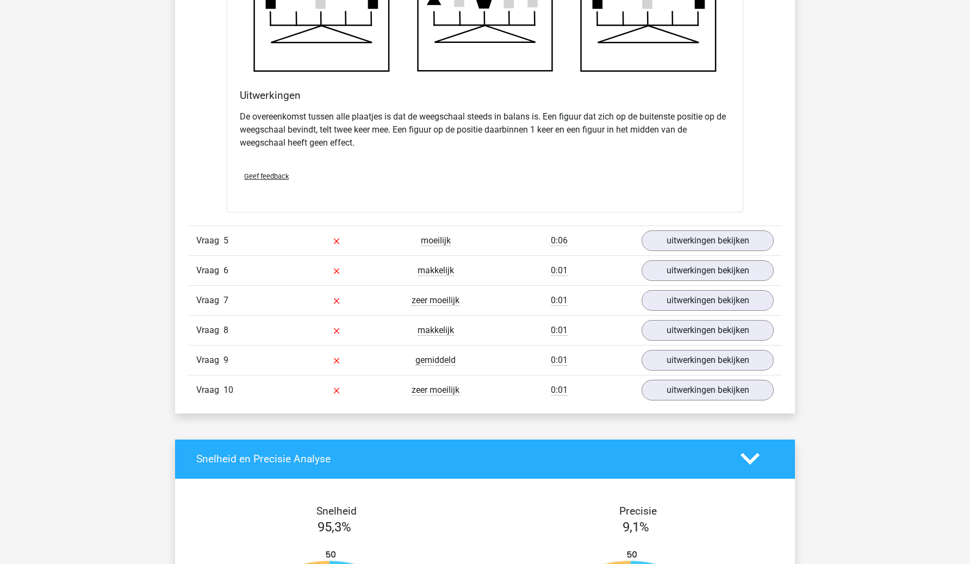
scroll to position [2721, 0]
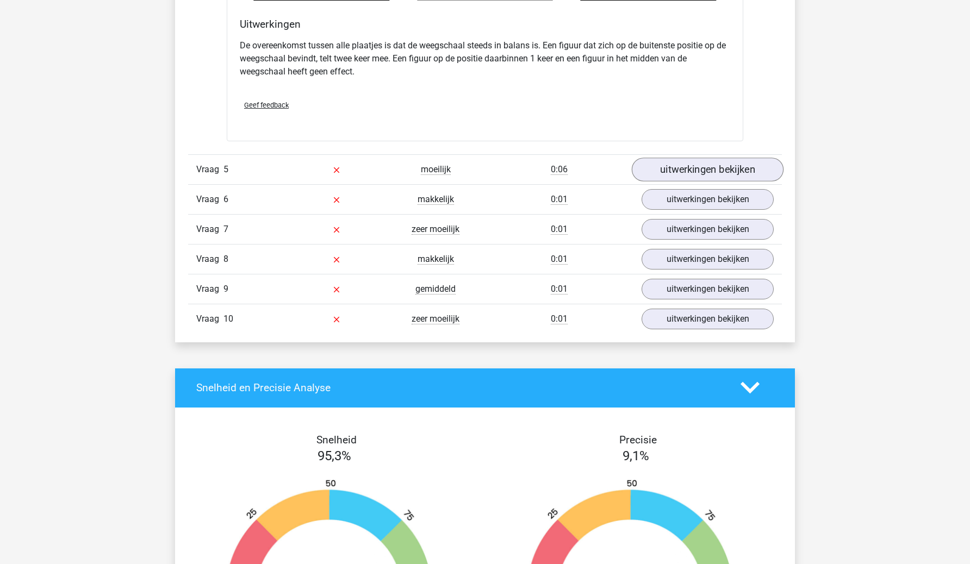
click at [737, 179] on link "uitwerkingen bekijken" at bounding box center [708, 170] width 152 height 24
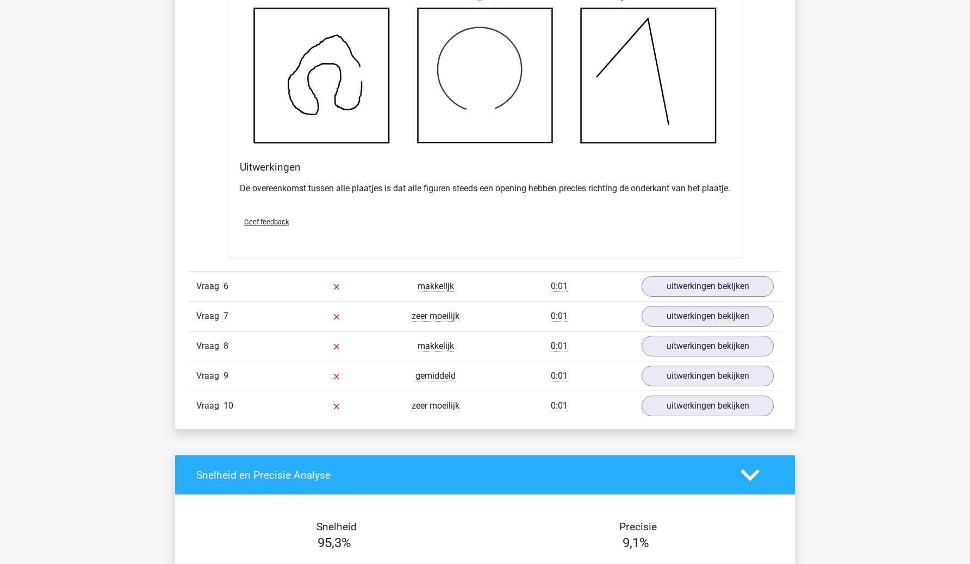
scroll to position [3290, 0]
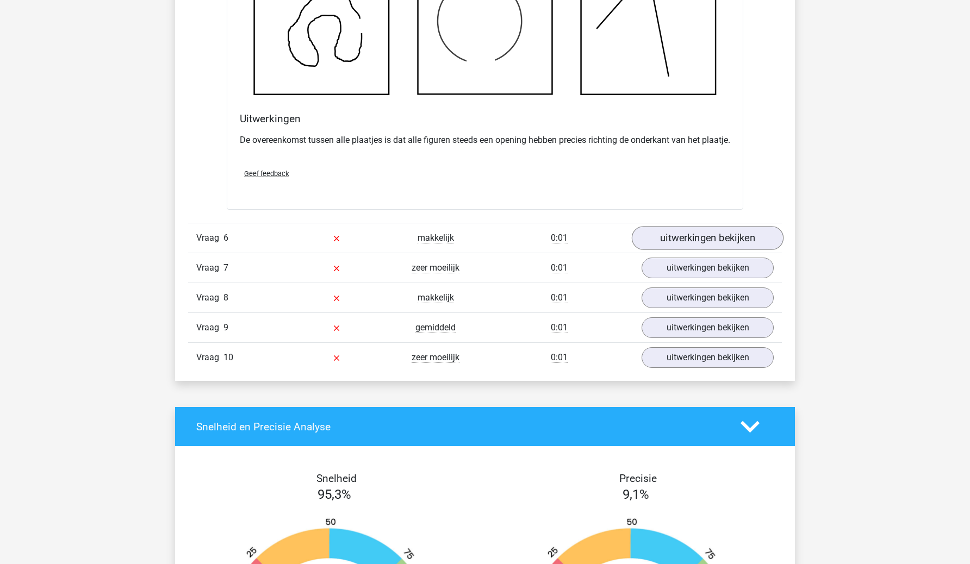
click at [730, 248] on link "uitwerkingen bekijken" at bounding box center [708, 238] width 152 height 24
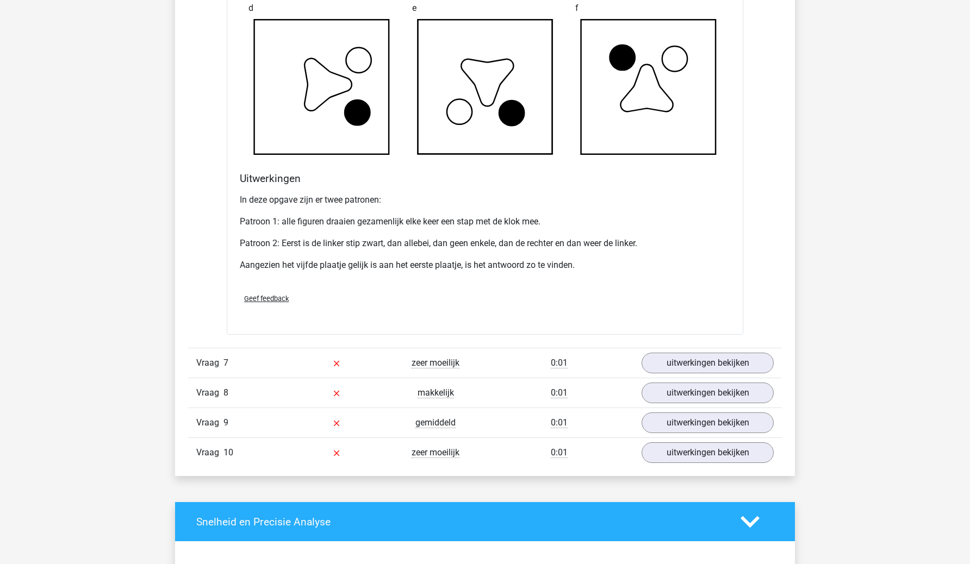
scroll to position [3952, 0]
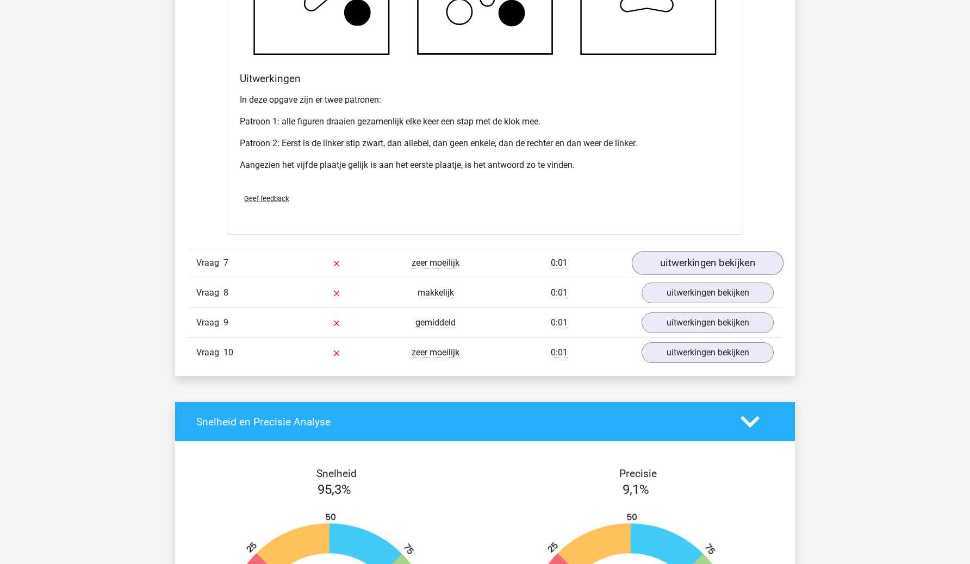
click at [728, 266] on link "uitwerkingen bekijken" at bounding box center [708, 263] width 152 height 24
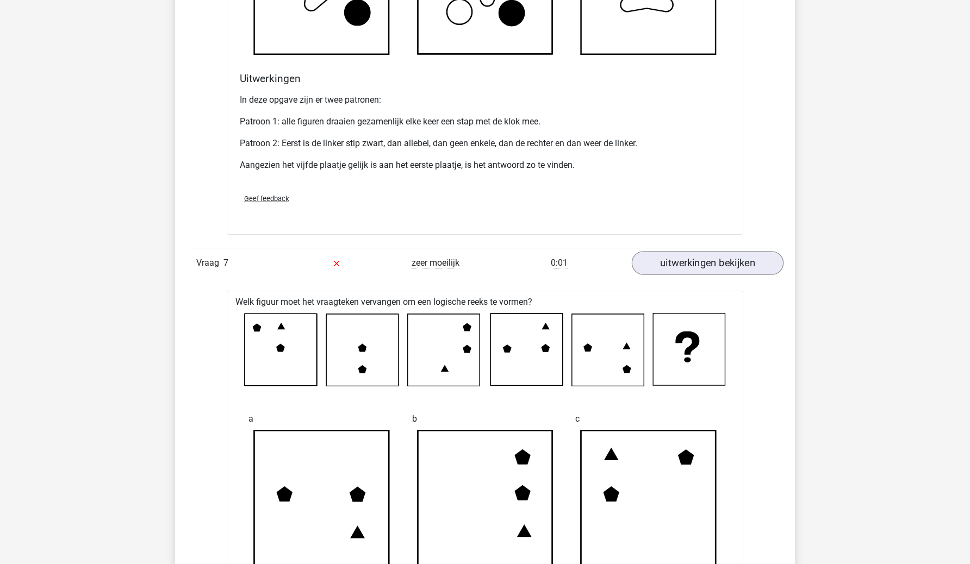
click at [728, 266] on link "uitwerkingen bekijken" at bounding box center [708, 263] width 152 height 24
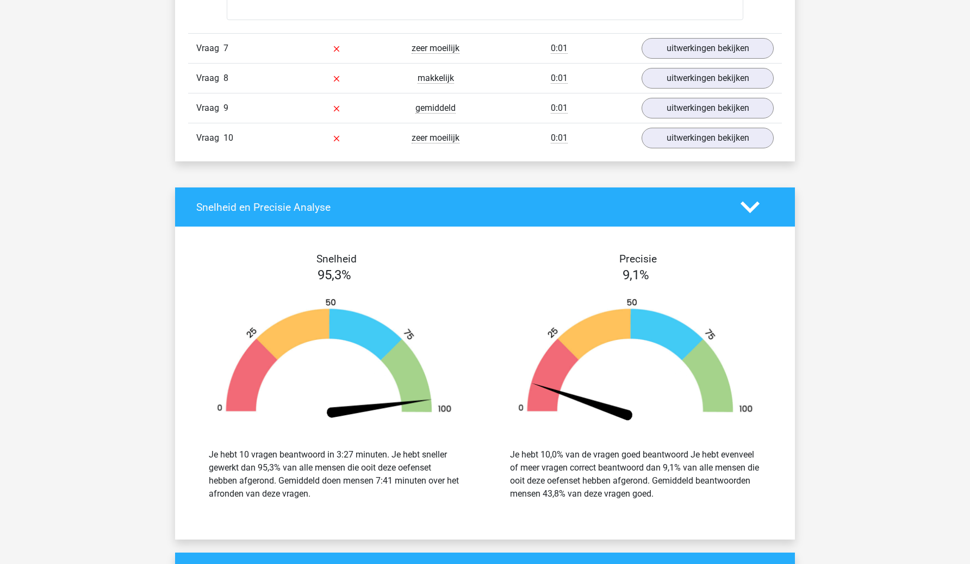
scroll to position [4209, 0]
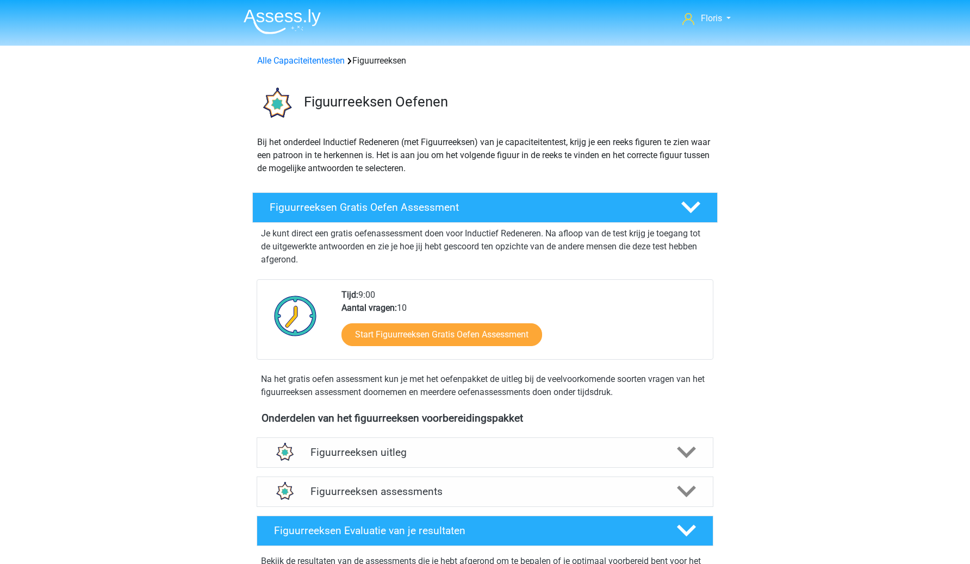
scroll to position [260, 0]
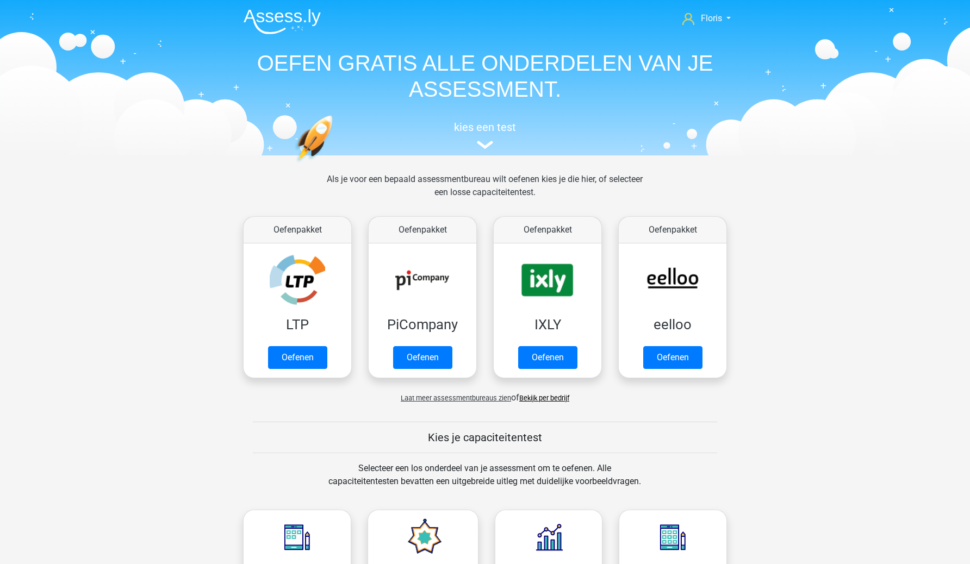
scroll to position [374, 0]
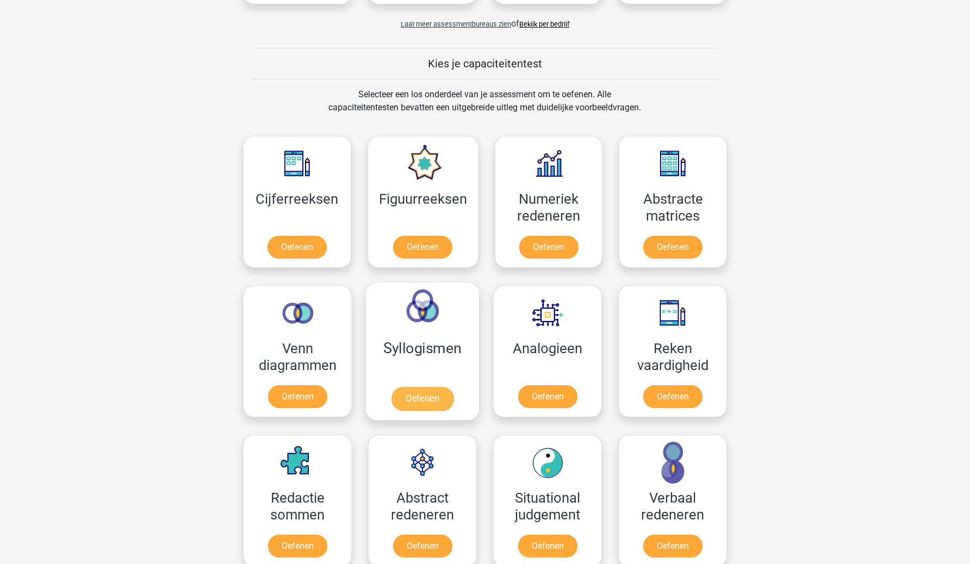
click at [446, 393] on link "Oefenen" at bounding box center [422, 399] width 62 height 24
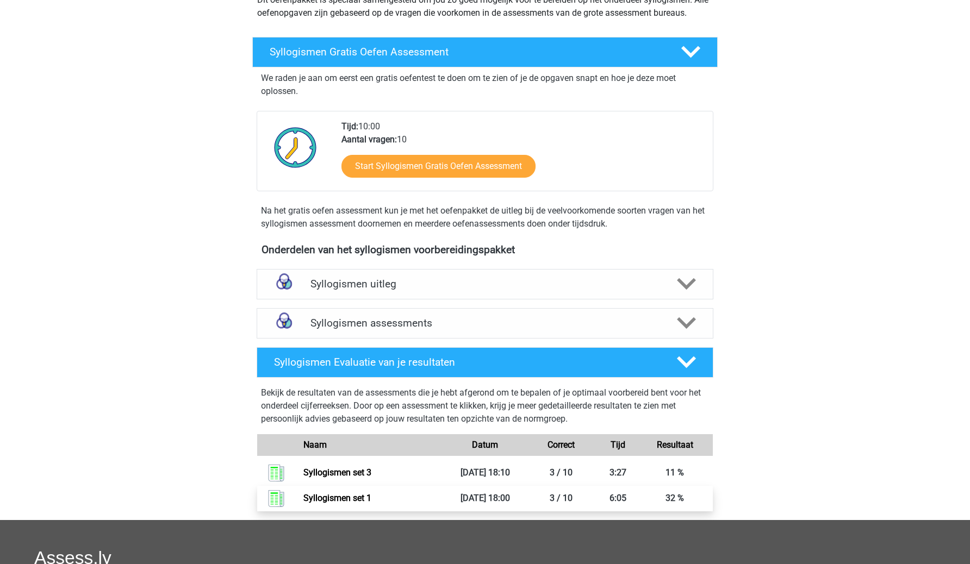
scroll to position [131, 0]
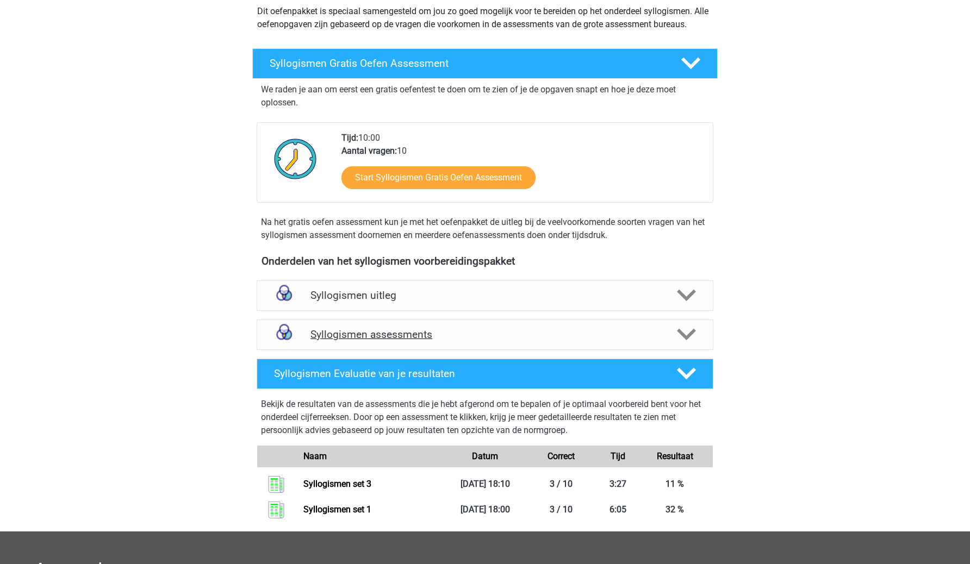
click at [424, 321] on div "Syllogismen assessments" at bounding box center [485, 335] width 457 height 30
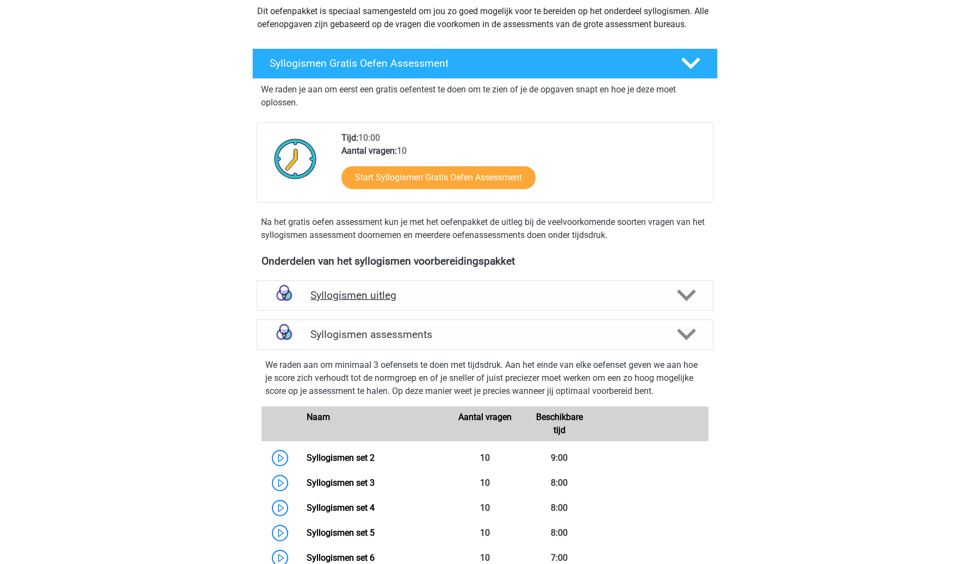
click at [410, 300] on h4 "Syllogismen uitleg" at bounding box center [484, 295] width 349 height 13
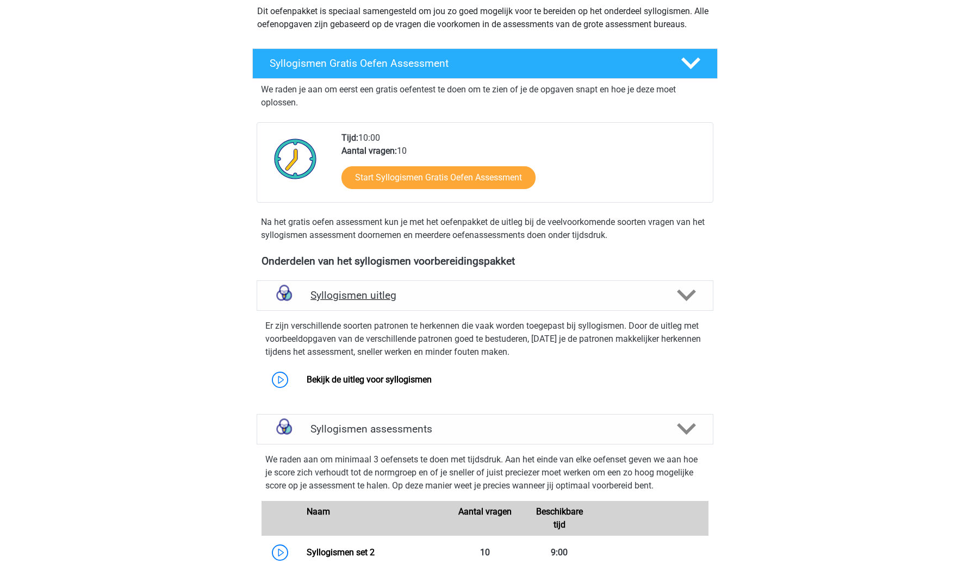
click at [410, 300] on h4 "Syllogismen uitleg" at bounding box center [484, 295] width 349 height 13
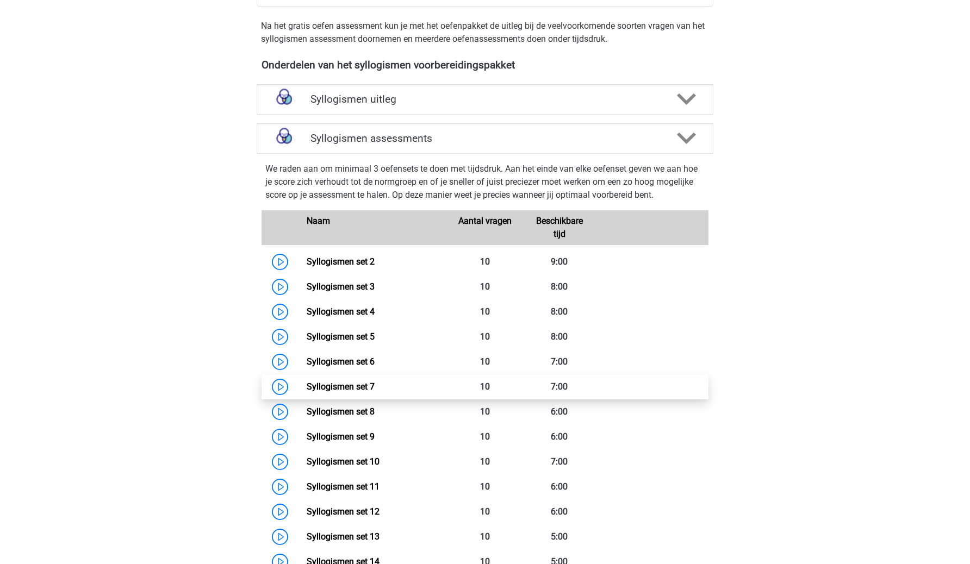
scroll to position [315, 0]
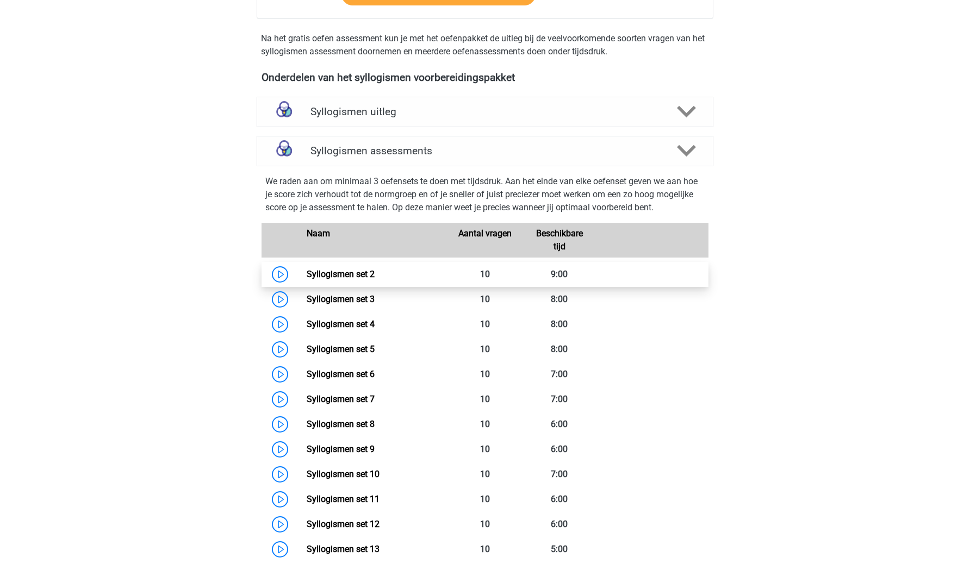
click at [307, 279] on link "Syllogismen set 2" at bounding box center [341, 274] width 68 height 10
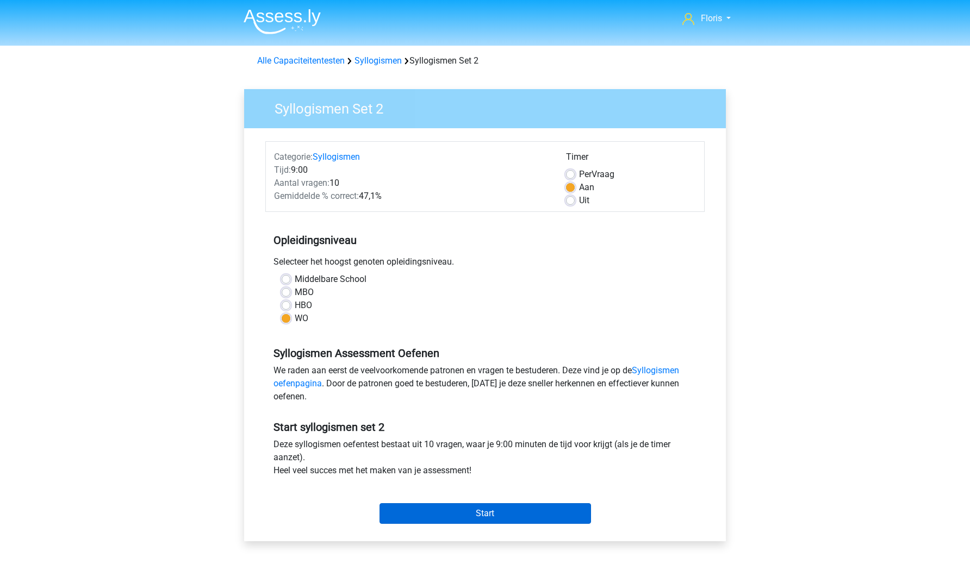
click at [453, 510] on input "Start" at bounding box center [486, 514] width 212 height 21
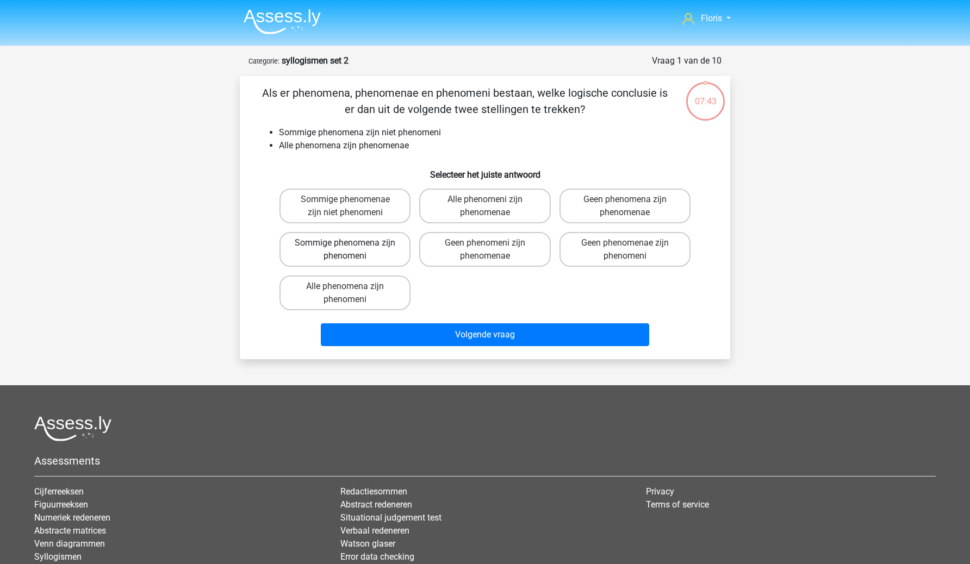
click at [351, 266] on label "Sommige phenomena zijn phenomeni" at bounding box center [344, 249] width 131 height 35
click at [351, 250] on input "Sommige phenomena zijn phenomeni" at bounding box center [348, 246] width 7 height 7
radio input "true"
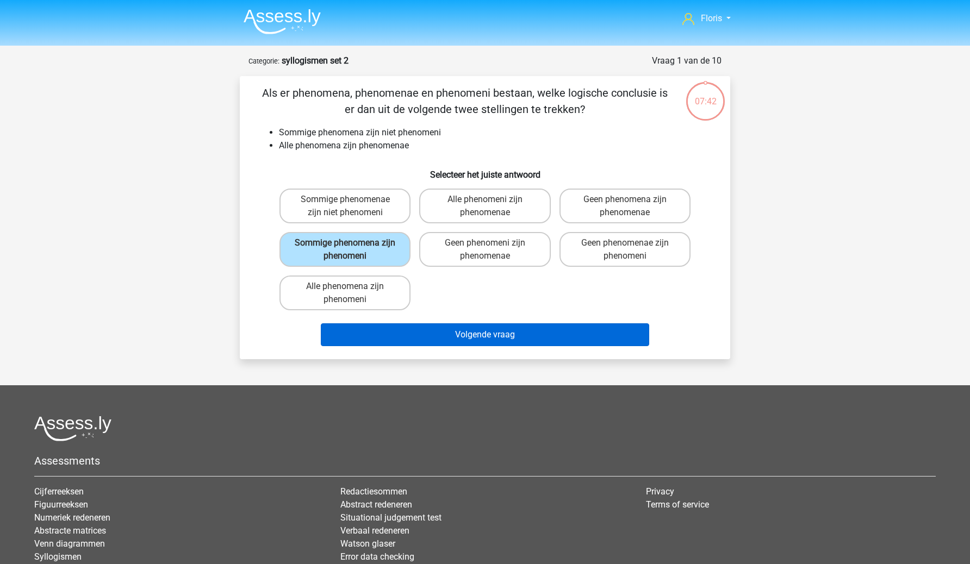
click at [376, 335] on button "Volgende vraag" at bounding box center [485, 335] width 329 height 23
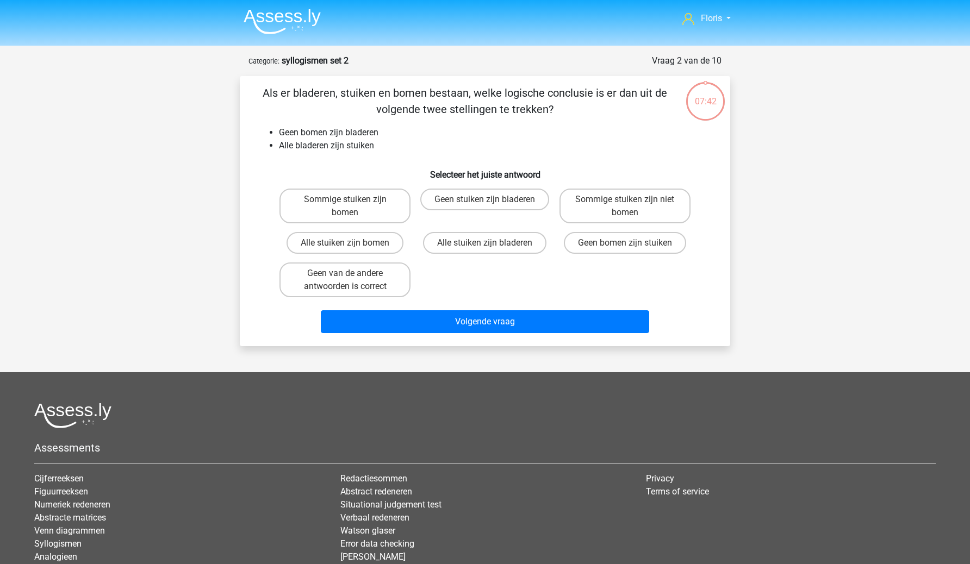
scroll to position [54, 0]
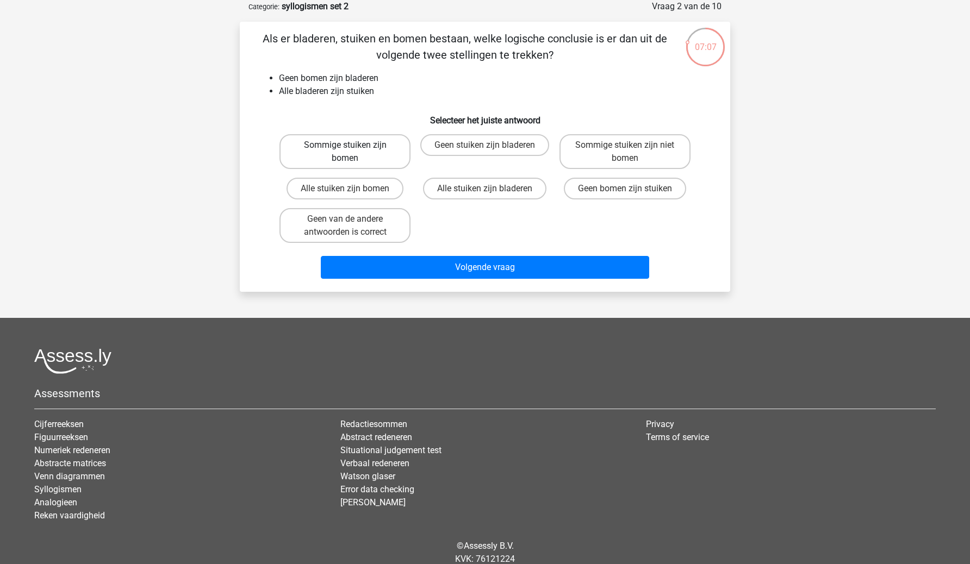
click at [321, 156] on label "Sommige stuiken zijn bomen" at bounding box center [344, 151] width 131 height 35
click at [345, 152] on input "Sommige stuiken zijn bomen" at bounding box center [348, 148] width 7 height 7
radio input "true"
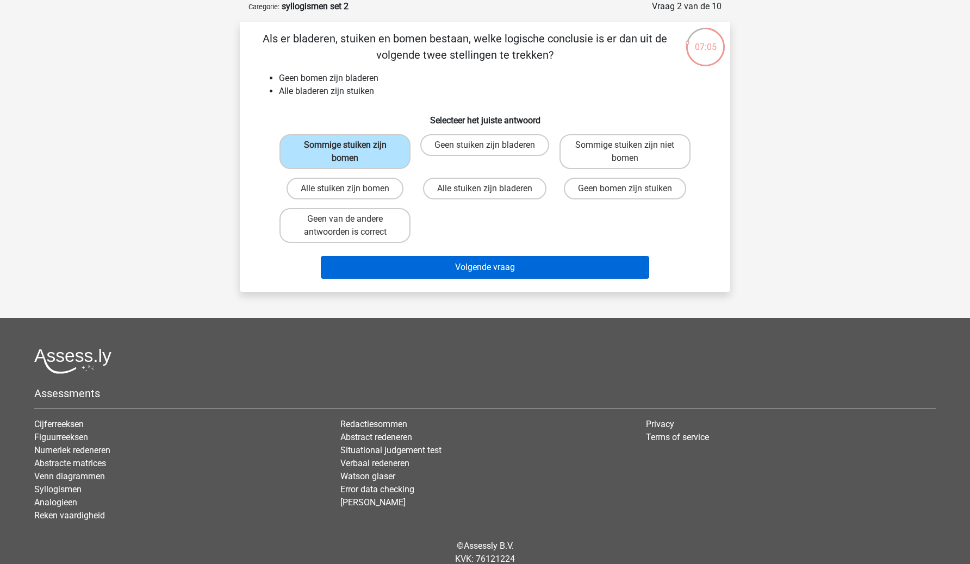
click at [444, 263] on button "Volgende vraag" at bounding box center [485, 267] width 329 height 23
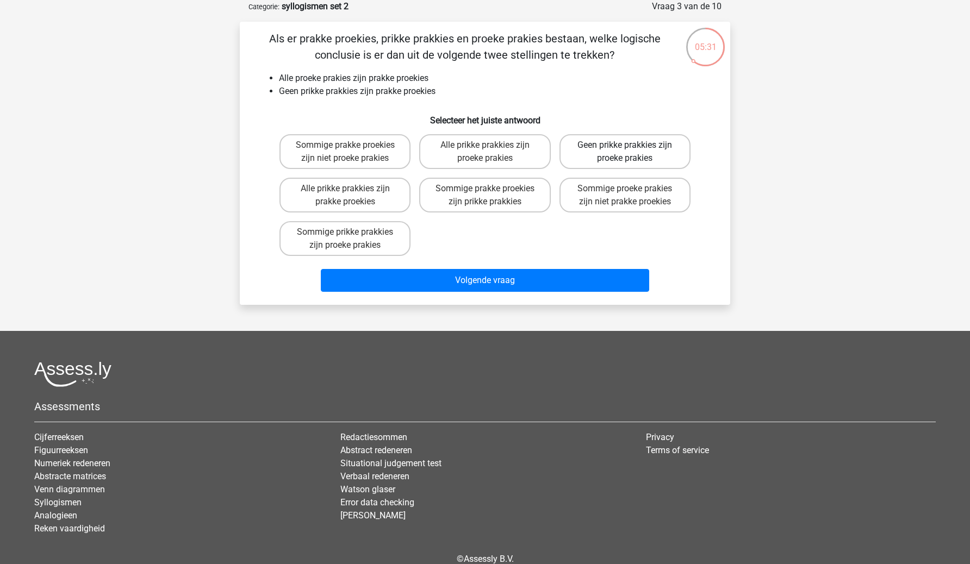
click at [651, 168] on label "Geen prikke prakkies zijn proeke prakies" at bounding box center [625, 151] width 131 height 35
click at [632, 152] on input "Geen prikke prakkies zijn proeke prakies" at bounding box center [628, 148] width 7 height 7
radio input "true"
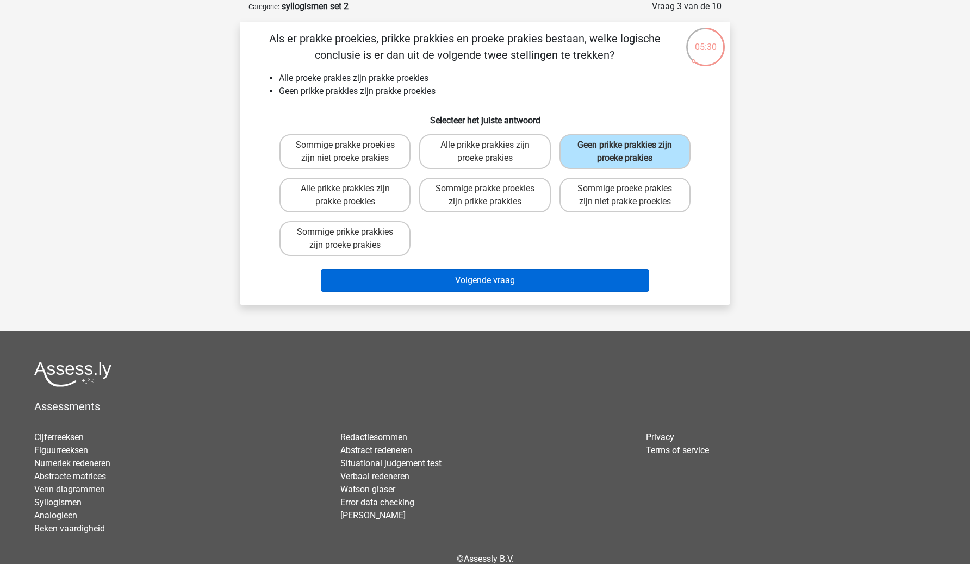
click at [620, 275] on button "Volgende vraag" at bounding box center [485, 280] width 329 height 23
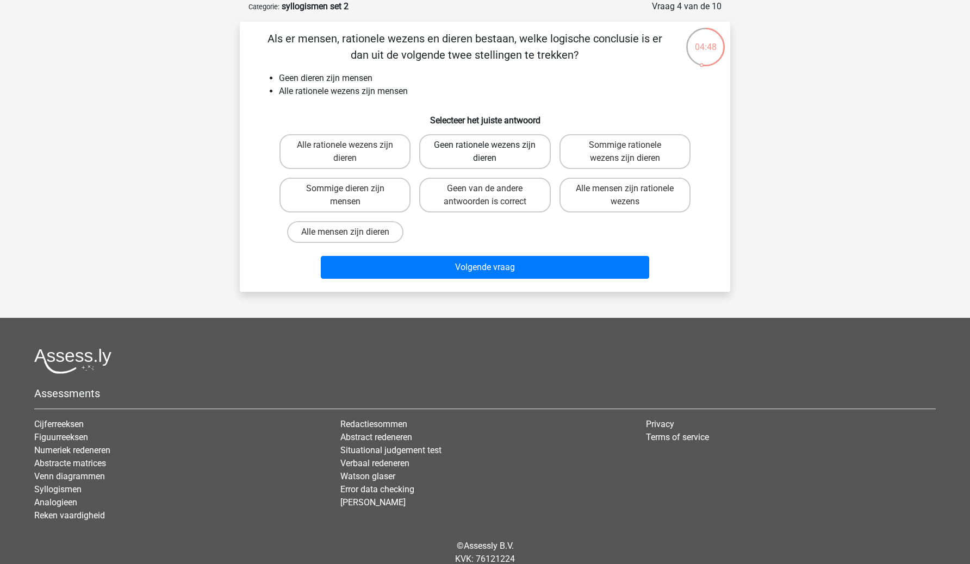
click at [477, 137] on label "Geen rationele wezens zijn dieren" at bounding box center [484, 151] width 131 height 35
click at [485, 145] on input "Geen rationele wezens zijn dieren" at bounding box center [488, 148] width 7 height 7
radio input "true"
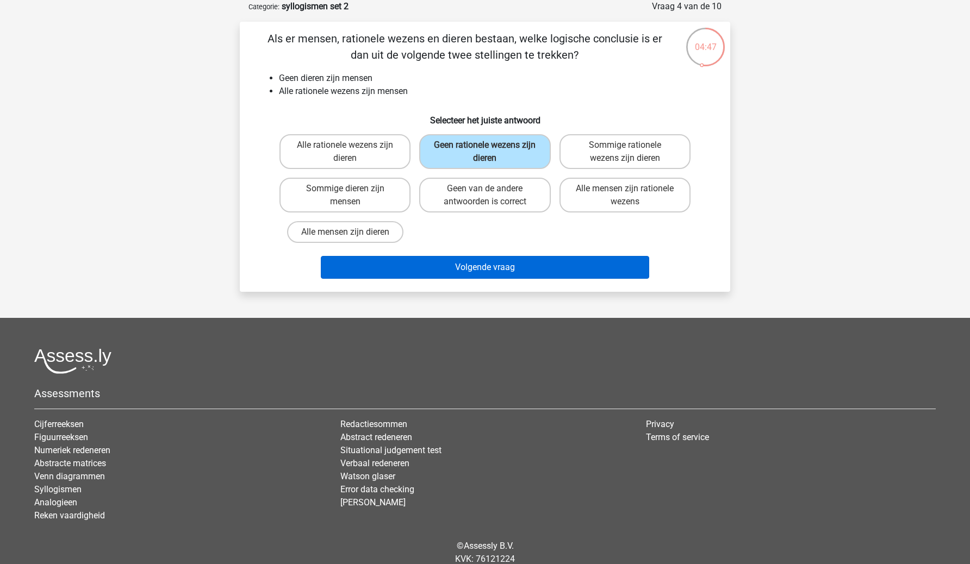
click at [492, 270] on button "Volgende vraag" at bounding box center [485, 267] width 329 height 23
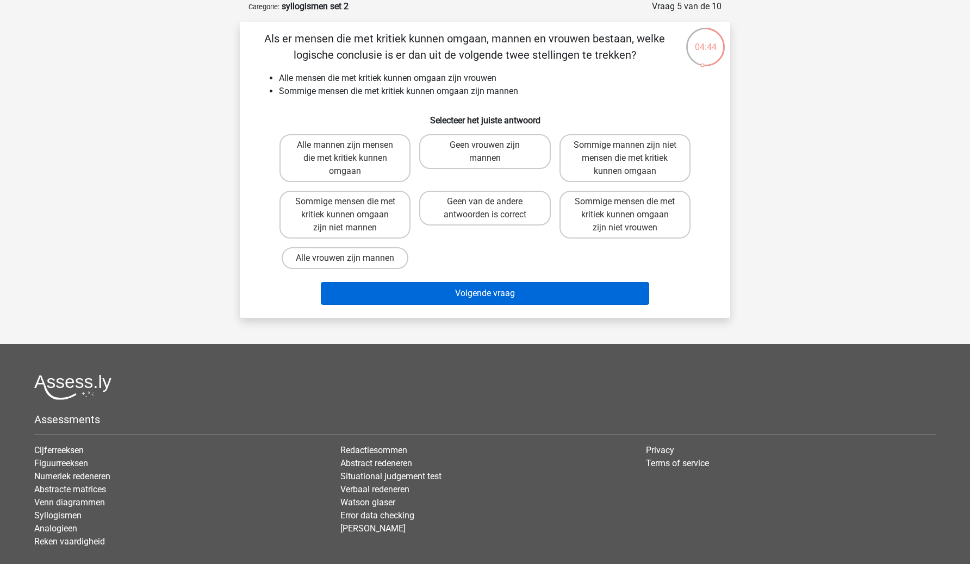
click at [498, 291] on button "Volgende vraag" at bounding box center [485, 293] width 329 height 23
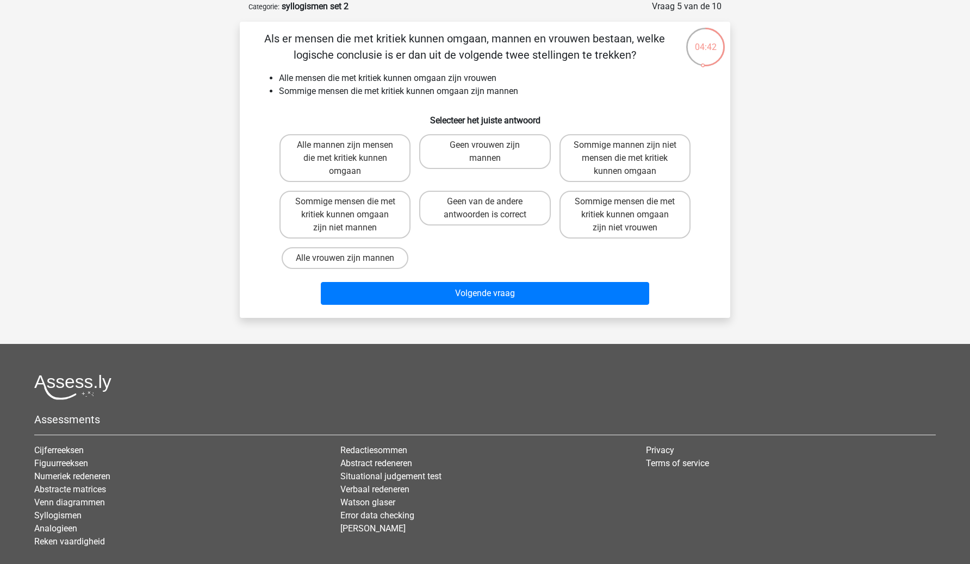
click at [767, 296] on div "Floris hoogstedefloris@gmai.com Nederlands English" at bounding box center [485, 289] width 970 height 686
click at [647, 178] on label "Sommige mannen zijn niet mensen die met kritiek kunnen omgaan" at bounding box center [625, 158] width 131 height 48
click at [632, 152] on input "Sommige mannen zijn niet mensen die met kritiek kunnen omgaan" at bounding box center [628, 148] width 7 height 7
radio input "true"
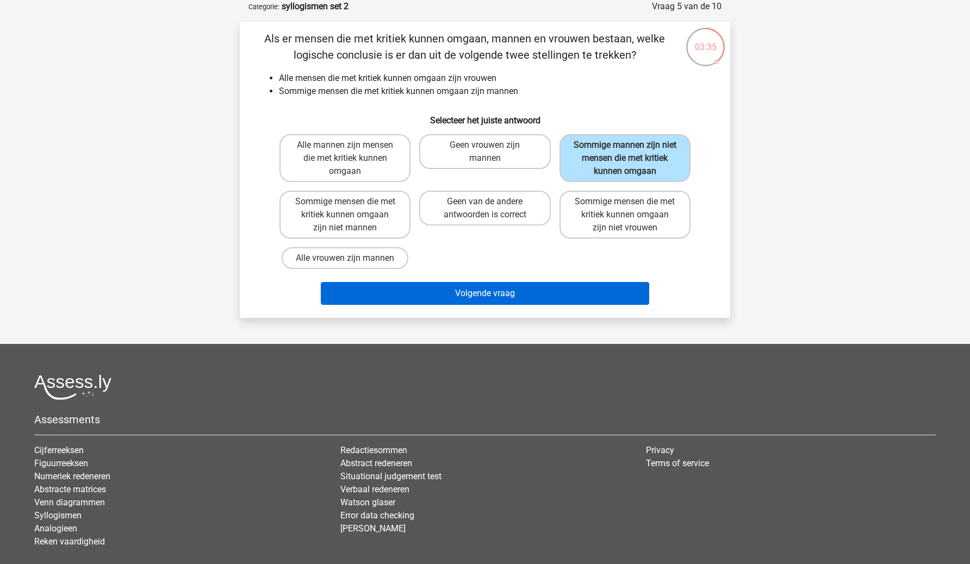
click at [595, 300] on button "Volgende vraag" at bounding box center [485, 293] width 329 height 23
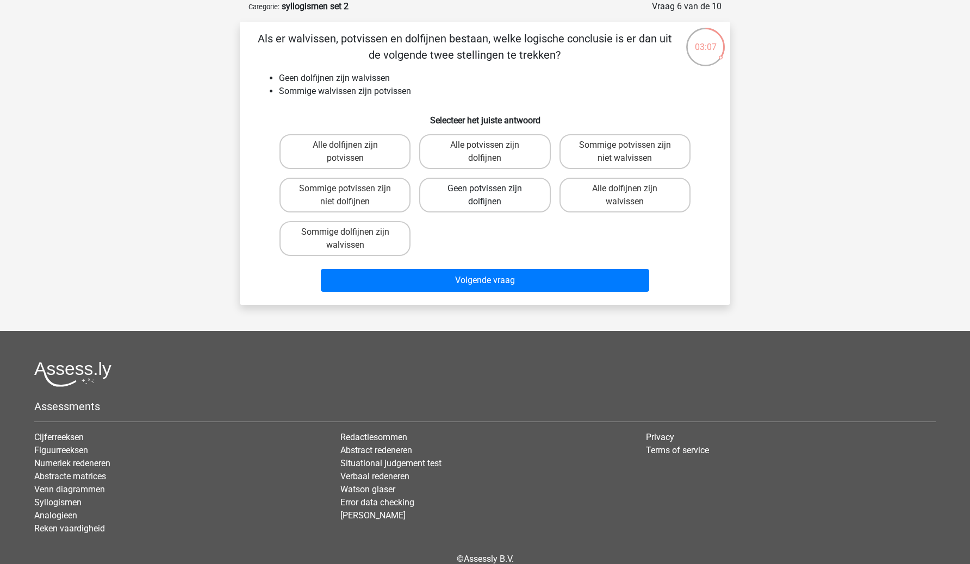
click at [499, 188] on label "Geen potvissen zijn dolfijnen" at bounding box center [484, 195] width 131 height 35
click at [492, 189] on input "Geen potvissen zijn dolfijnen" at bounding box center [488, 192] width 7 height 7
radio input "true"
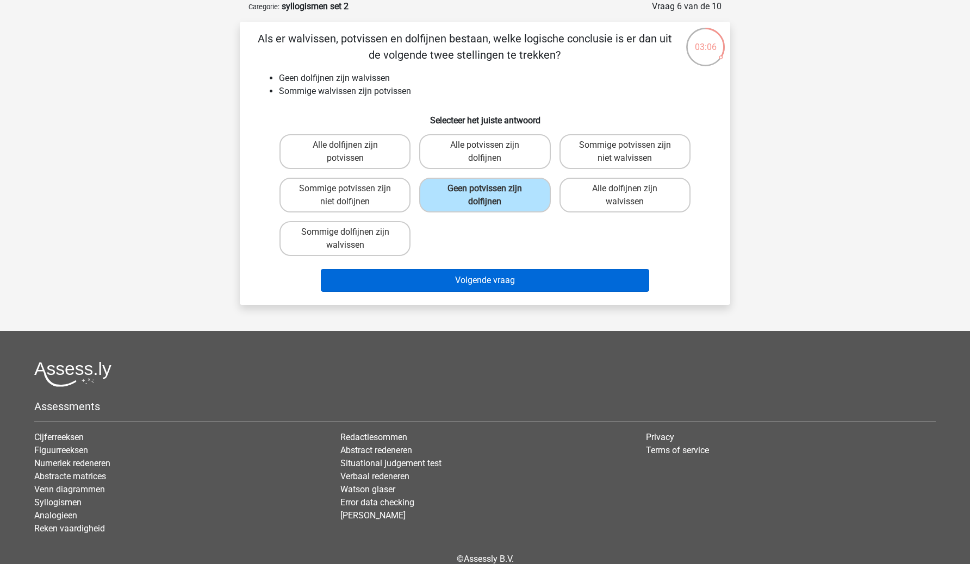
click at [529, 289] on button "Volgende vraag" at bounding box center [485, 280] width 329 height 23
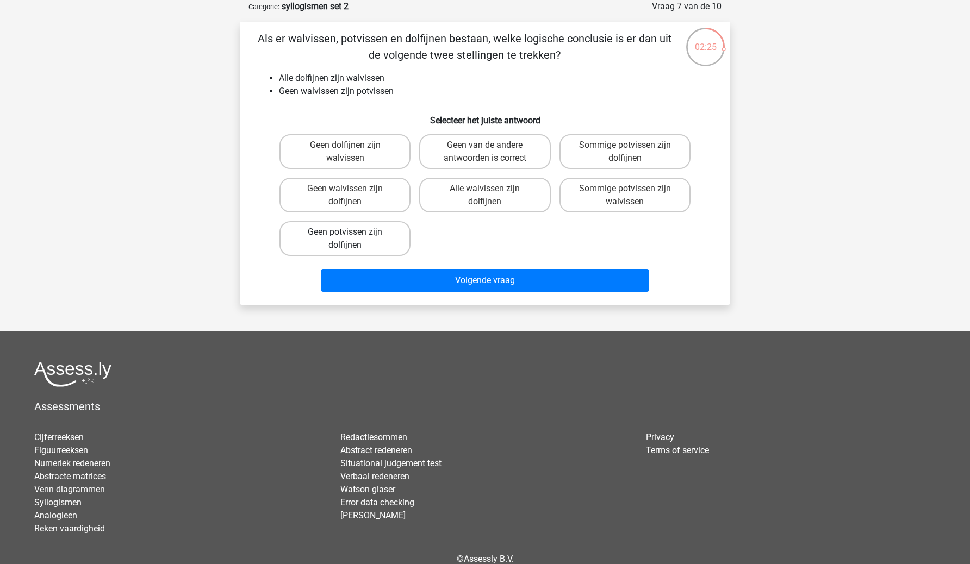
click at [386, 229] on label "Geen potvissen zijn dolfijnen" at bounding box center [344, 238] width 131 height 35
click at [352, 232] on input "Geen potvissen zijn dolfijnen" at bounding box center [348, 235] width 7 height 7
radio input "true"
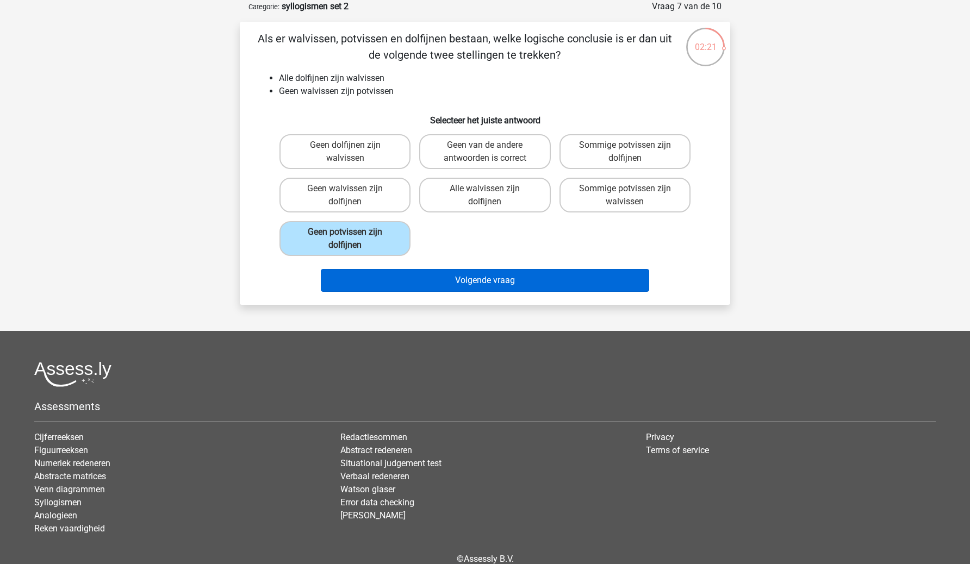
click at [452, 284] on button "Volgende vraag" at bounding box center [485, 280] width 329 height 23
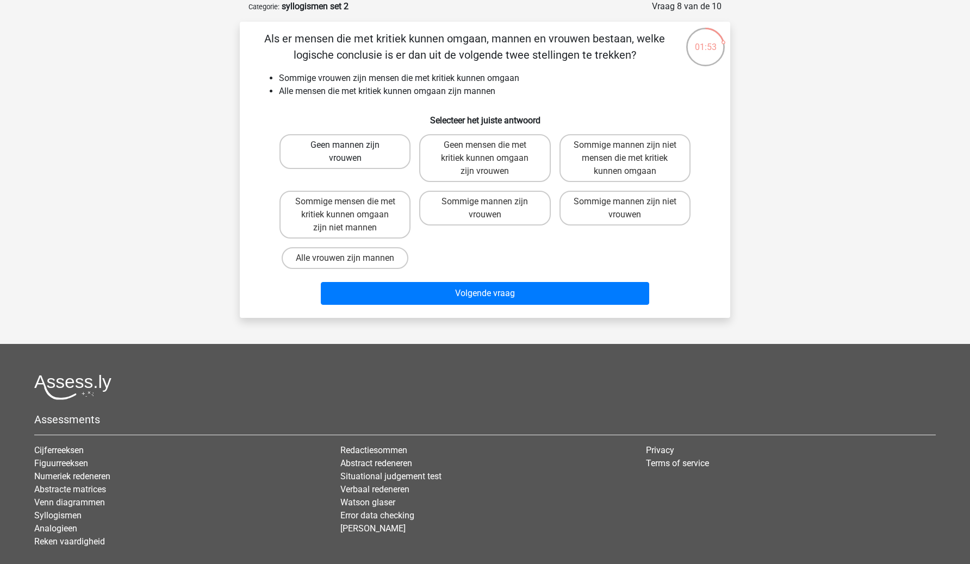
click at [386, 167] on label "Geen mannen zijn vrouwen" at bounding box center [344, 151] width 131 height 35
click at [352, 152] on input "Geen mannen zijn vrouwen" at bounding box center [348, 148] width 7 height 7
radio input "true"
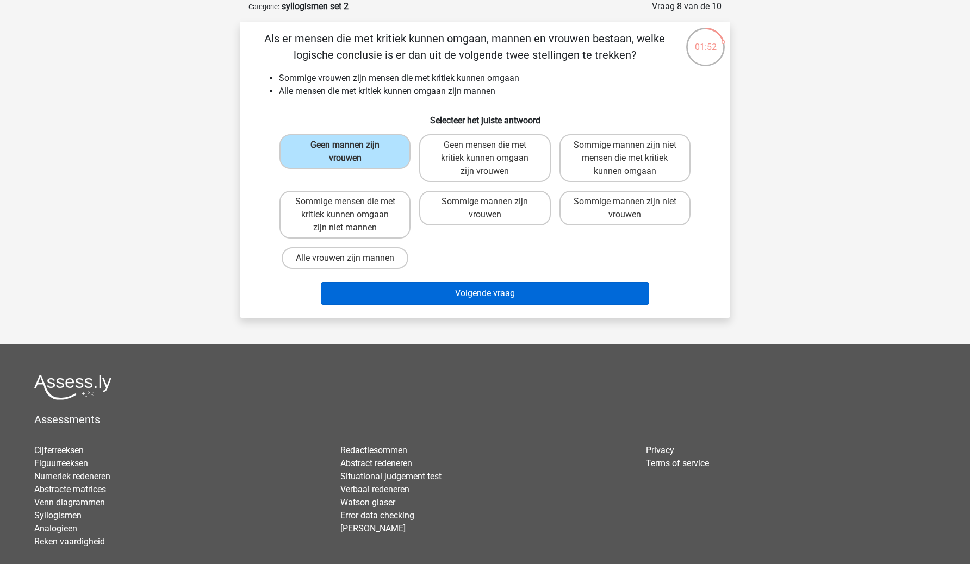
click at [477, 298] on button "Volgende vraag" at bounding box center [485, 293] width 329 height 23
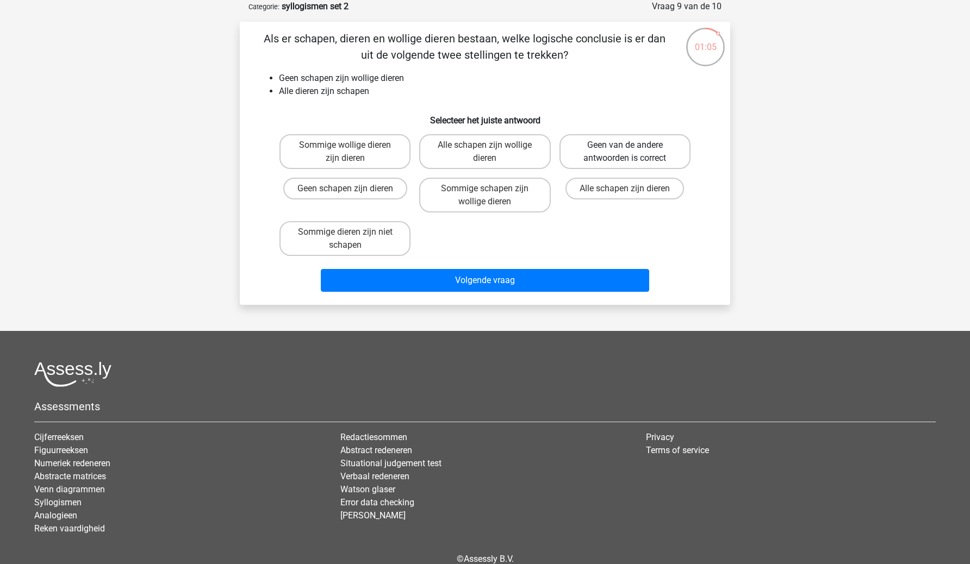
click at [632, 151] on label "Geen van de andere antwoorden is correct" at bounding box center [625, 151] width 131 height 35
click at [632, 151] on input "Geen van de andere antwoorden is correct" at bounding box center [628, 148] width 7 height 7
radio input "true"
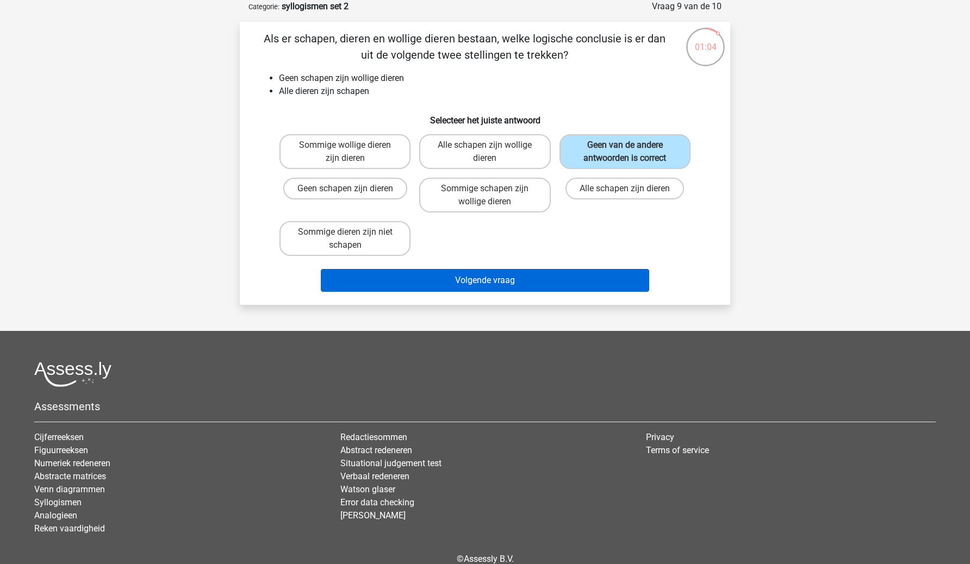
click at [585, 279] on button "Volgende vraag" at bounding box center [485, 280] width 329 height 23
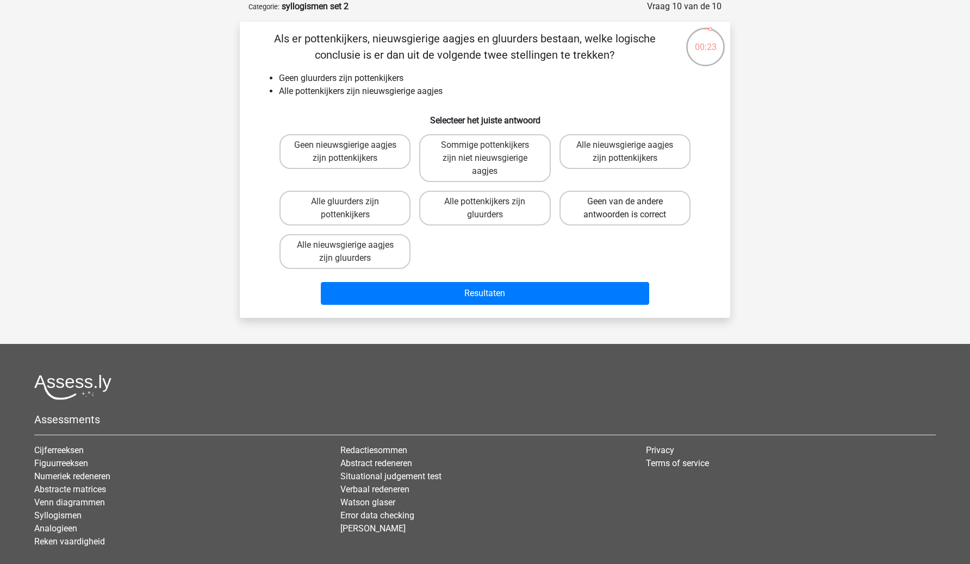
click at [619, 203] on label "Geen van de andere antwoorden is correct" at bounding box center [625, 208] width 131 height 35
click at [625, 203] on input "Geen van de andere antwoorden is correct" at bounding box center [628, 205] width 7 height 7
radio input "true"
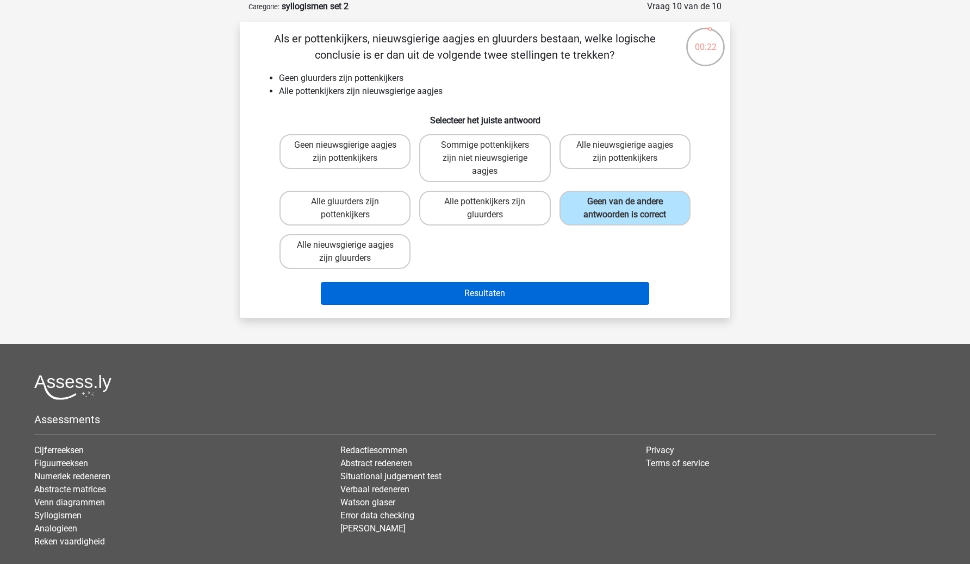
click at [596, 286] on button "Resultaten" at bounding box center [485, 293] width 329 height 23
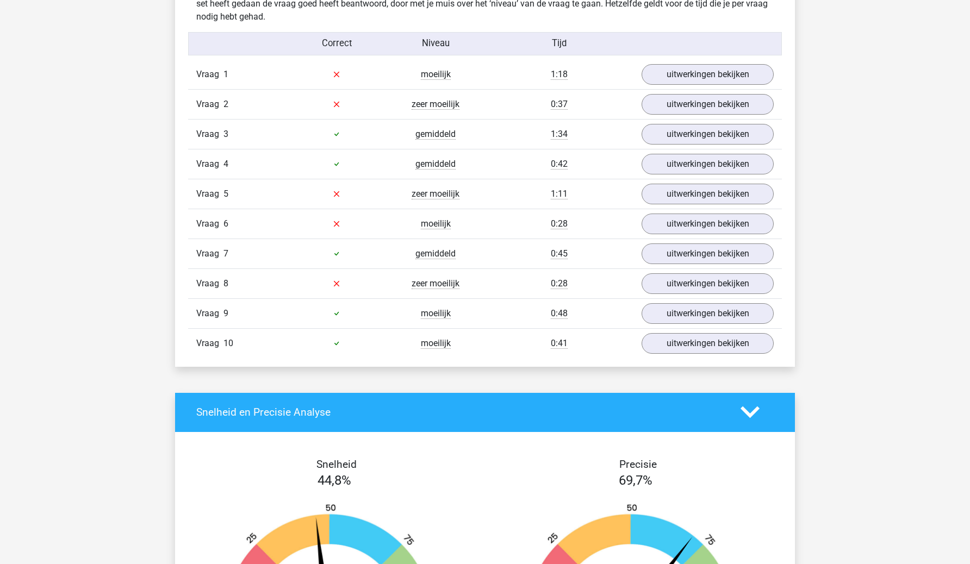
scroll to position [686, 0]
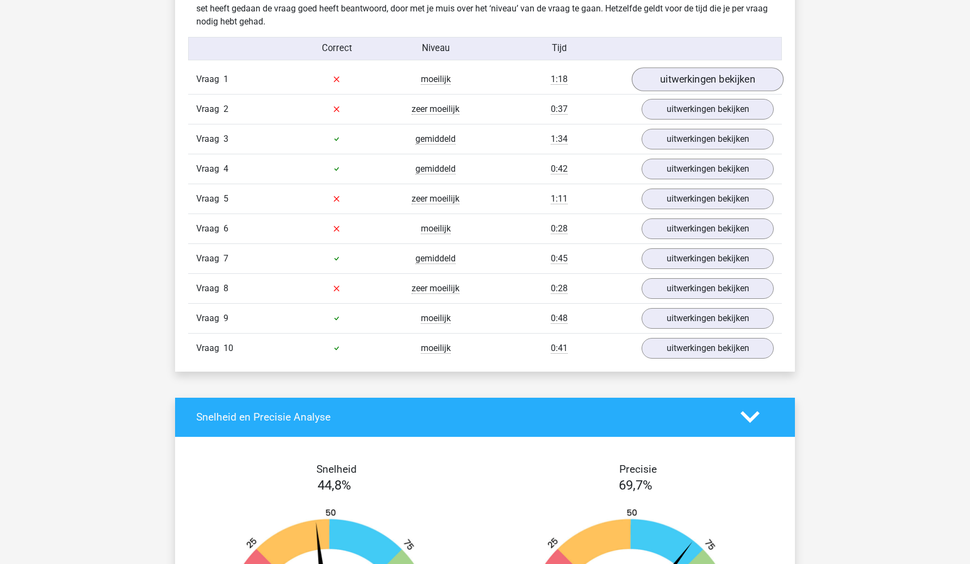
click at [707, 82] on link "uitwerkingen bekijken" at bounding box center [708, 79] width 152 height 24
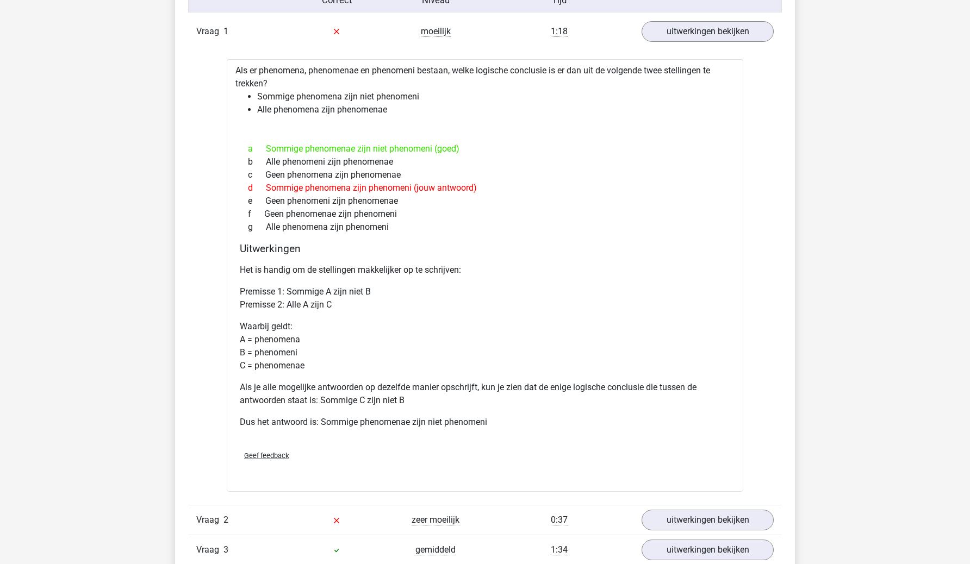
scroll to position [727, 0]
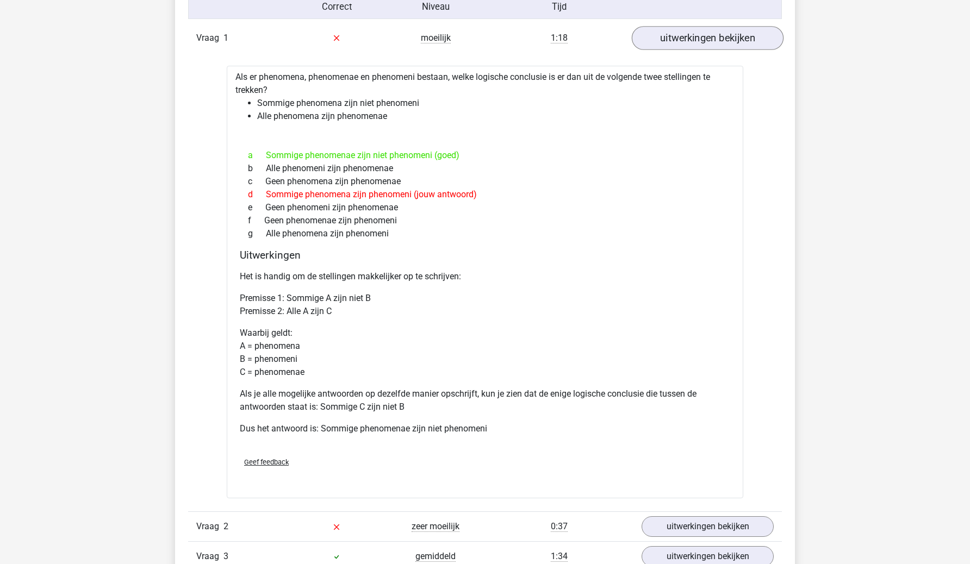
click at [691, 27] on link "uitwerkingen bekijken" at bounding box center [708, 38] width 152 height 24
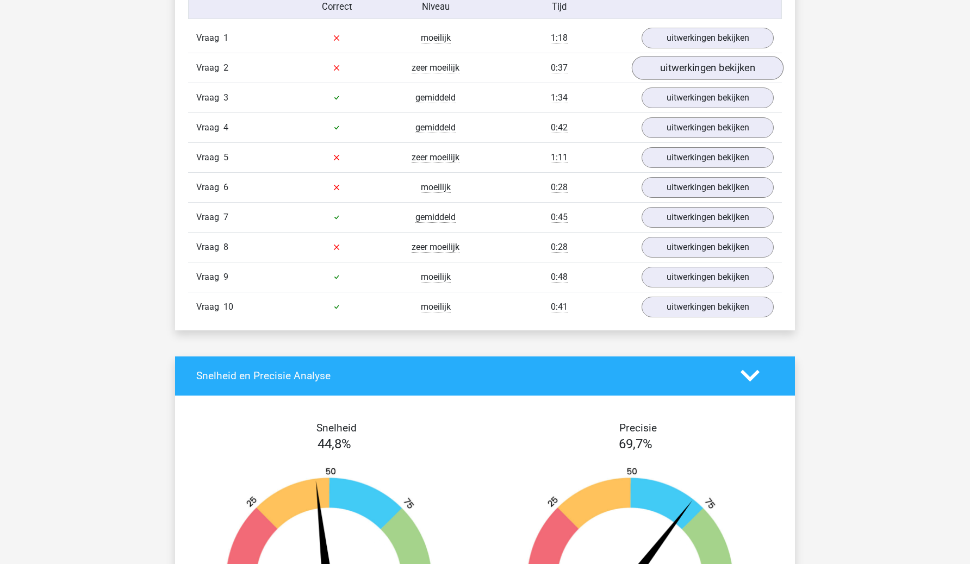
click at [683, 73] on link "uitwerkingen bekijken" at bounding box center [708, 68] width 152 height 24
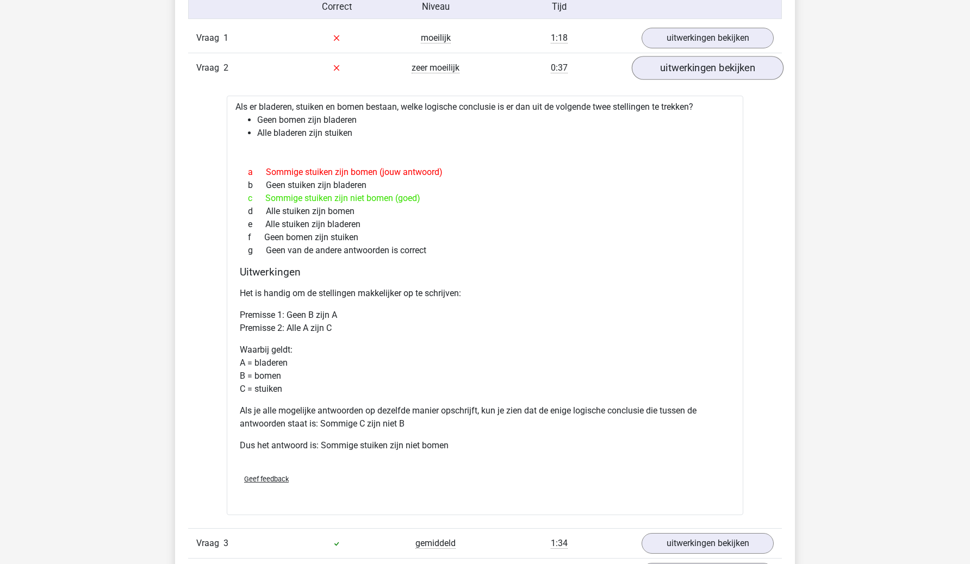
click at [750, 57] on link "uitwerkingen bekijken" at bounding box center [708, 68] width 152 height 24
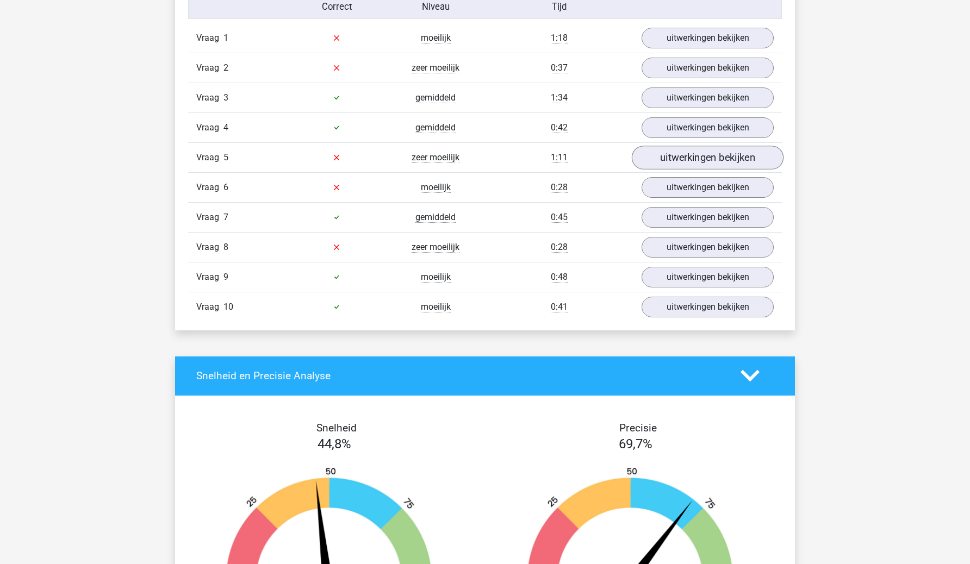
click at [723, 153] on link "uitwerkingen bekijken" at bounding box center [708, 158] width 152 height 24
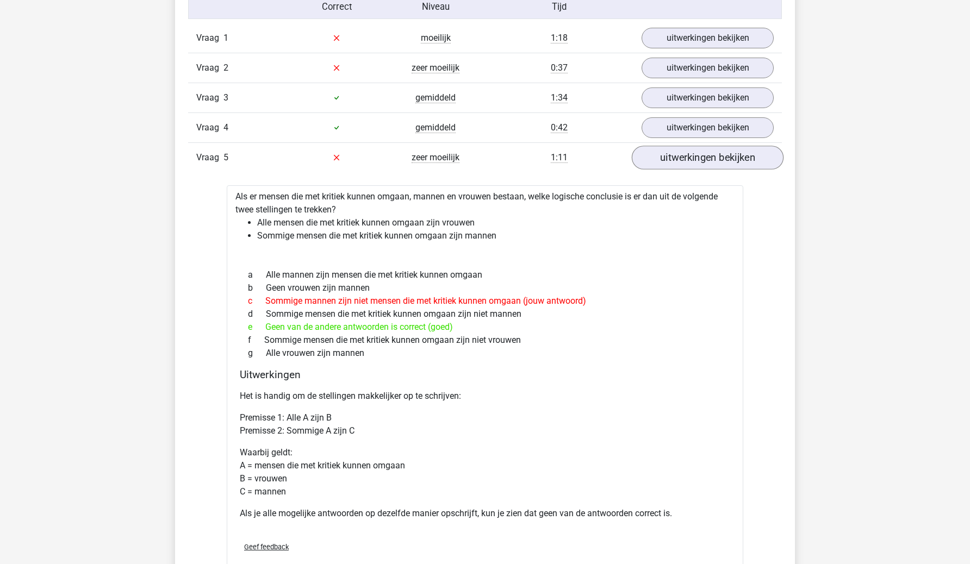
click at [723, 153] on link "uitwerkingen bekijken" at bounding box center [708, 158] width 152 height 24
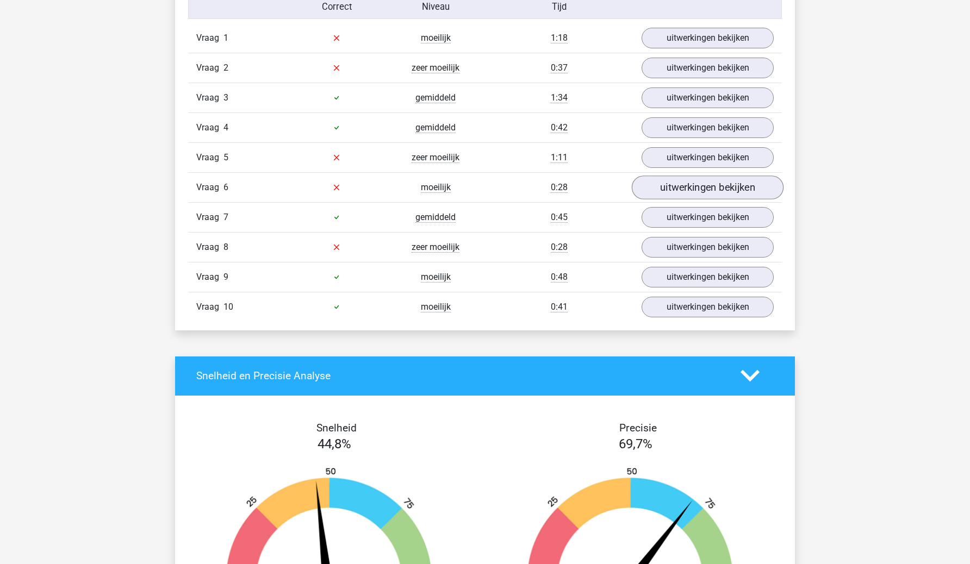
click at [710, 183] on link "uitwerkingen bekijken" at bounding box center [708, 188] width 152 height 24
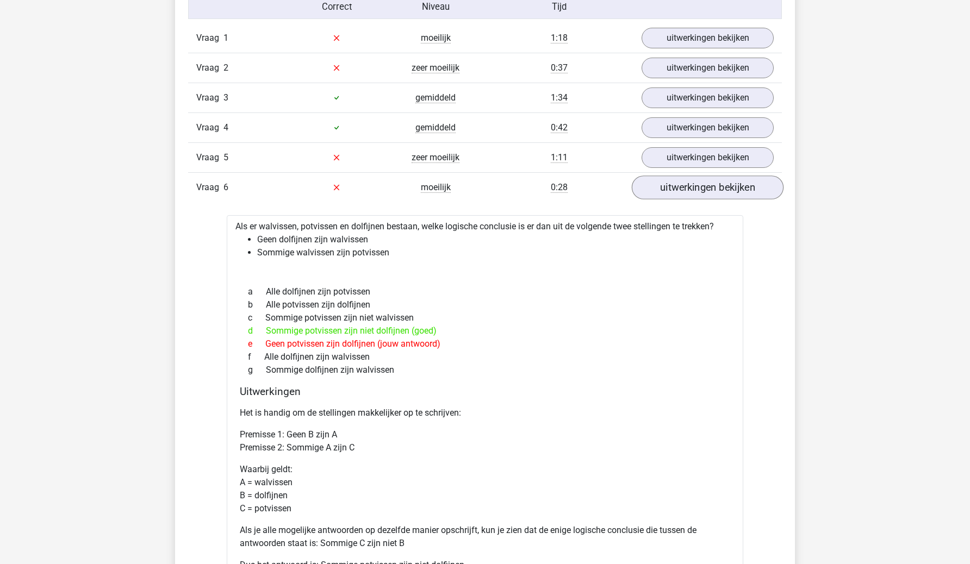
click at [667, 187] on link "uitwerkingen bekijken" at bounding box center [708, 188] width 152 height 24
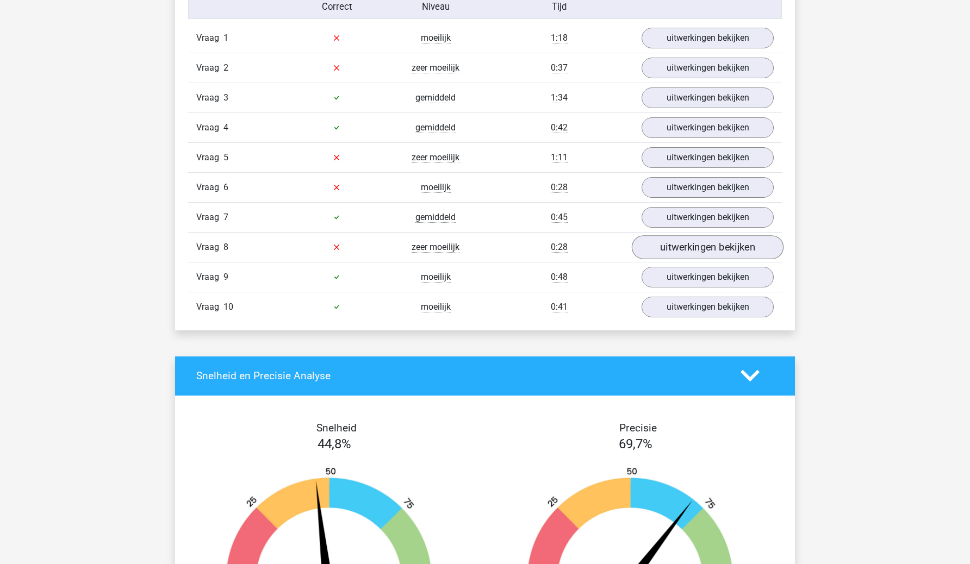
click at [686, 248] on link "uitwerkingen bekijken" at bounding box center [708, 247] width 152 height 24
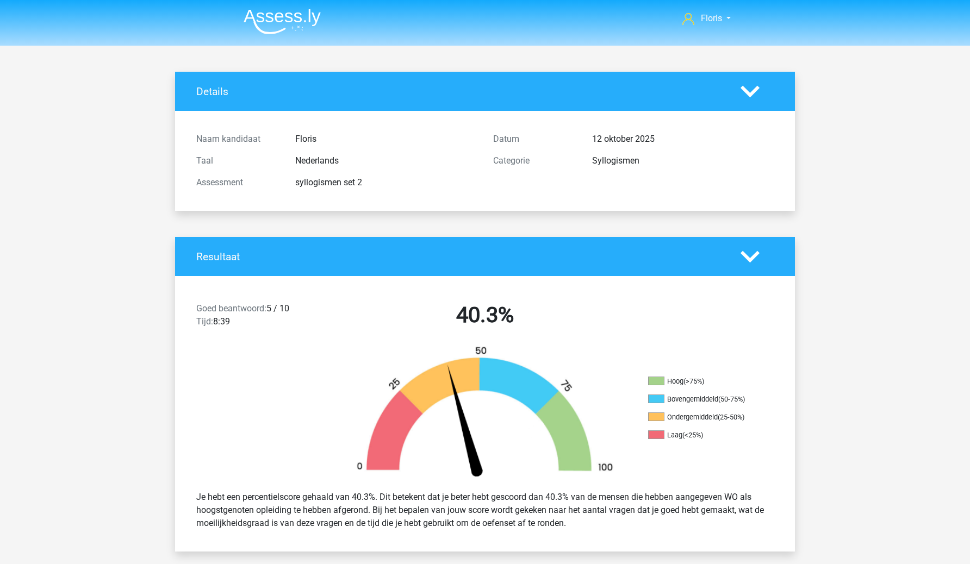
scroll to position [0, 0]
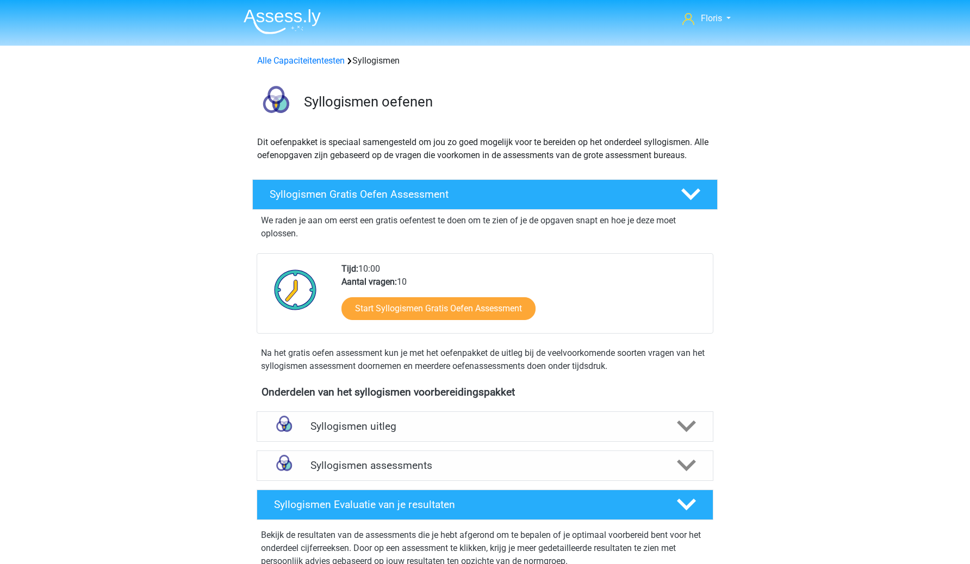
scroll to position [315, 0]
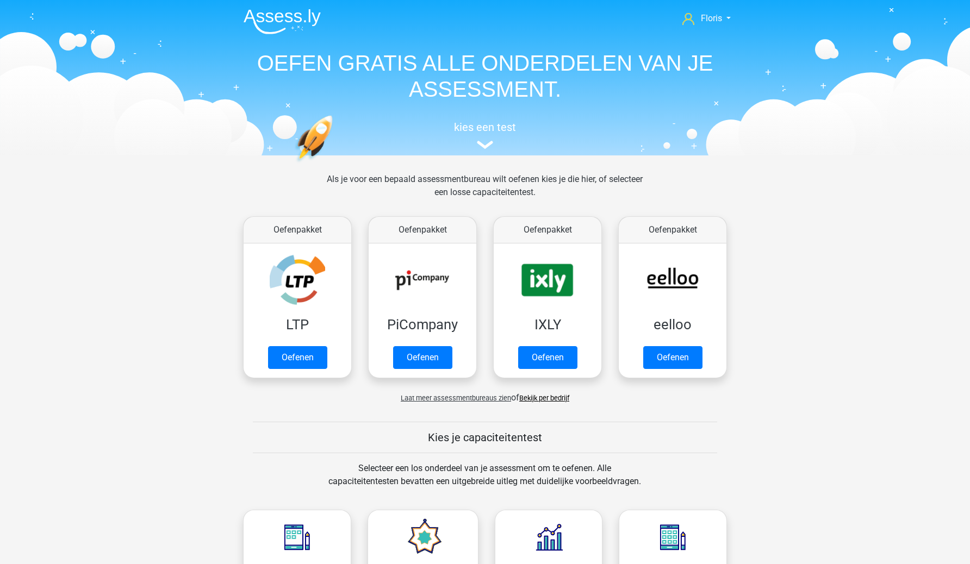
scroll to position [374, 0]
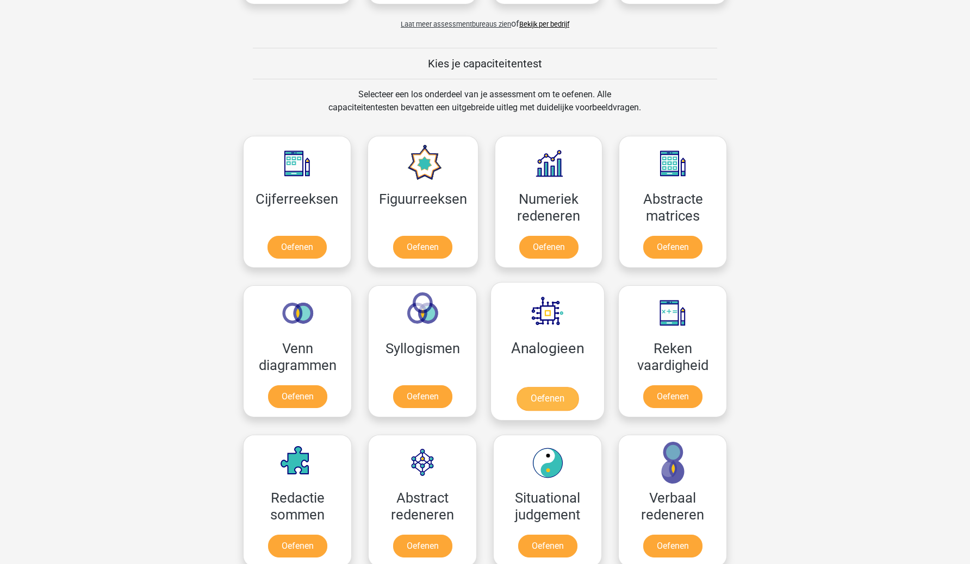
click at [541, 387] on link "Oefenen" at bounding box center [548, 399] width 62 height 24
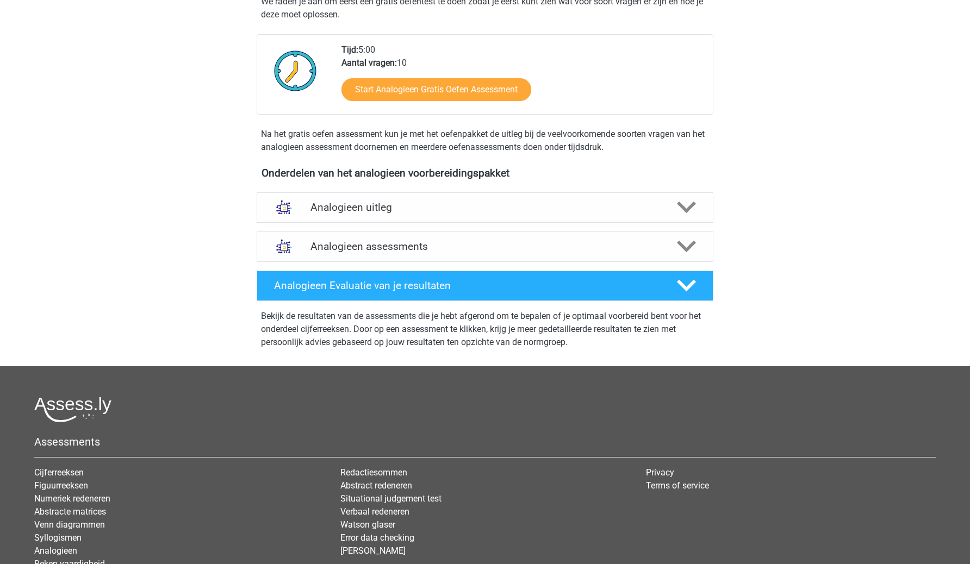
scroll to position [213, 0]
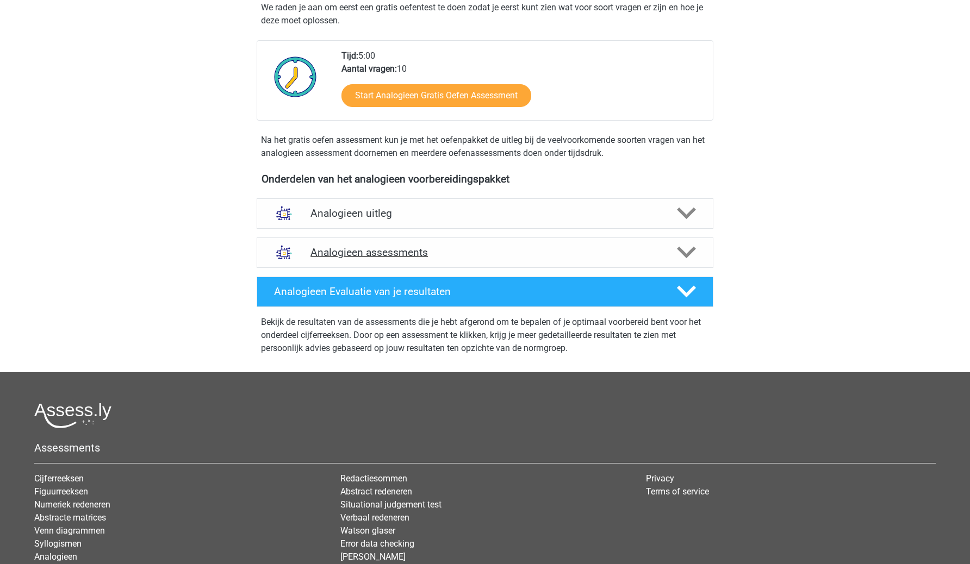
click at [462, 253] on h4 "Analogieen assessments" at bounding box center [484, 252] width 349 height 13
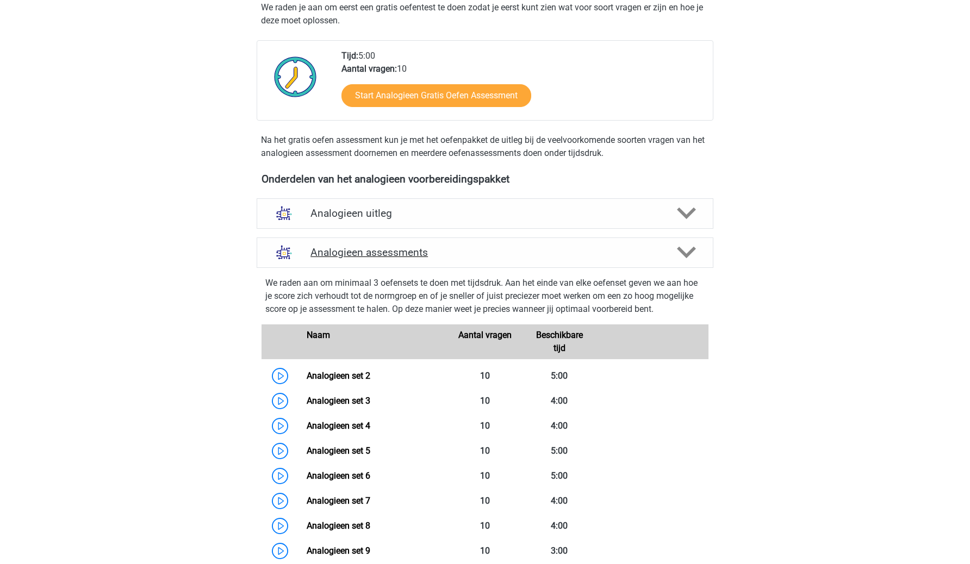
click at [427, 245] on div "Analogieen assessments" at bounding box center [485, 253] width 457 height 30
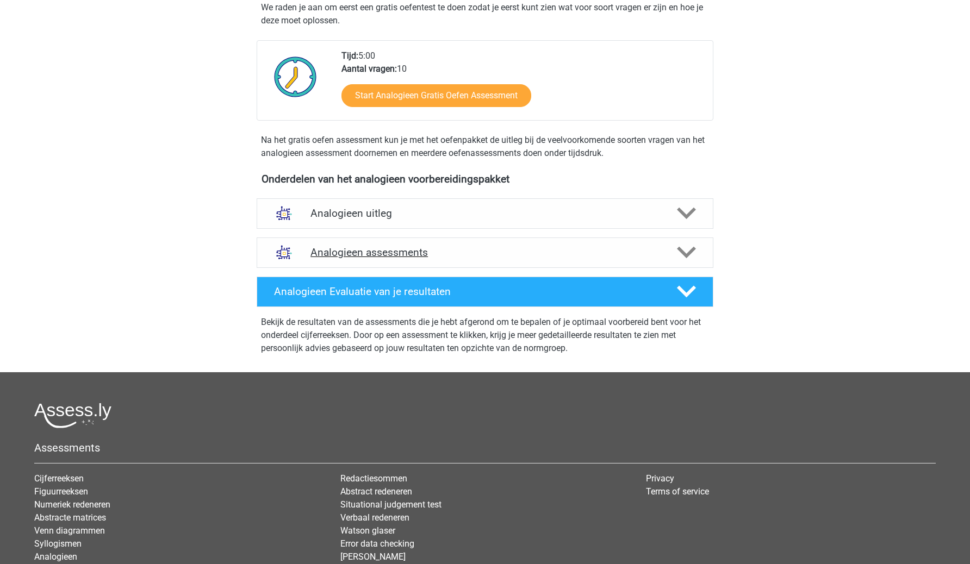
click at [431, 239] on div "Analogieen assessments" at bounding box center [485, 253] width 457 height 30
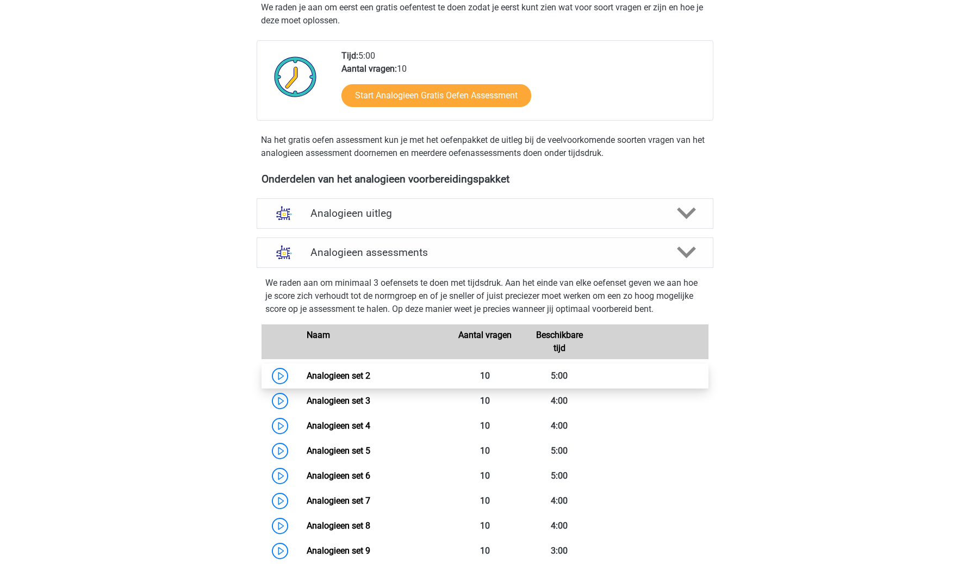
click at [337, 371] on link "Analogieen set 2" at bounding box center [339, 376] width 64 height 10
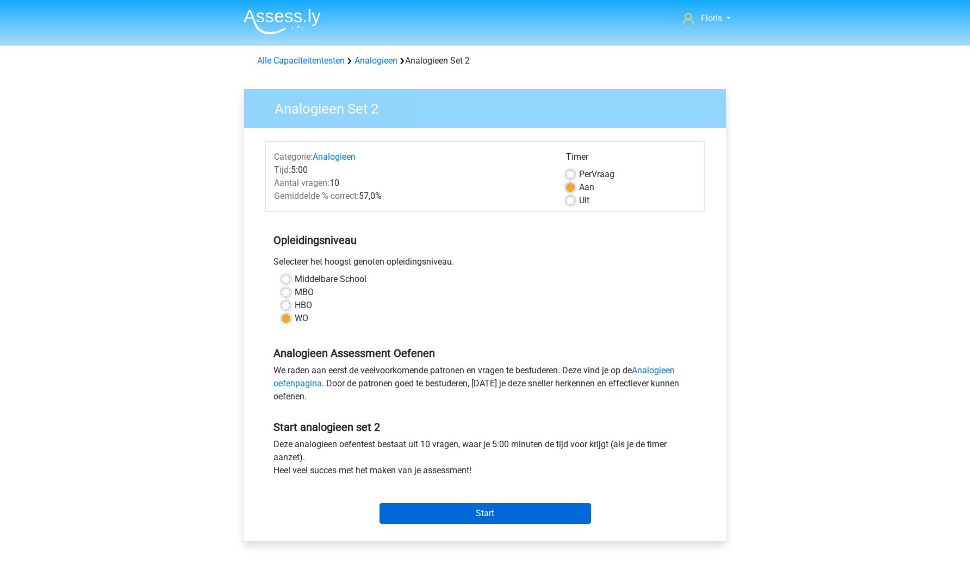
click at [400, 506] on input "Start" at bounding box center [486, 514] width 212 height 21
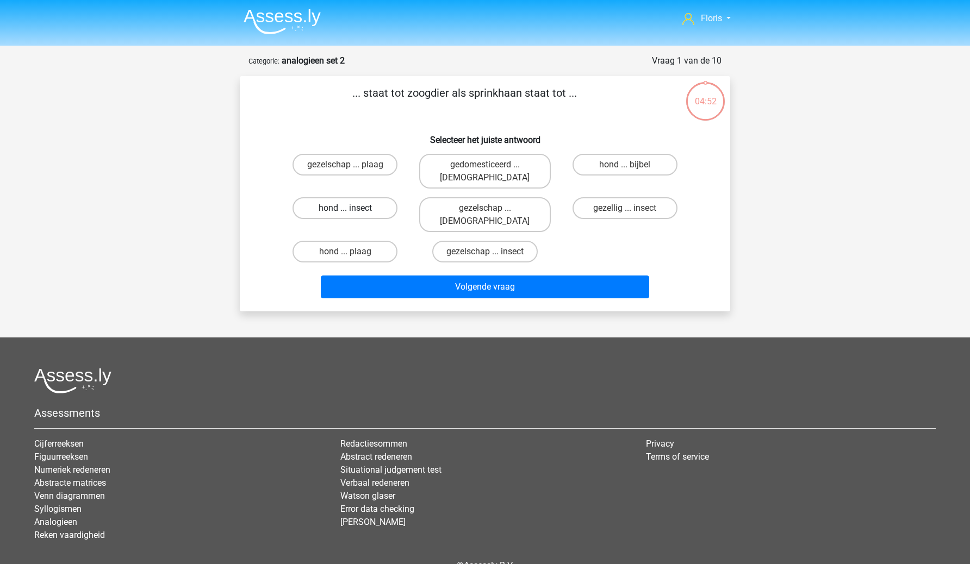
click at [352, 197] on label "hond ... insect" at bounding box center [345, 208] width 105 height 22
click at [352, 208] on input "hond ... insect" at bounding box center [348, 211] width 7 height 7
radio input "true"
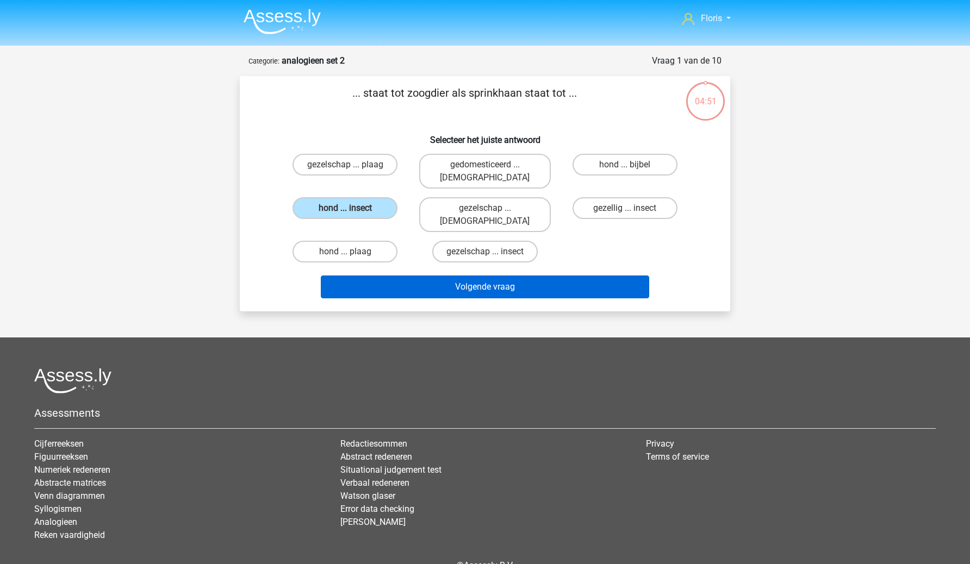
click at [398, 276] on button "Volgende vraag" at bounding box center [485, 287] width 329 height 23
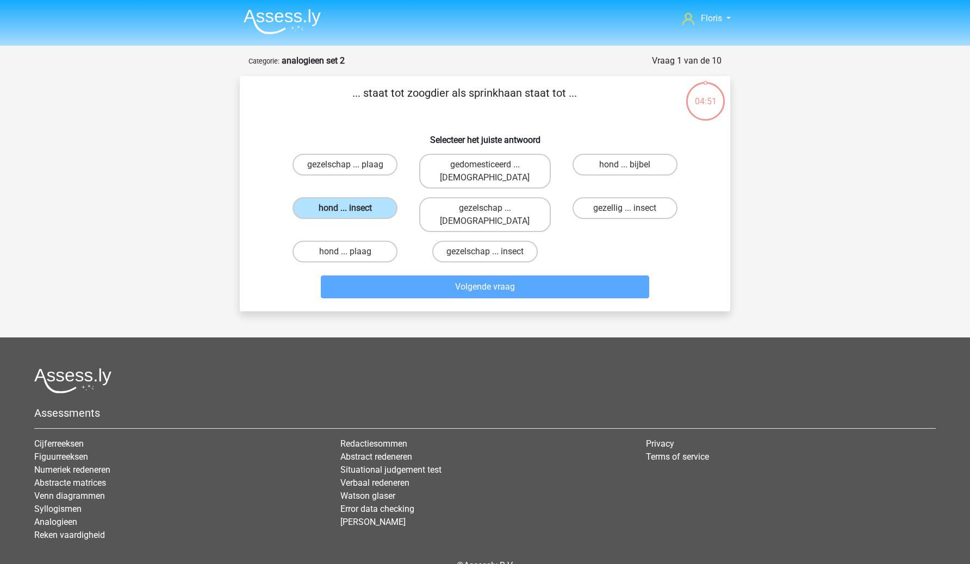
scroll to position [34, 0]
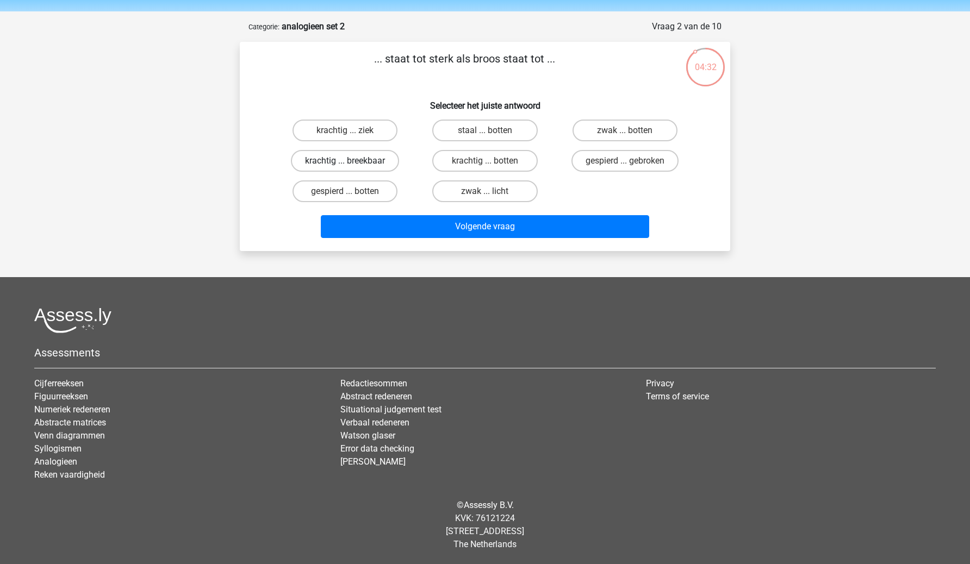
click at [359, 163] on label "krachtig ... breekbaar" at bounding box center [345, 161] width 108 height 22
click at [352, 163] on input "krachtig ... breekbaar" at bounding box center [348, 164] width 7 height 7
radio input "true"
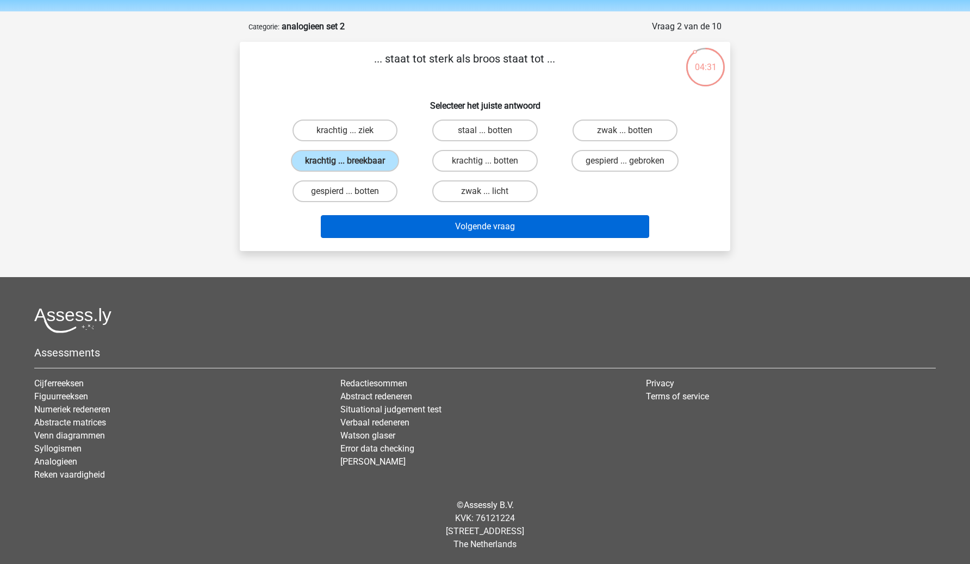
click at [375, 235] on button "Volgende vraag" at bounding box center [485, 226] width 329 height 23
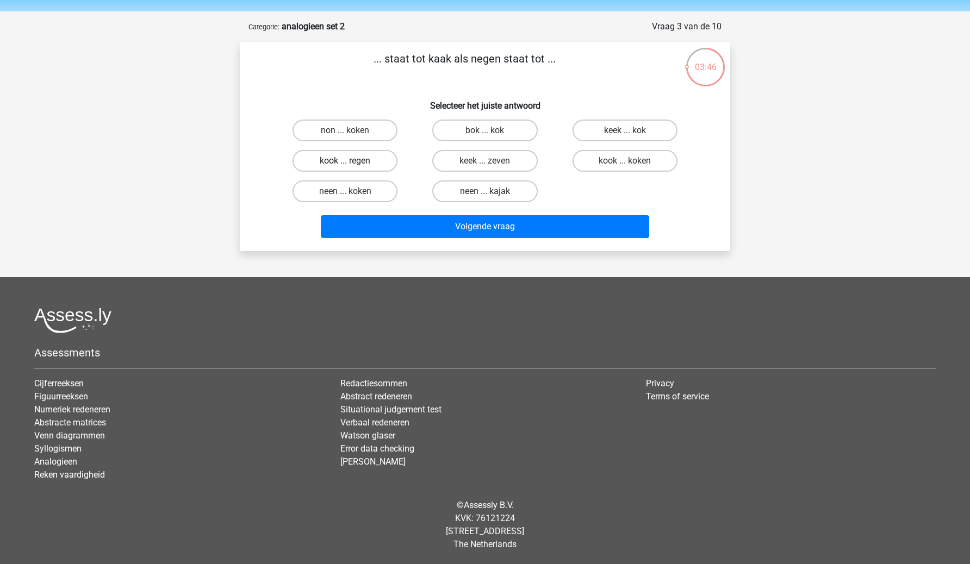
click at [338, 163] on label "kook ... regen" at bounding box center [345, 161] width 105 height 22
click at [345, 163] on input "kook ... regen" at bounding box center [348, 164] width 7 height 7
radio input "true"
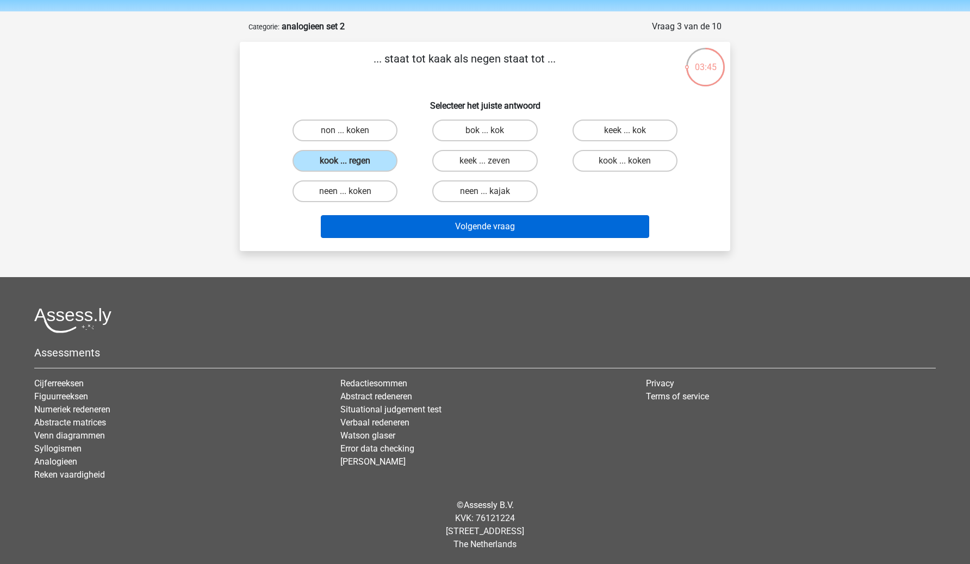
click at [368, 224] on button "Volgende vraag" at bounding box center [485, 226] width 329 height 23
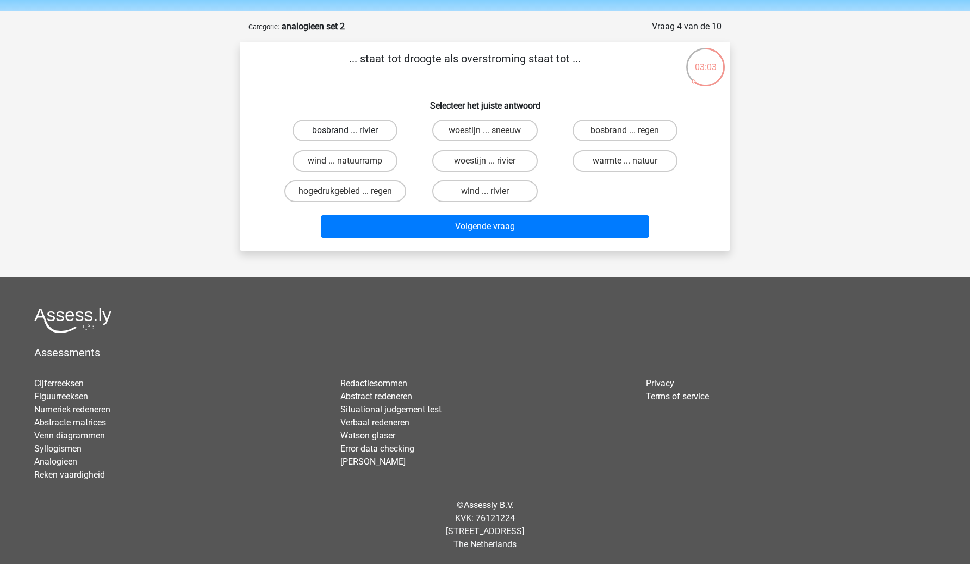
click at [363, 136] on label "bosbrand ... rivier" at bounding box center [345, 131] width 105 height 22
click at [352, 136] on input "bosbrand ... rivier" at bounding box center [348, 133] width 7 height 7
radio input "true"
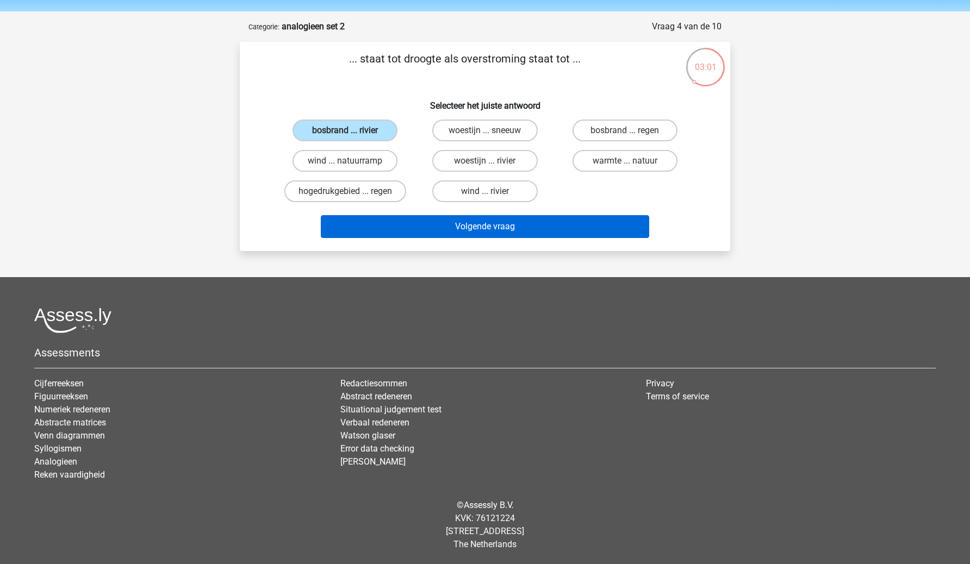
click at [414, 232] on button "Volgende vraag" at bounding box center [485, 226] width 329 height 23
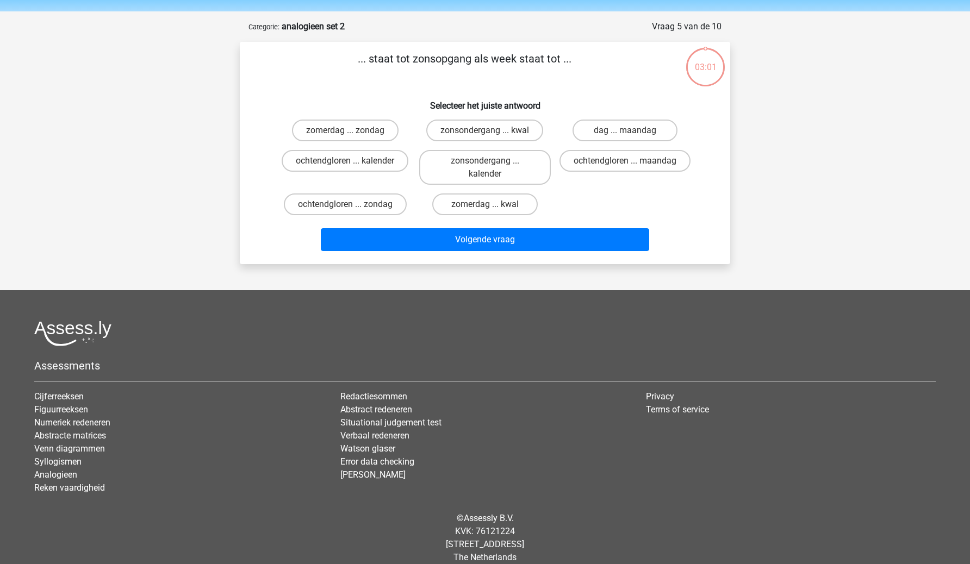
scroll to position [47, 0]
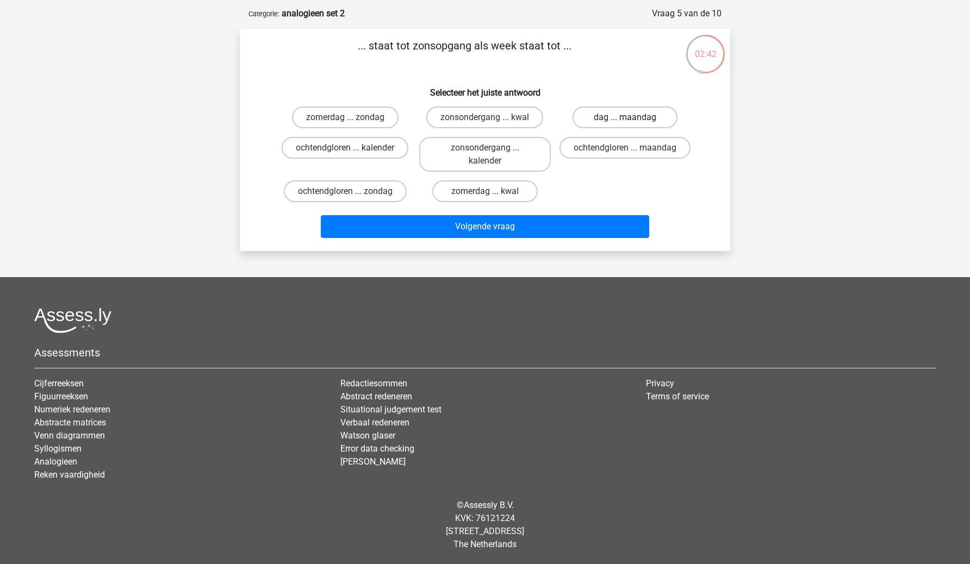
click at [629, 116] on label "dag ... maandag" at bounding box center [625, 118] width 105 height 22
click at [629, 117] on input "dag ... maandag" at bounding box center [628, 120] width 7 height 7
radio input "true"
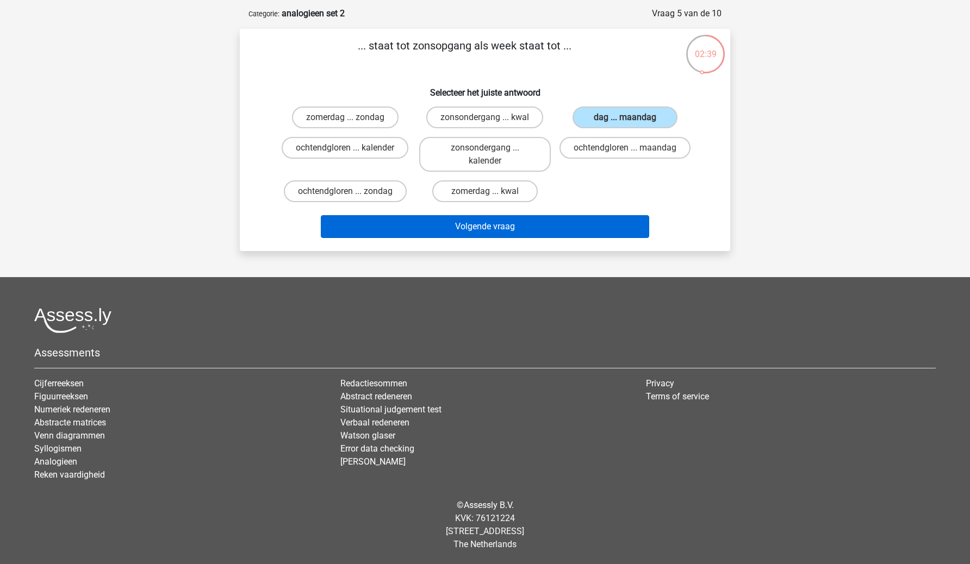
click at [577, 226] on button "Volgende vraag" at bounding box center [485, 226] width 329 height 23
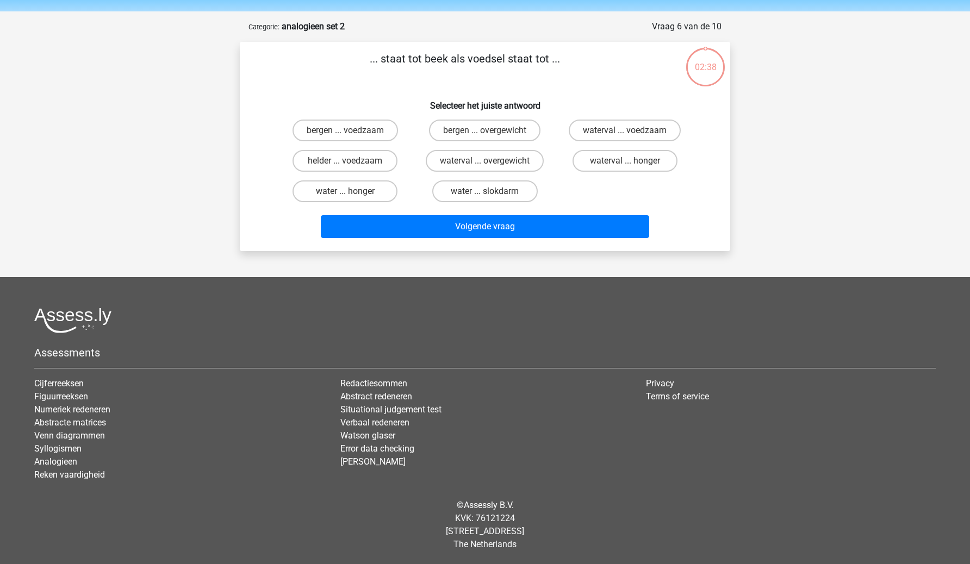
scroll to position [34, 0]
click at [498, 200] on label "water ... slokdarm" at bounding box center [484, 192] width 105 height 22
click at [492, 198] on input "water ... slokdarm" at bounding box center [488, 194] width 7 height 7
radio input "true"
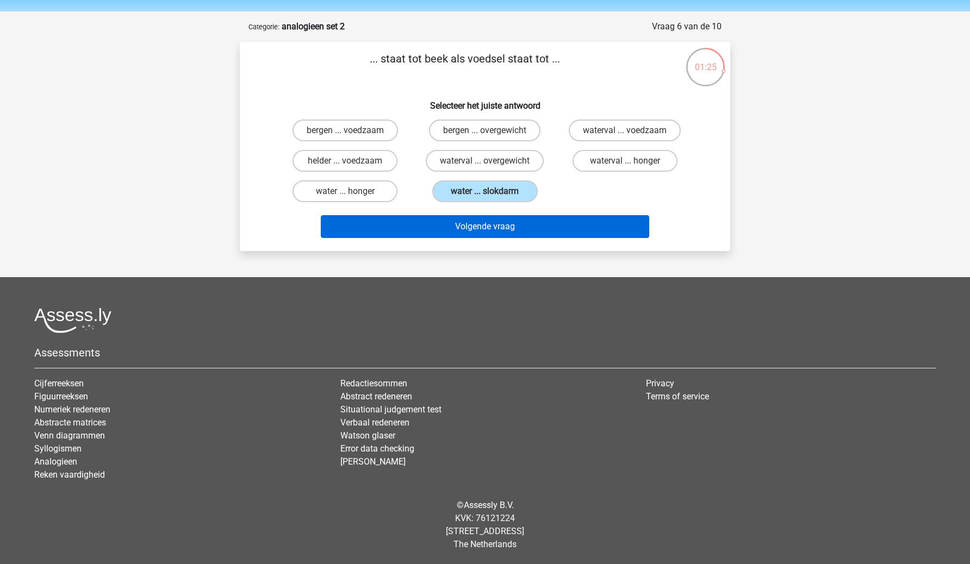
click at [498, 237] on button "Volgende vraag" at bounding box center [485, 226] width 329 height 23
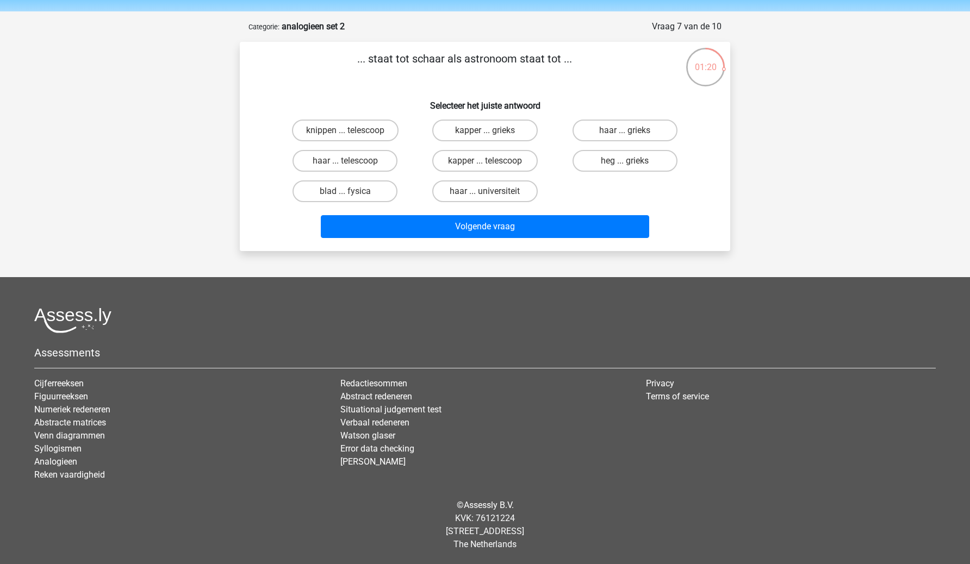
click at [480, 303] on footer "Assessments Cijferreeksen Figuurreeksen Numeriek redeneren Abstracte matrices V…" at bounding box center [485, 420] width 970 height 287
click at [382, 129] on label "knippen ... telescoop" at bounding box center [345, 131] width 107 height 22
click at [352, 130] on input "knippen ... telescoop" at bounding box center [348, 133] width 7 height 7
radio input "true"
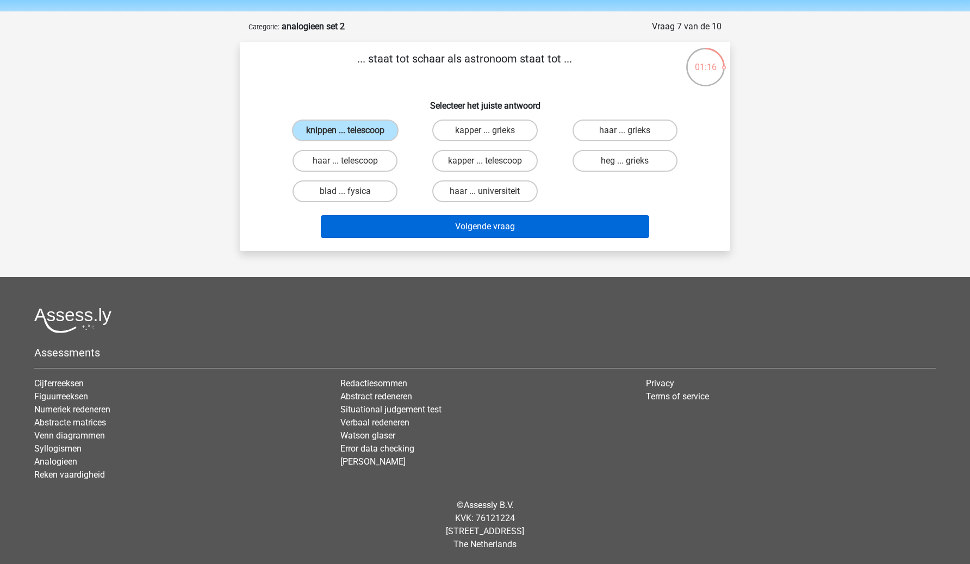
click at [523, 231] on button "Volgende vraag" at bounding box center [485, 226] width 329 height 23
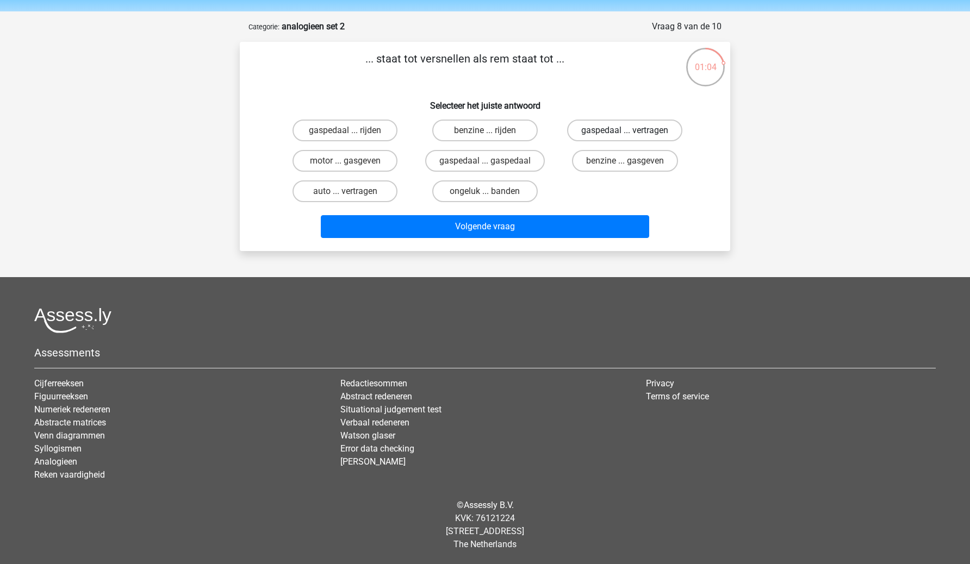
click at [600, 136] on label "gaspedaal ... vertragen" at bounding box center [624, 131] width 115 height 22
click at [625, 136] on input "gaspedaal ... vertragen" at bounding box center [628, 133] width 7 height 7
radio input "true"
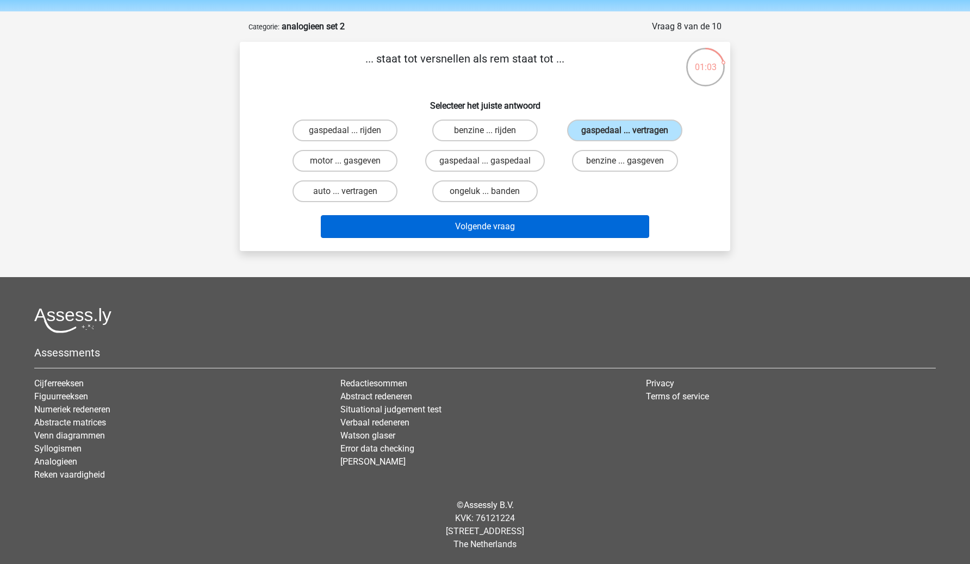
click at [548, 221] on button "Volgende vraag" at bounding box center [485, 226] width 329 height 23
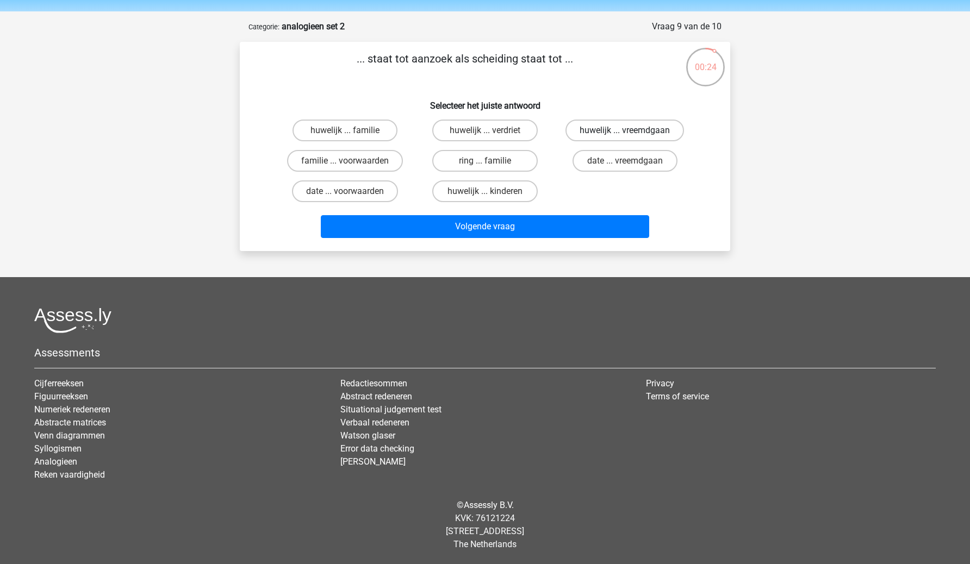
click at [645, 130] on label "huwelijk ... vreemdgaan" at bounding box center [624, 131] width 119 height 22
click at [632, 130] on input "huwelijk ... vreemdgaan" at bounding box center [628, 133] width 7 height 7
radio input "true"
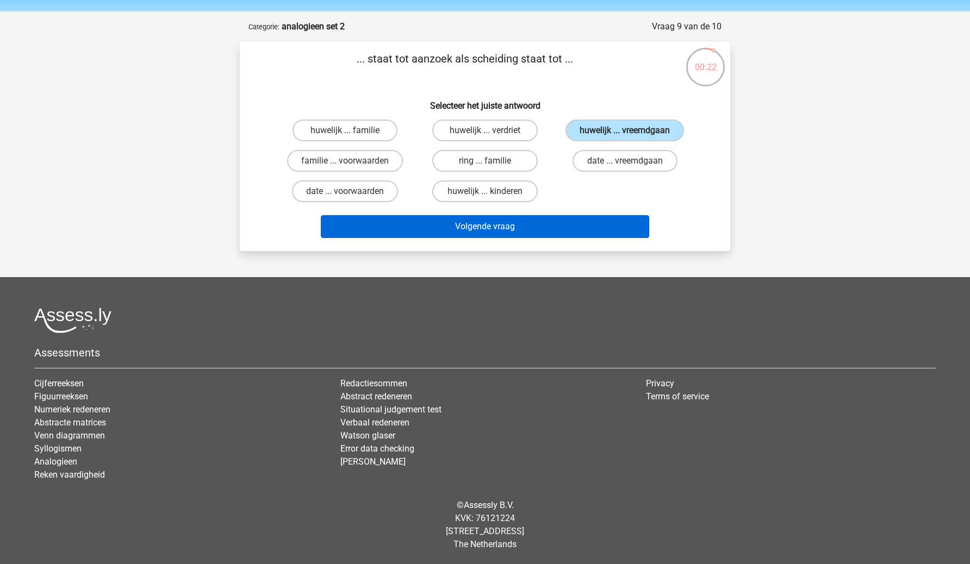
click at [583, 229] on button "Volgende vraag" at bounding box center [485, 226] width 329 height 23
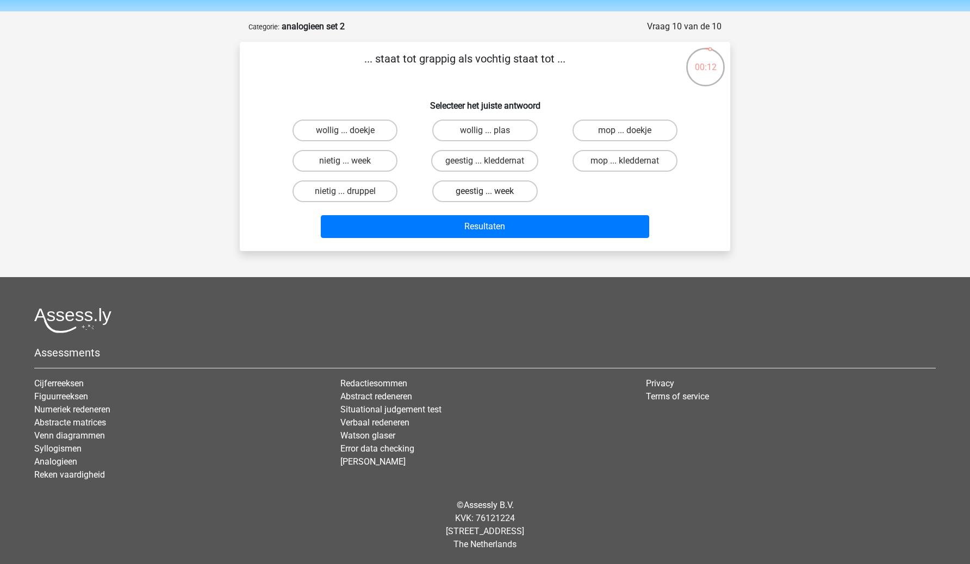
click at [504, 191] on label "geestig ... week" at bounding box center [484, 192] width 105 height 22
click at [492, 191] on input "geestig ... week" at bounding box center [488, 194] width 7 height 7
radio input "true"
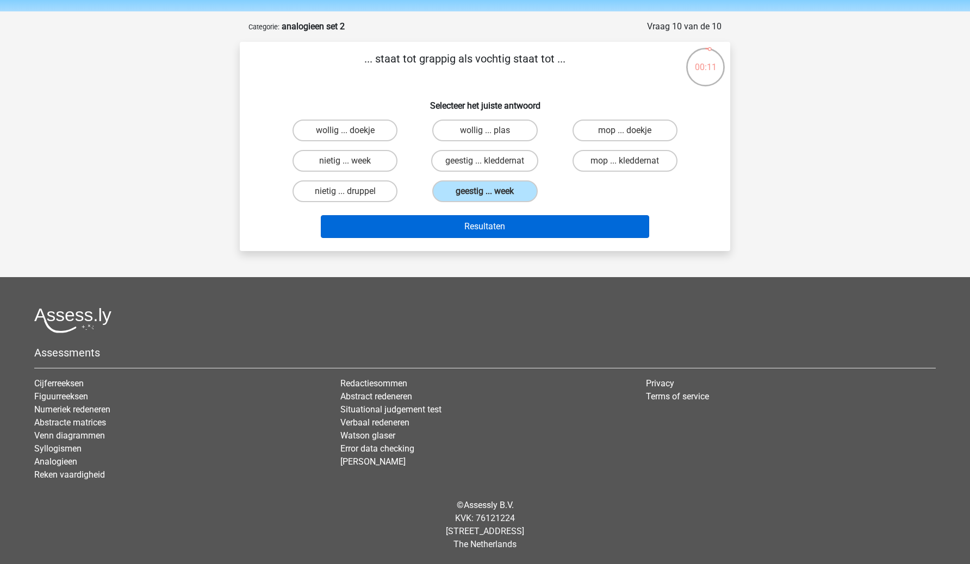
click at [503, 225] on button "Resultaten" at bounding box center [485, 226] width 329 height 23
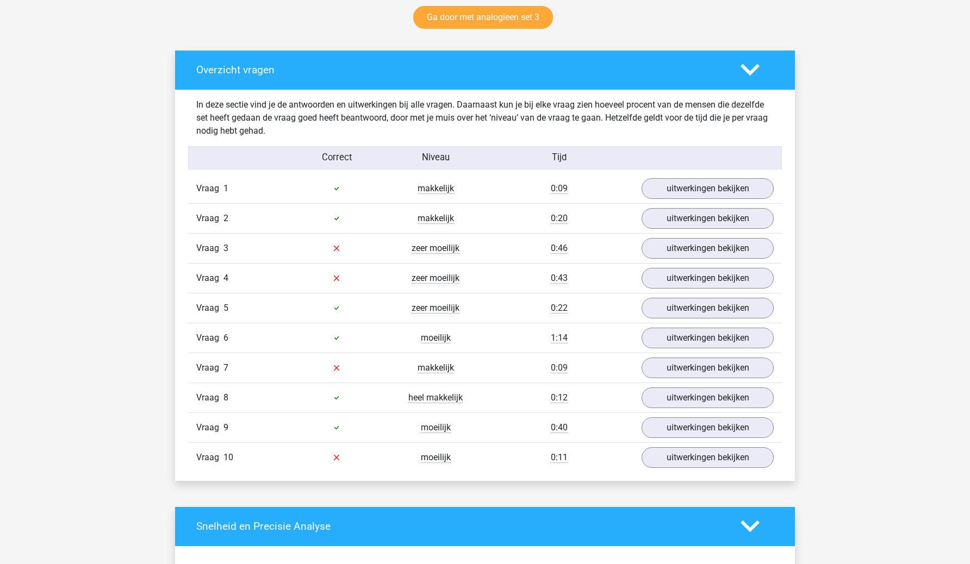
scroll to position [606, 0]
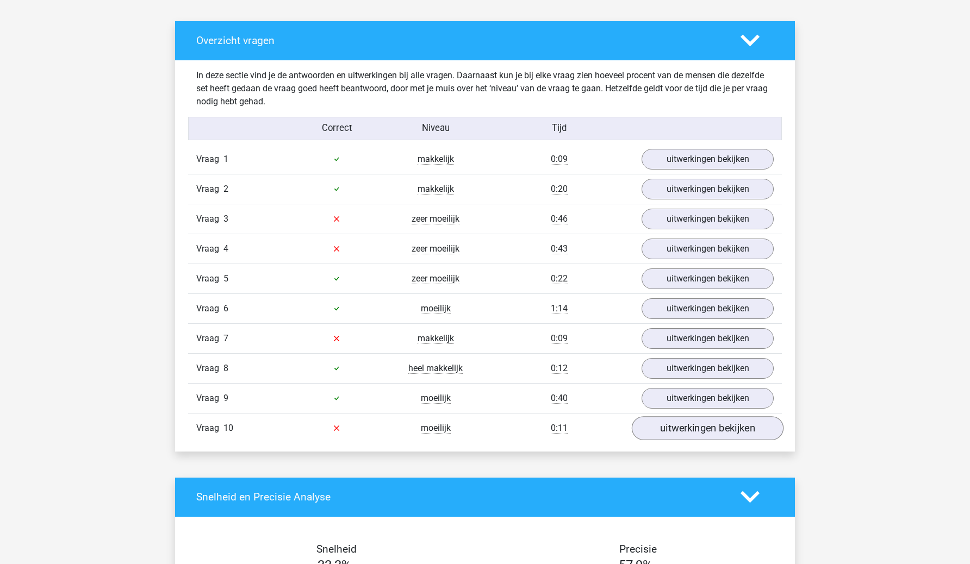
click at [667, 433] on link "uitwerkingen bekijken" at bounding box center [708, 429] width 152 height 24
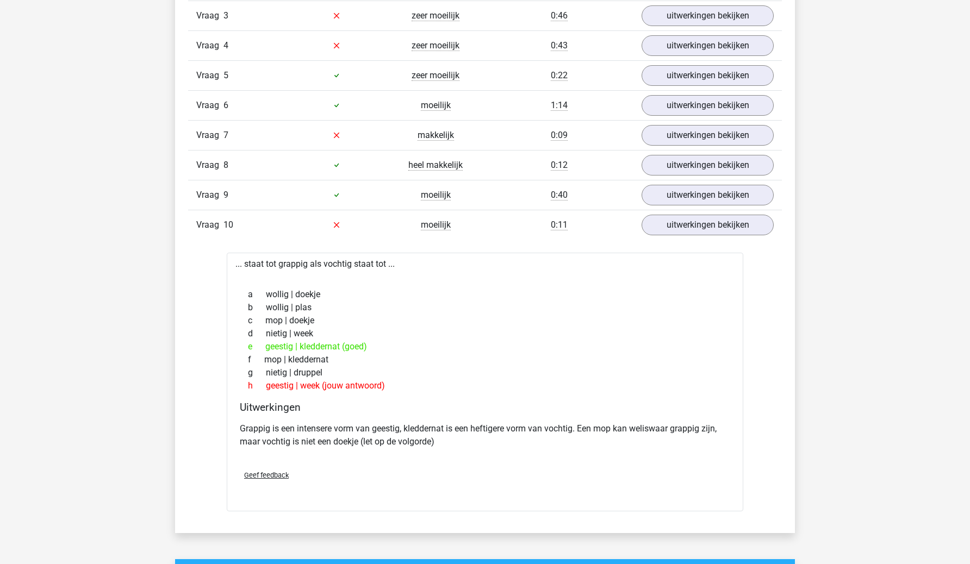
scroll to position [810, 0]
click at [739, 235] on div "Vraag 10 moeilijk 0:11 uitwerkingen bekijken" at bounding box center [485, 224] width 594 height 30
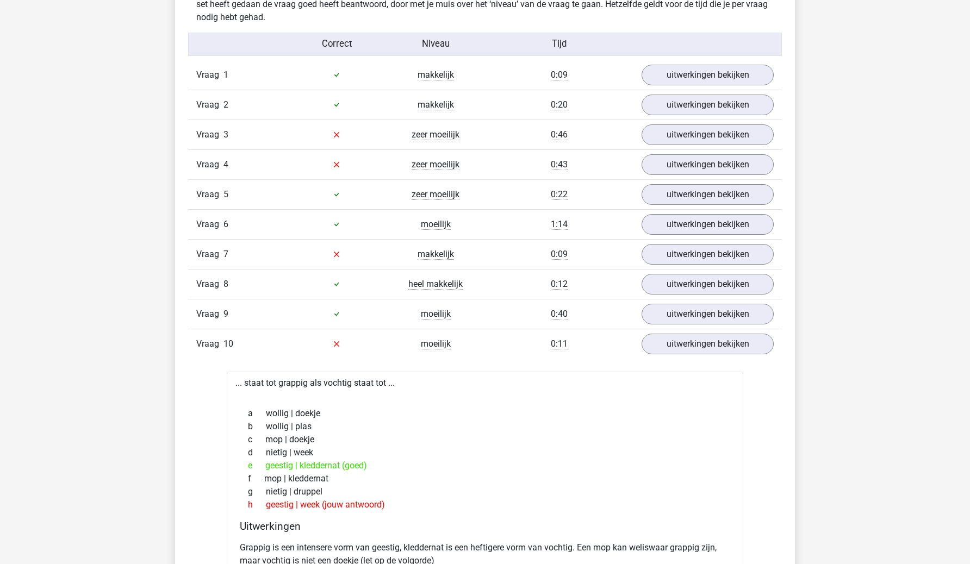
scroll to position [638, 0]
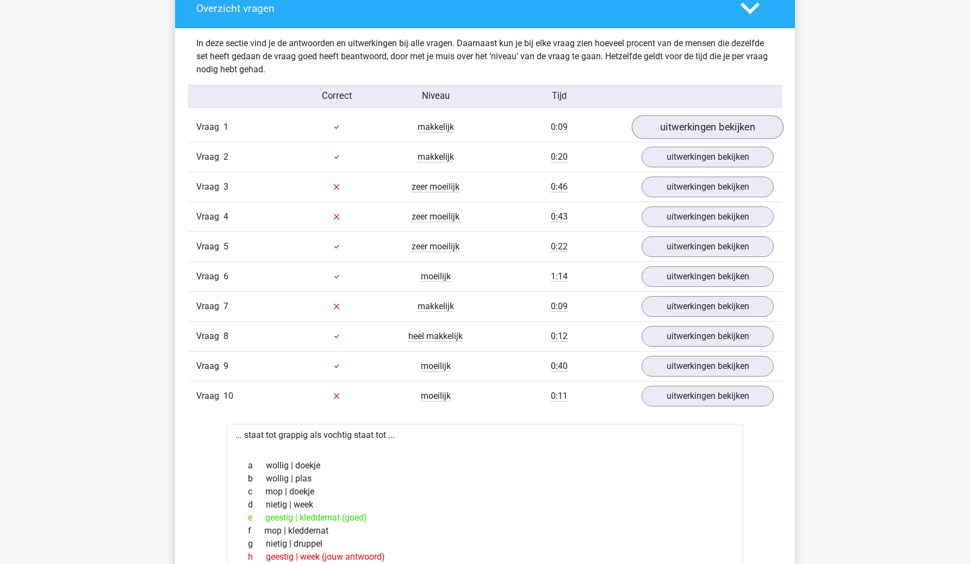
click at [739, 126] on link "uitwerkingen bekijken" at bounding box center [708, 127] width 152 height 24
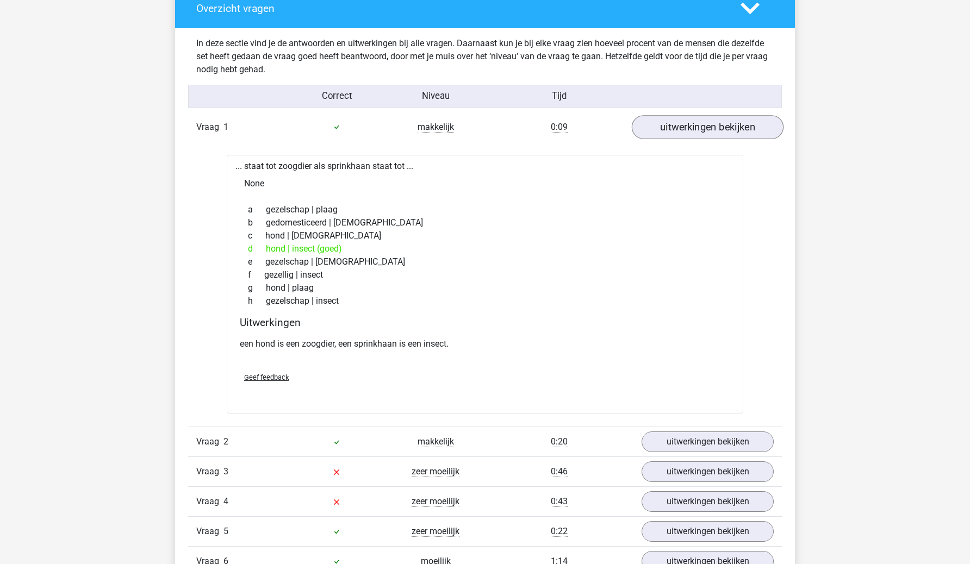
click at [739, 126] on link "uitwerkingen bekijken" at bounding box center [708, 127] width 152 height 24
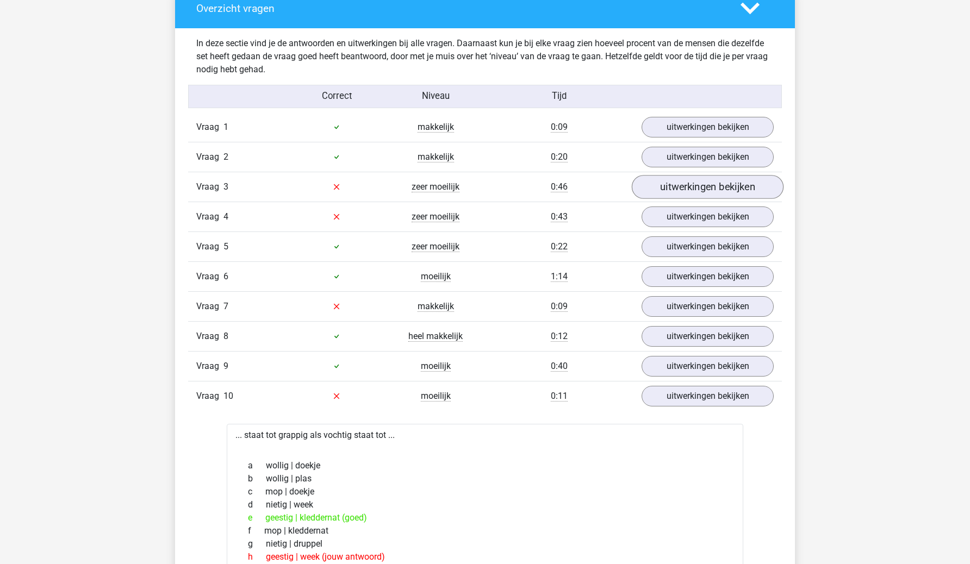
click at [719, 177] on link "uitwerkingen bekijken" at bounding box center [708, 187] width 152 height 24
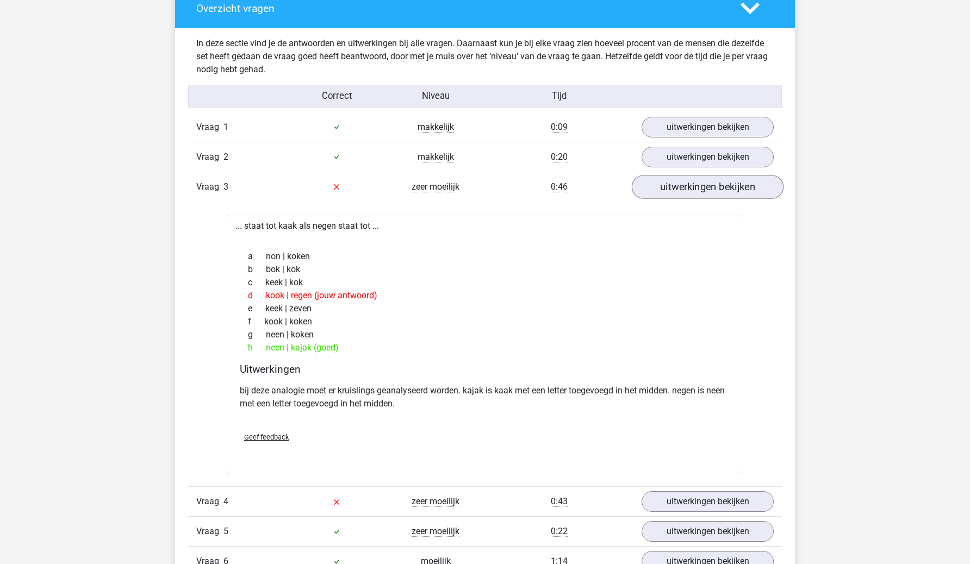
click at [719, 177] on link "uitwerkingen bekijken" at bounding box center [708, 187] width 152 height 24
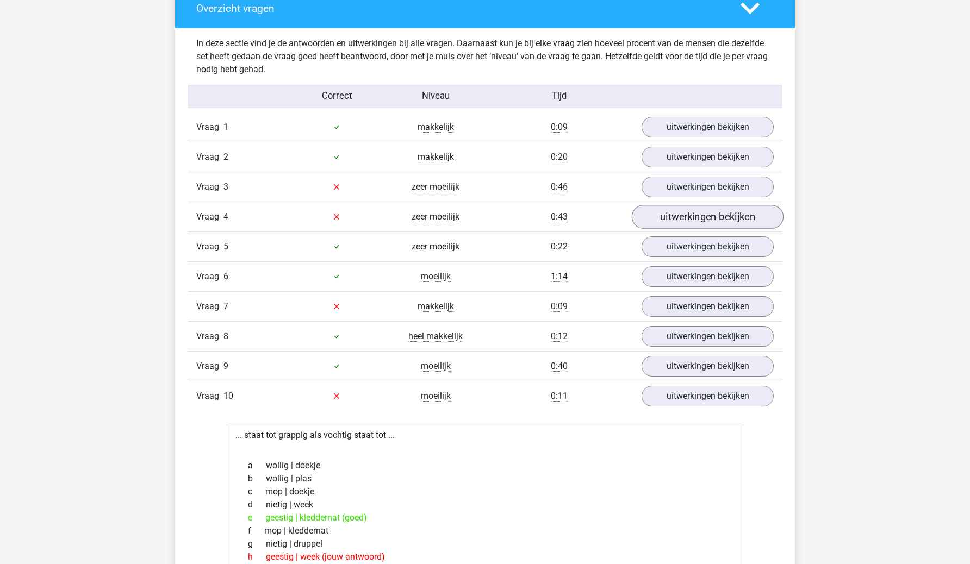
click at [710, 215] on link "uitwerkingen bekijken" at bounding box center [708, 217] width 152 height 24
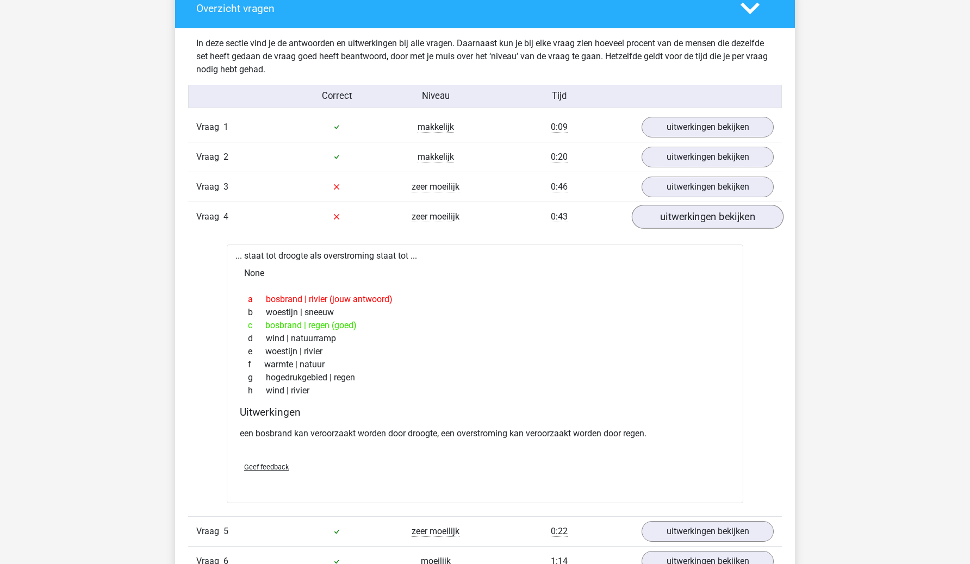
click at [725, 220] on link "uitwerkingen bekijken" at bounding box center [708, 217] width 152 height 24
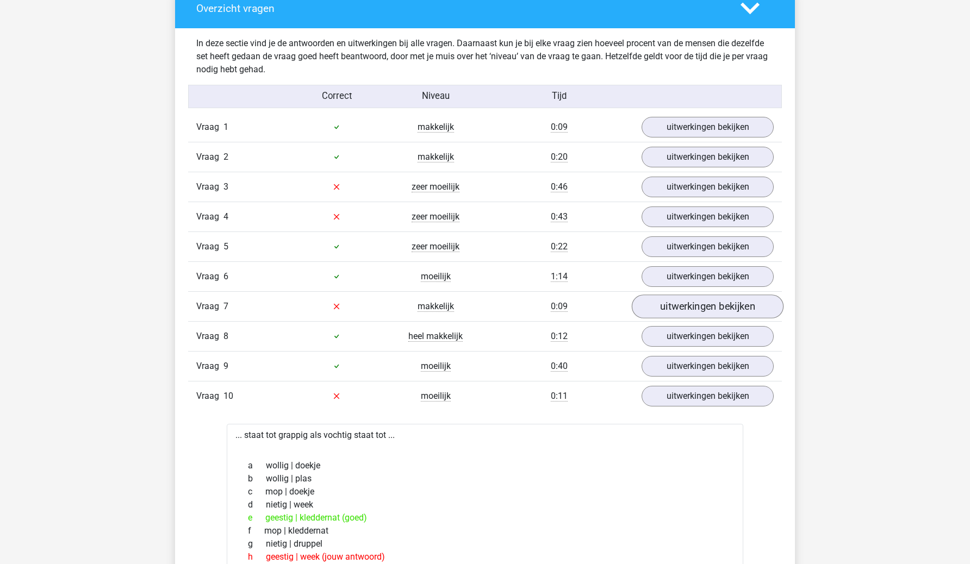
click at [704, 301] on link "uitwerkingen bekijken" at bounding box center [708, 307] width 152 height 24
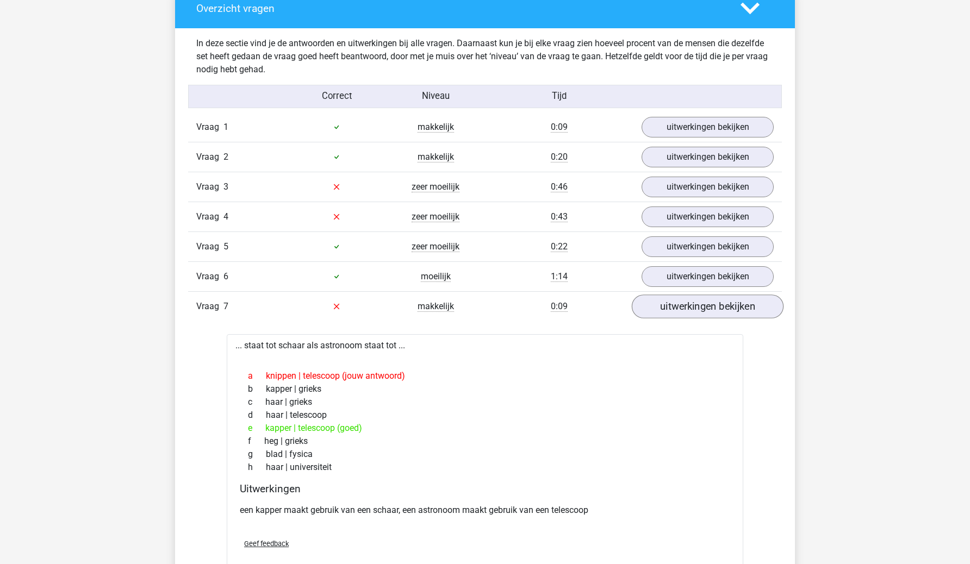
click at [704, 301] on link "uitwerkingen bekijken" at bounding box center [708, 307] width 152 height 24
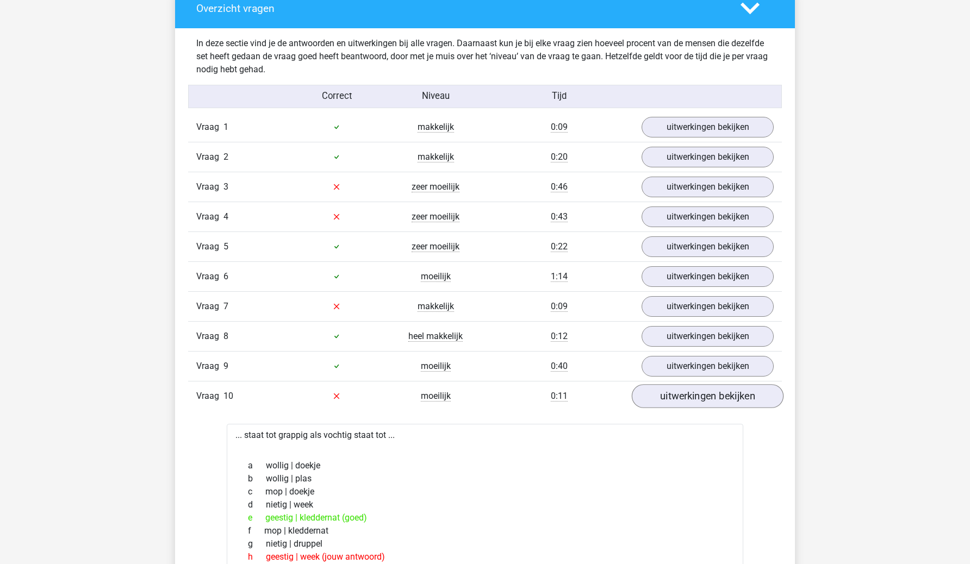
click at [676, 391] on link "uitwerkingen bekijken" at bounding box center [708, 396] width 152 height 24
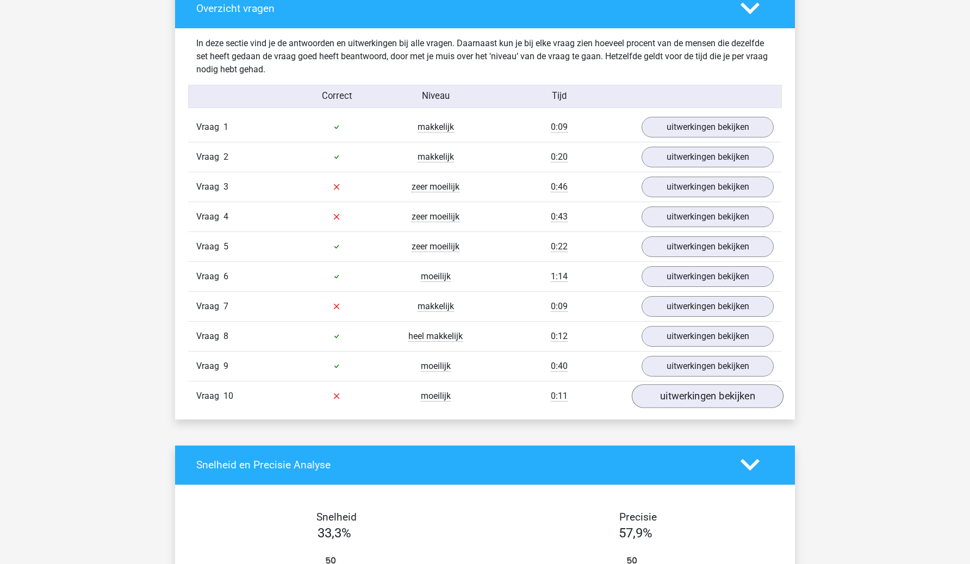
click at [676, 391] on link "uitwerkingen bekijken" at bounding box center [708, 396] width 152 height 24
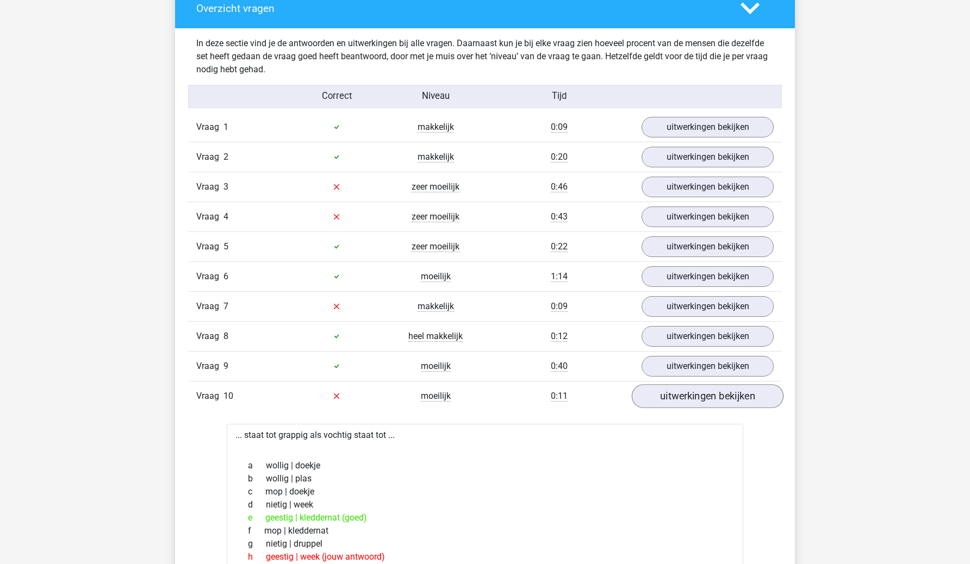
scroll to position [652, 0]
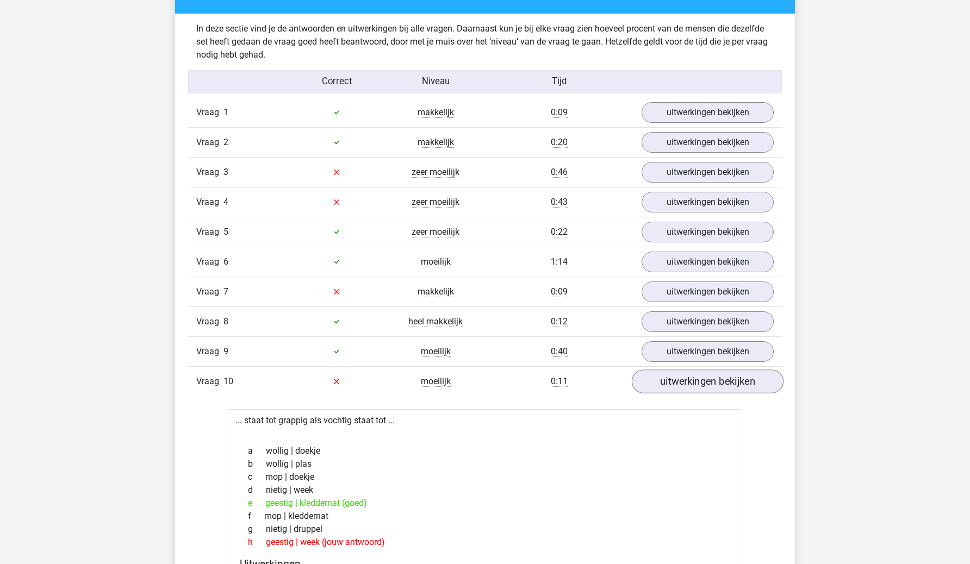
click at [676, 391] on link "uitwerkingen bekijken" at bounding box center [708, 382] width 152 height 24
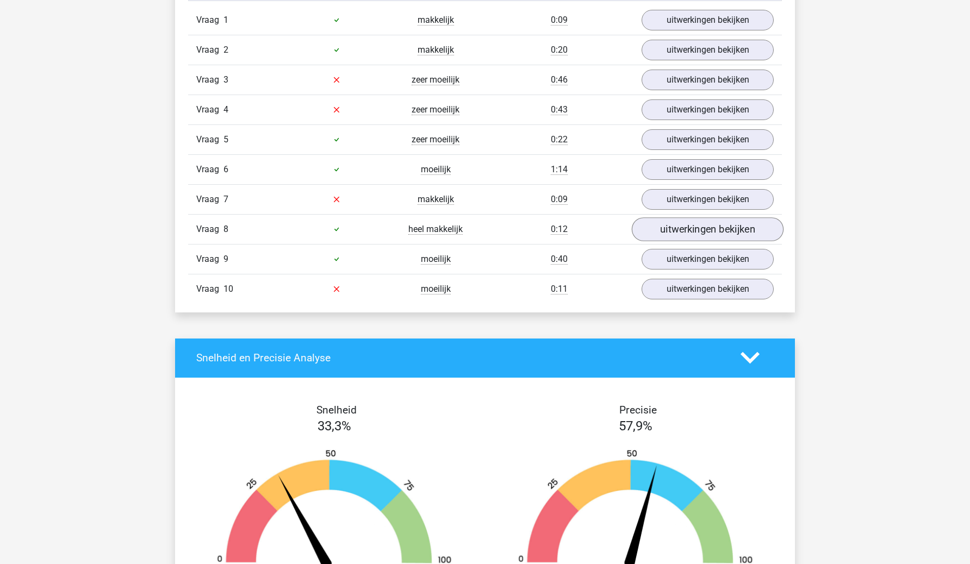
scroll to position [743, 0]
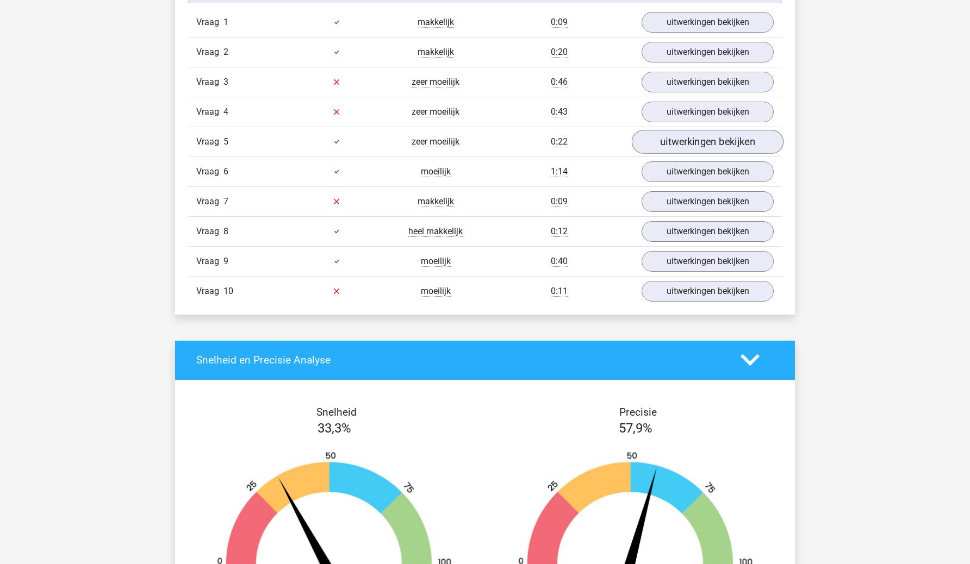
click at [712, 133] on link "uitwerkingen bekijken" at bounding box center [708, 142] width 152 height 24
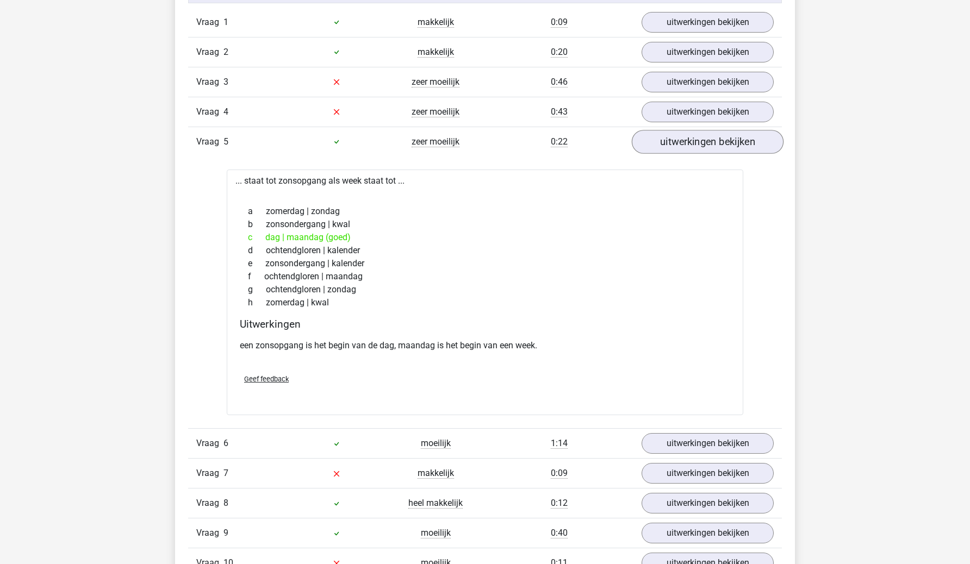
click at [712, 133] on link "uitwerkingen bekijken" at bounding box center [708, 142] width 152 height 24
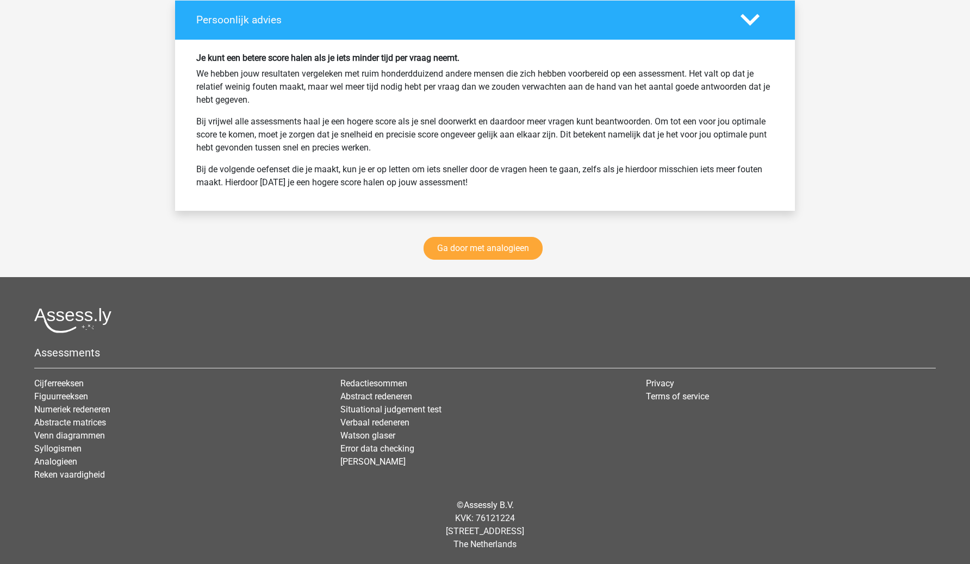
scroll to position [1448, 0]
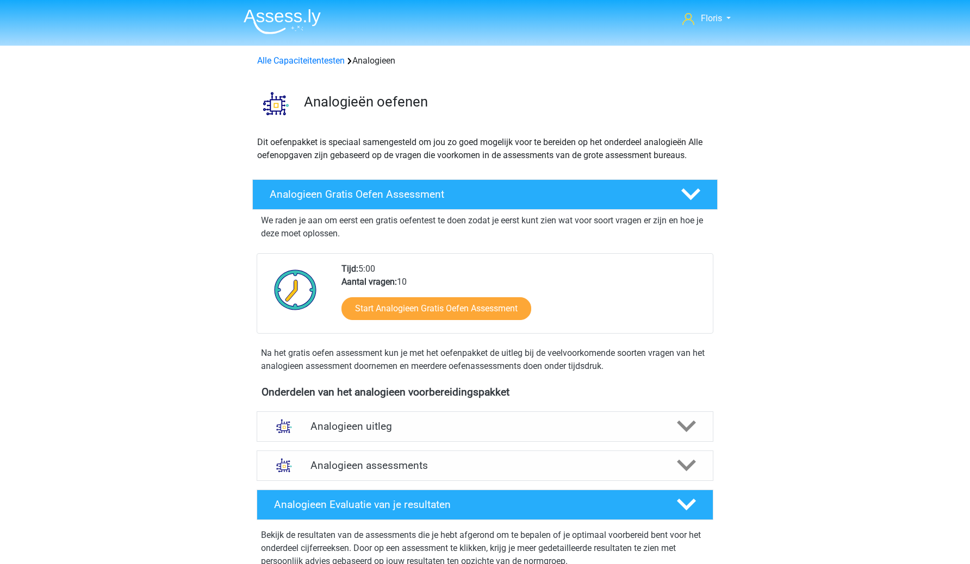
scroll to position [213, 0]
